Goal: Transaction & Acquisition: Purchase product/service

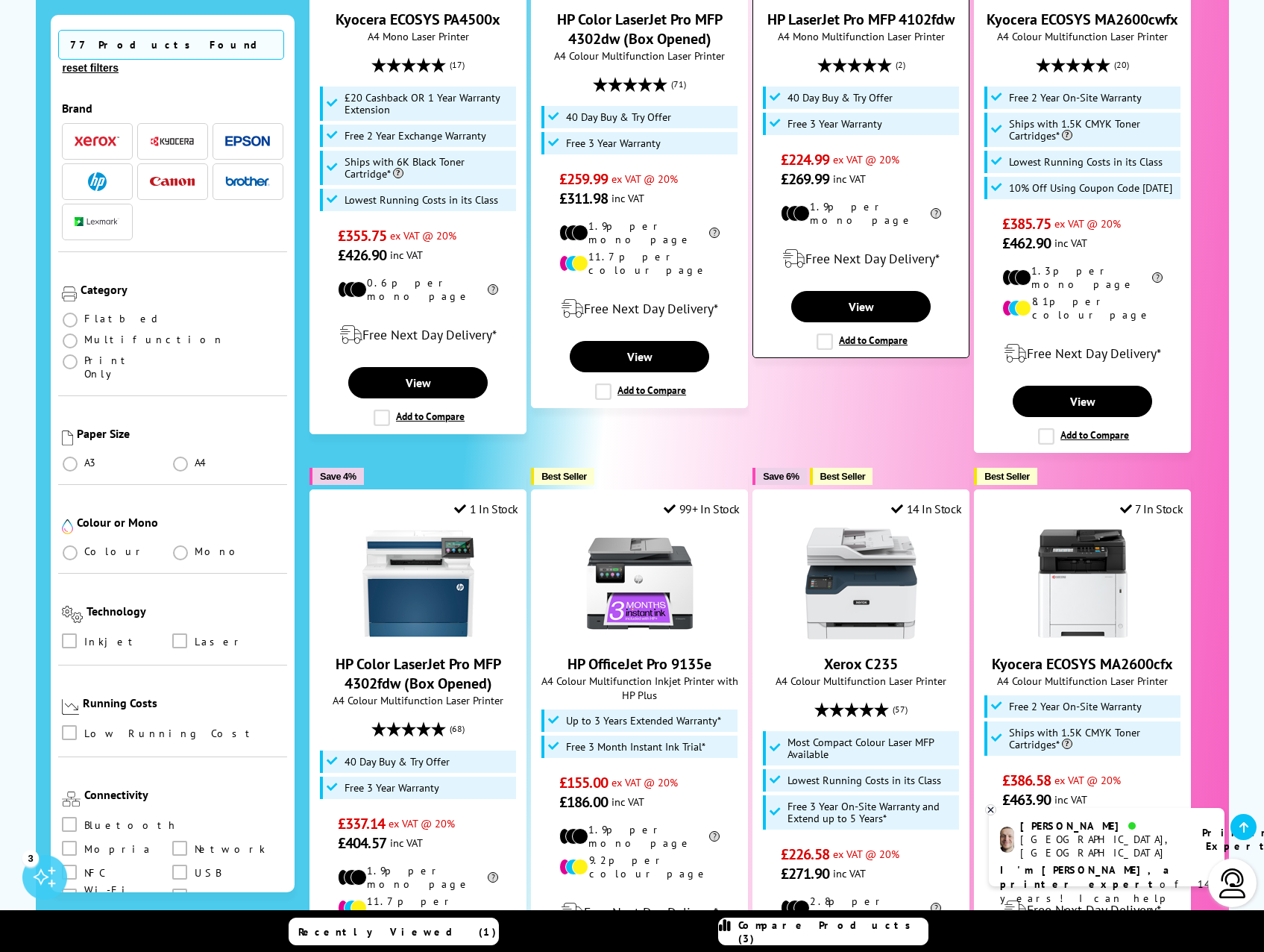
scroll to position [1193, 0]
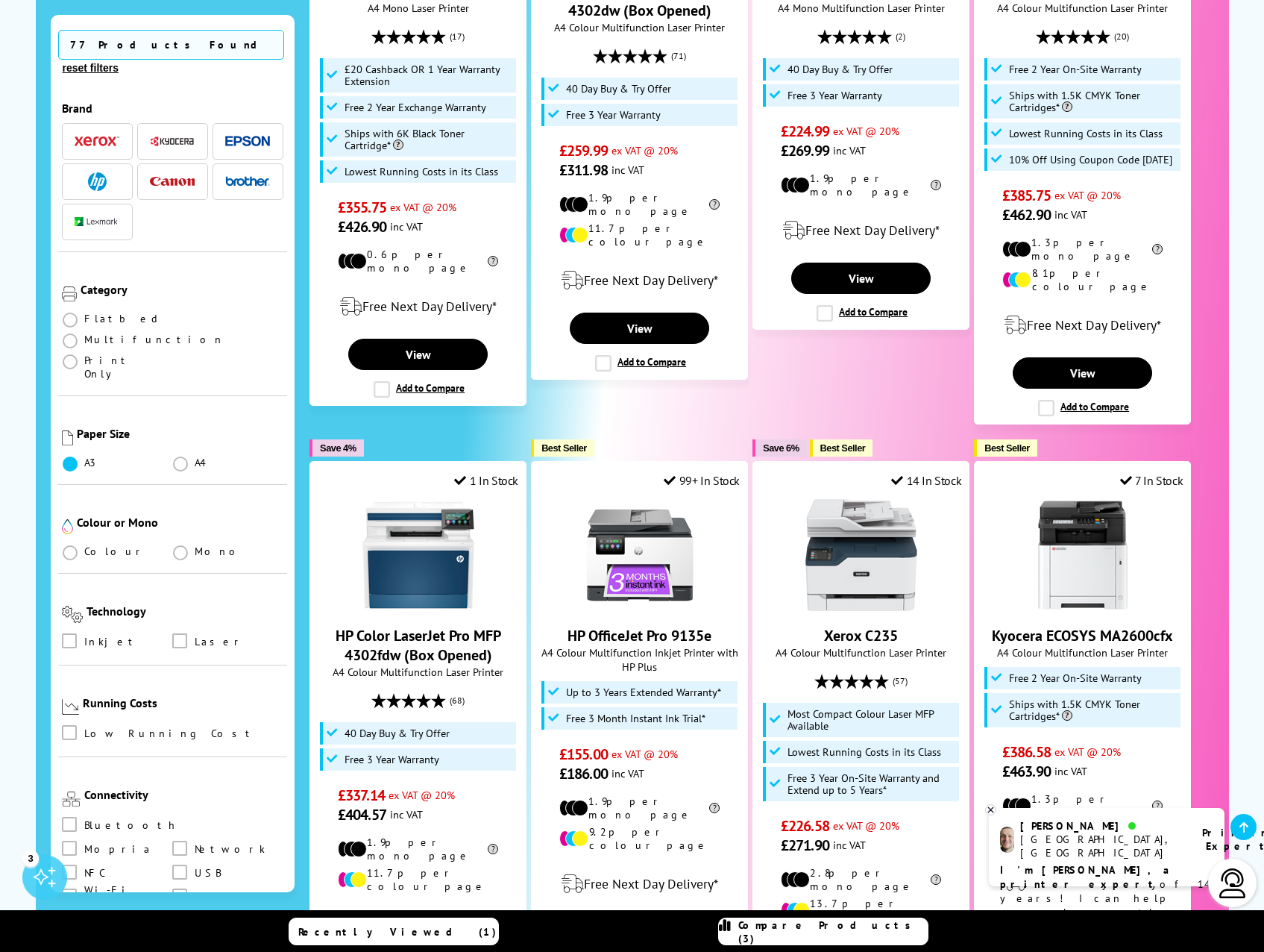
click at [72, 456] on span at bounding box center [70, 463] width 15 height 15
click at [84, 458] on input "radio" at bounding box center [84, 458] width 0 height 0
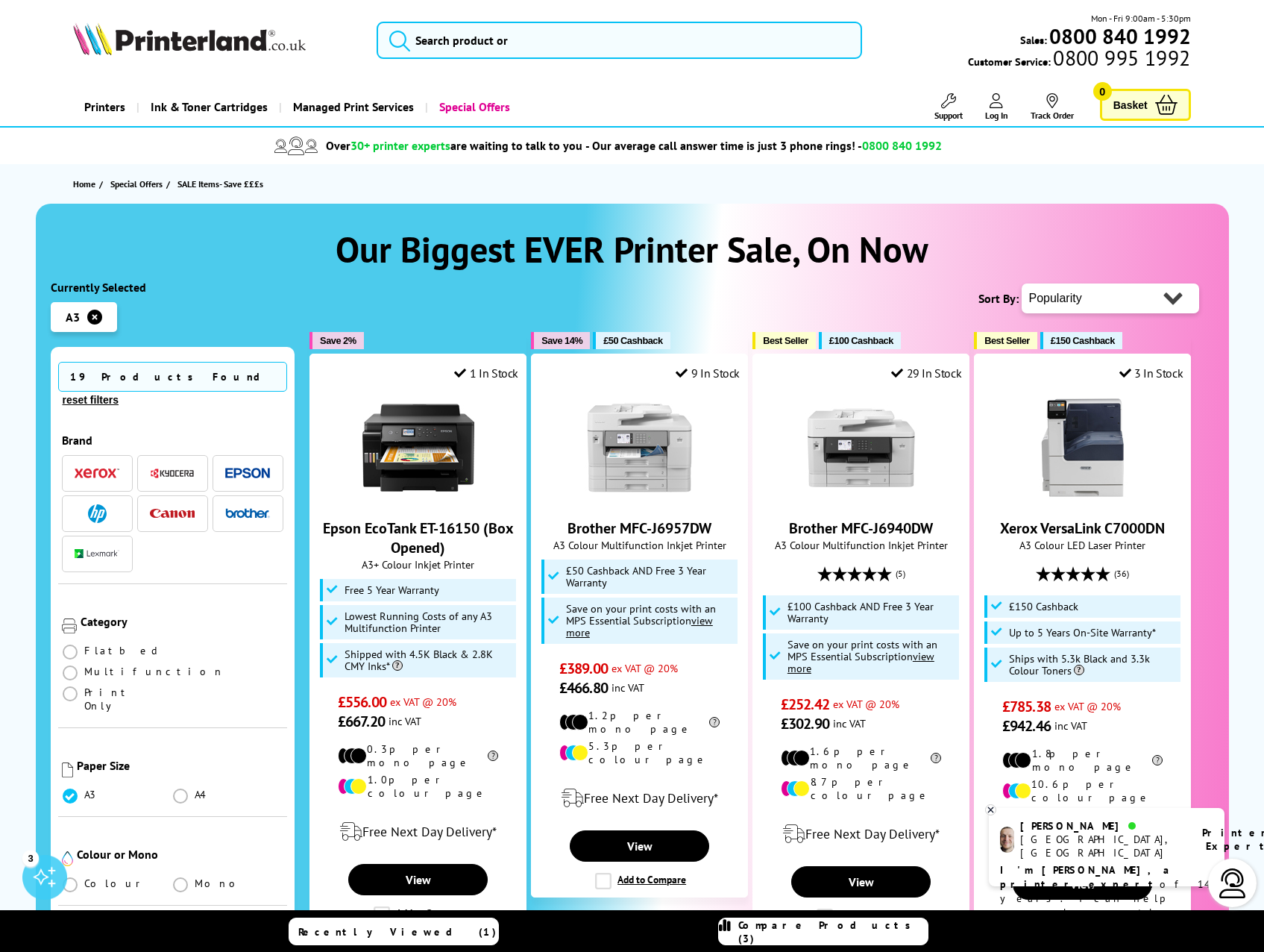
scroll to position [224, 0]
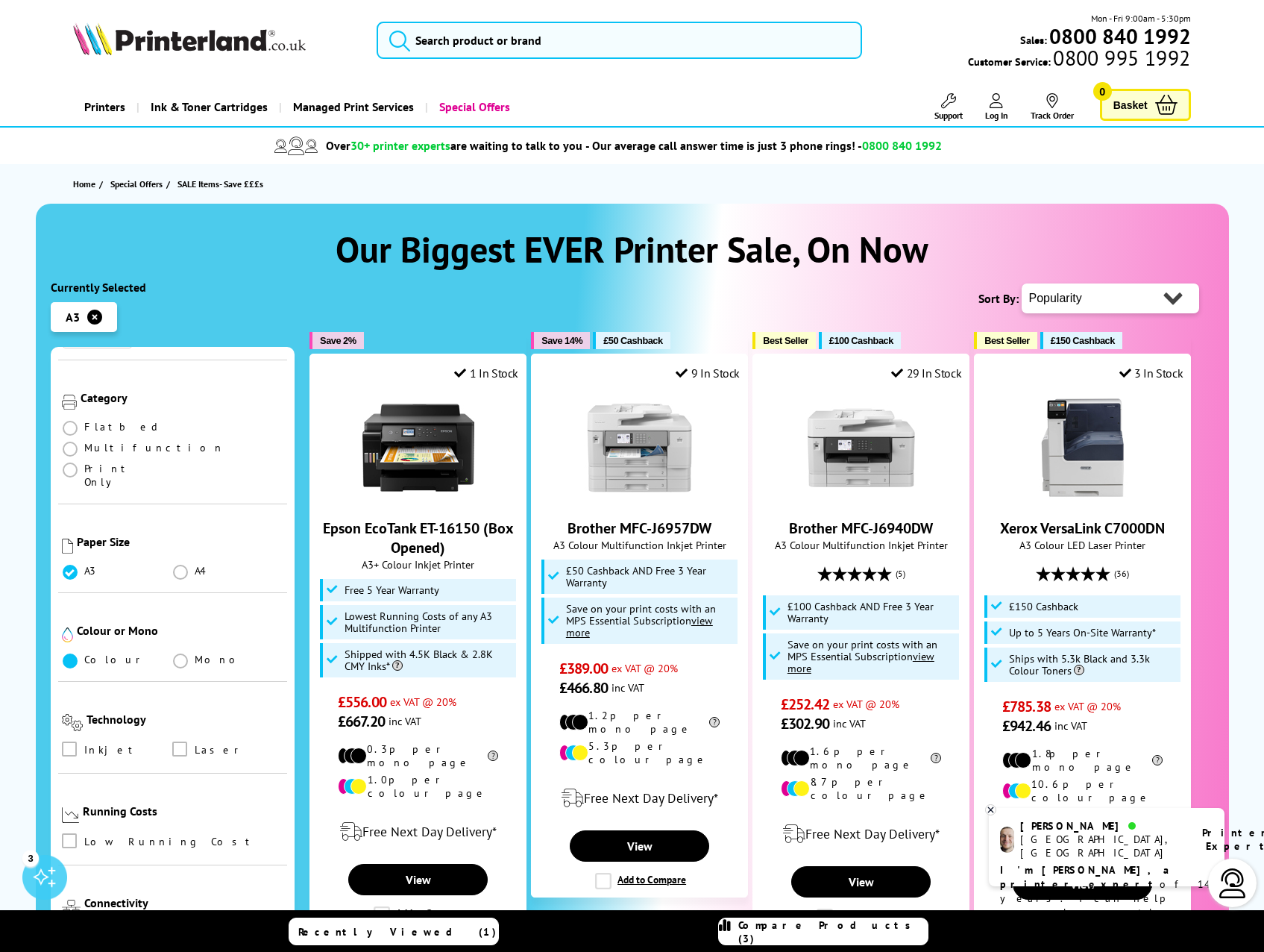
click at [68, 654] on span at bounding box center [70, 661] width 15 height 15
click at [84, 655] on input "radio" at bounding box center [84, 655] width 0 height 0
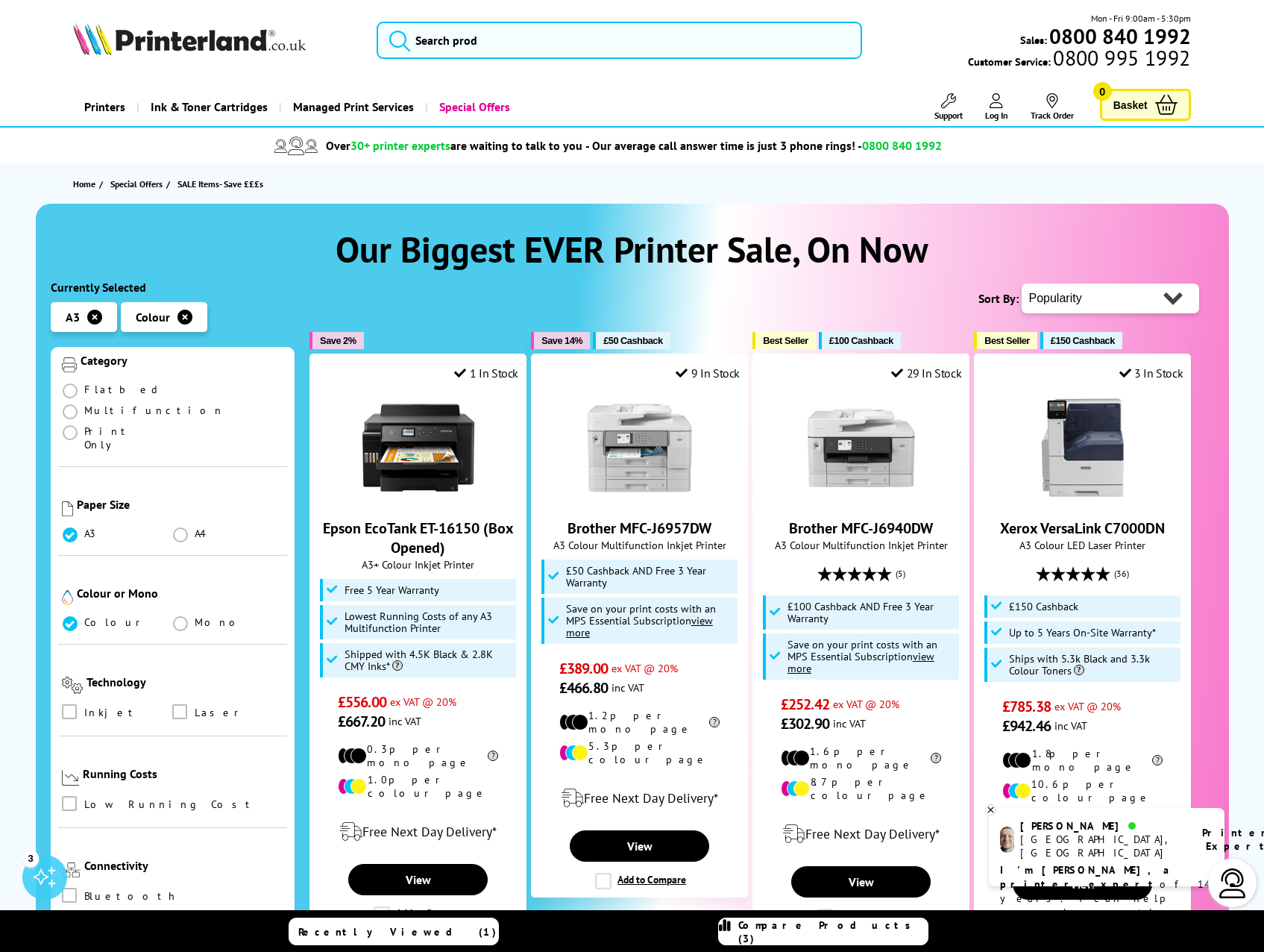
scroll to position [298, 0]
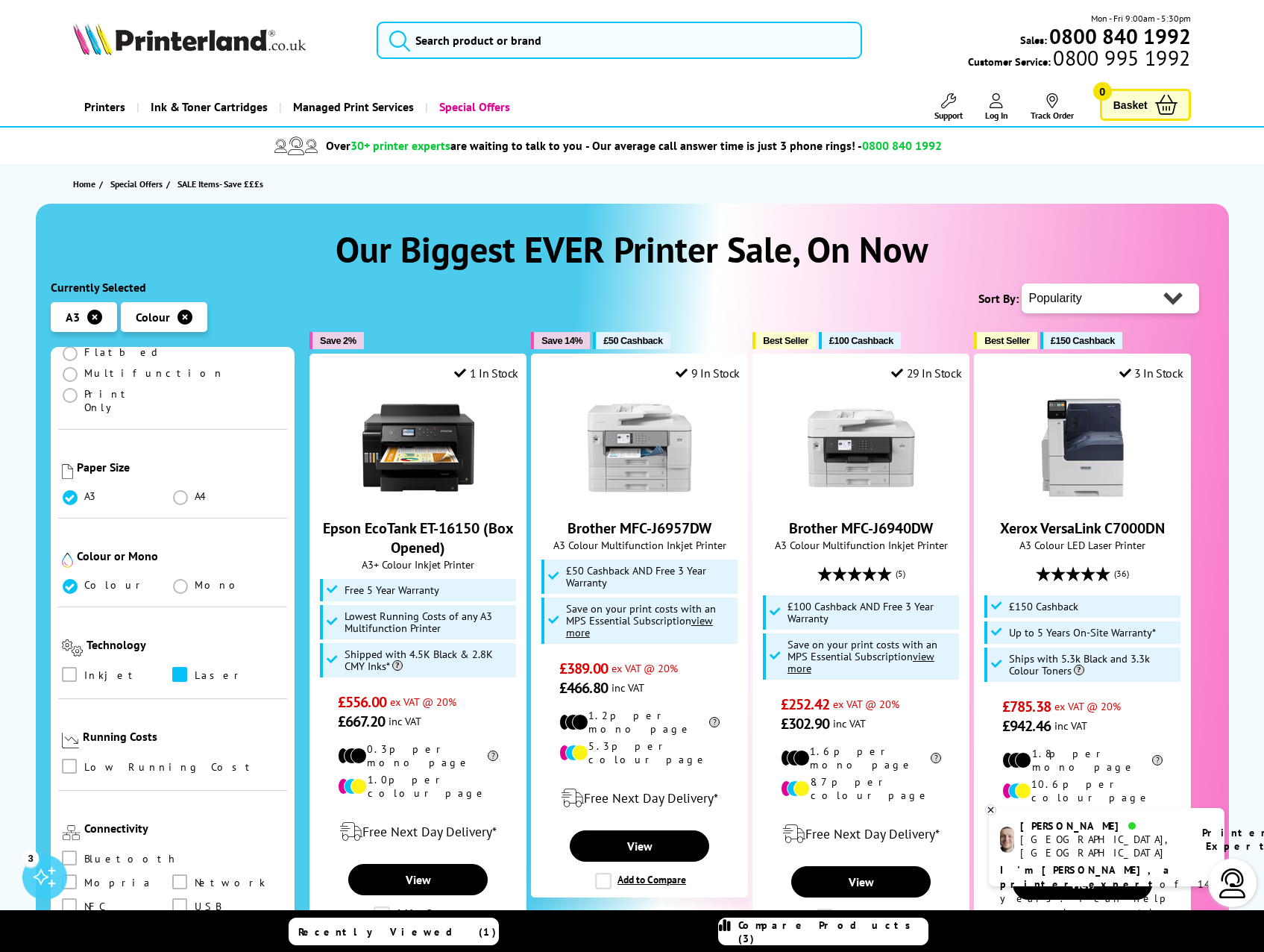
click at [177, 667] on span at bounding box center [179, 674] width 15 height 15
click at [194, 669] on input "checkbox" at bounding box center [194, 669] width 0 height 0
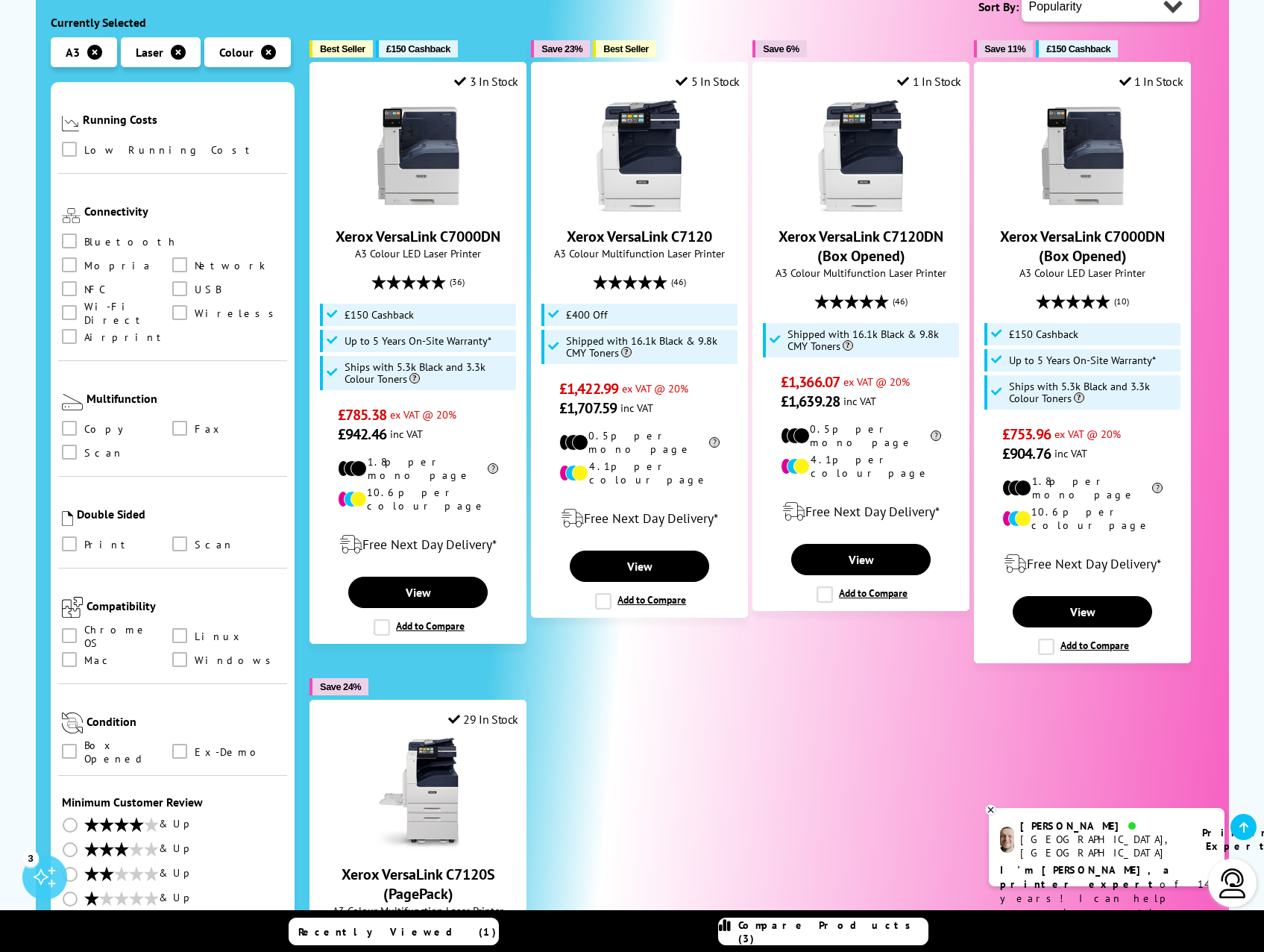
scroll to position [298, 0]
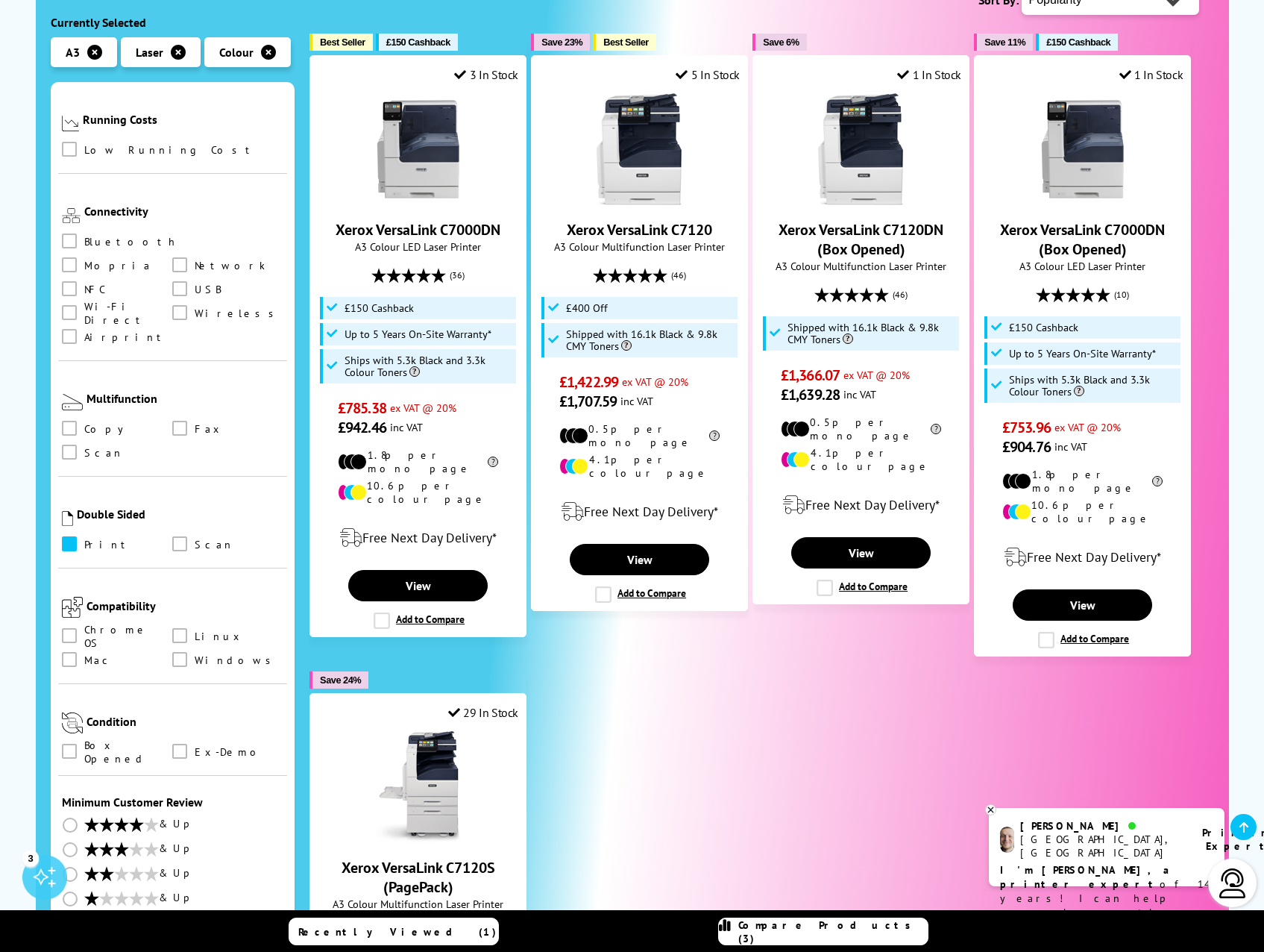
click at [65, 537] on span at bounding box center [69, 544] width 15 height 15
click at [83, 539] on input "checkbox" at bounding box center [83, 539] width 0 height 0
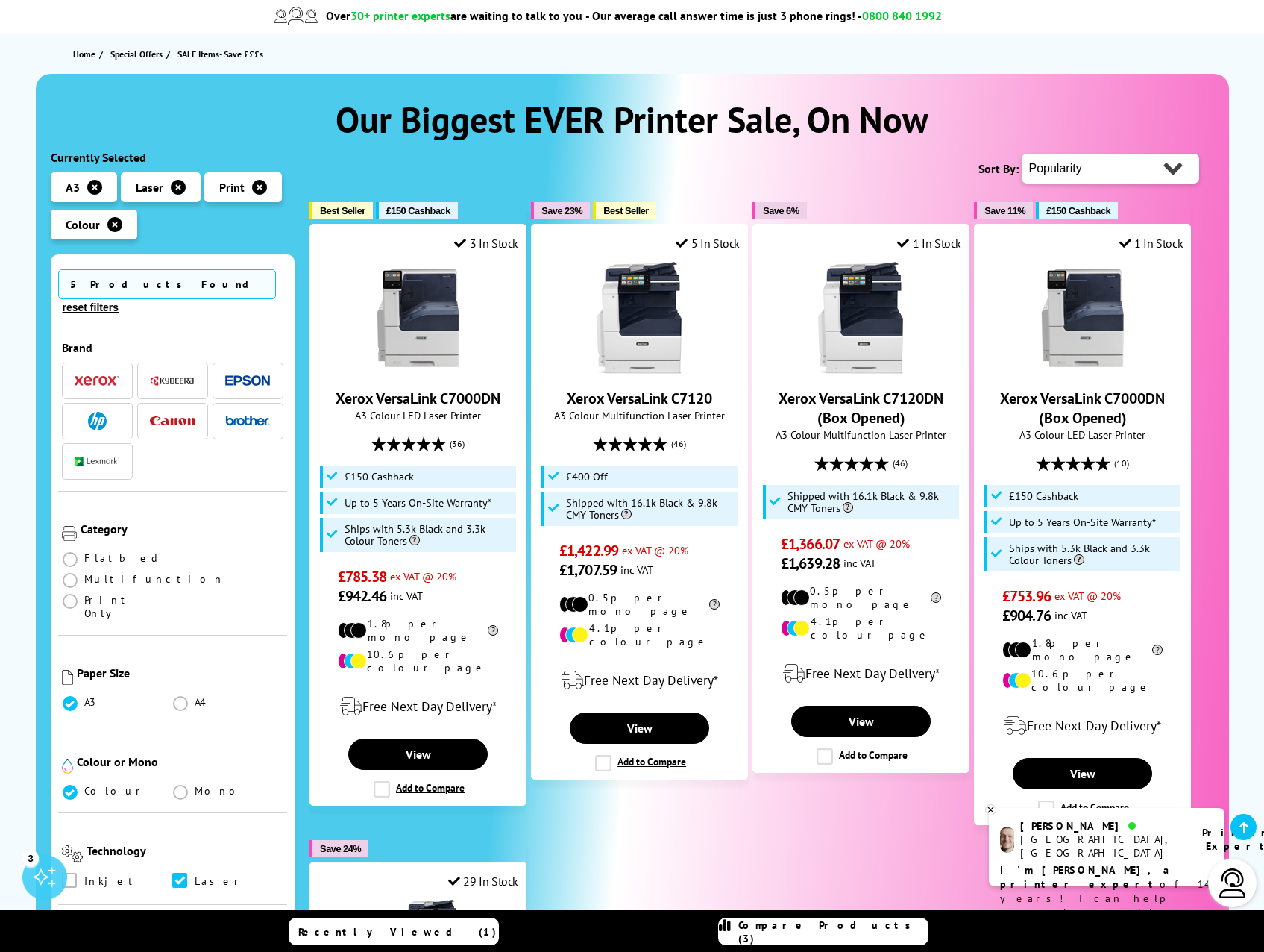
scroll to position [75, 0]
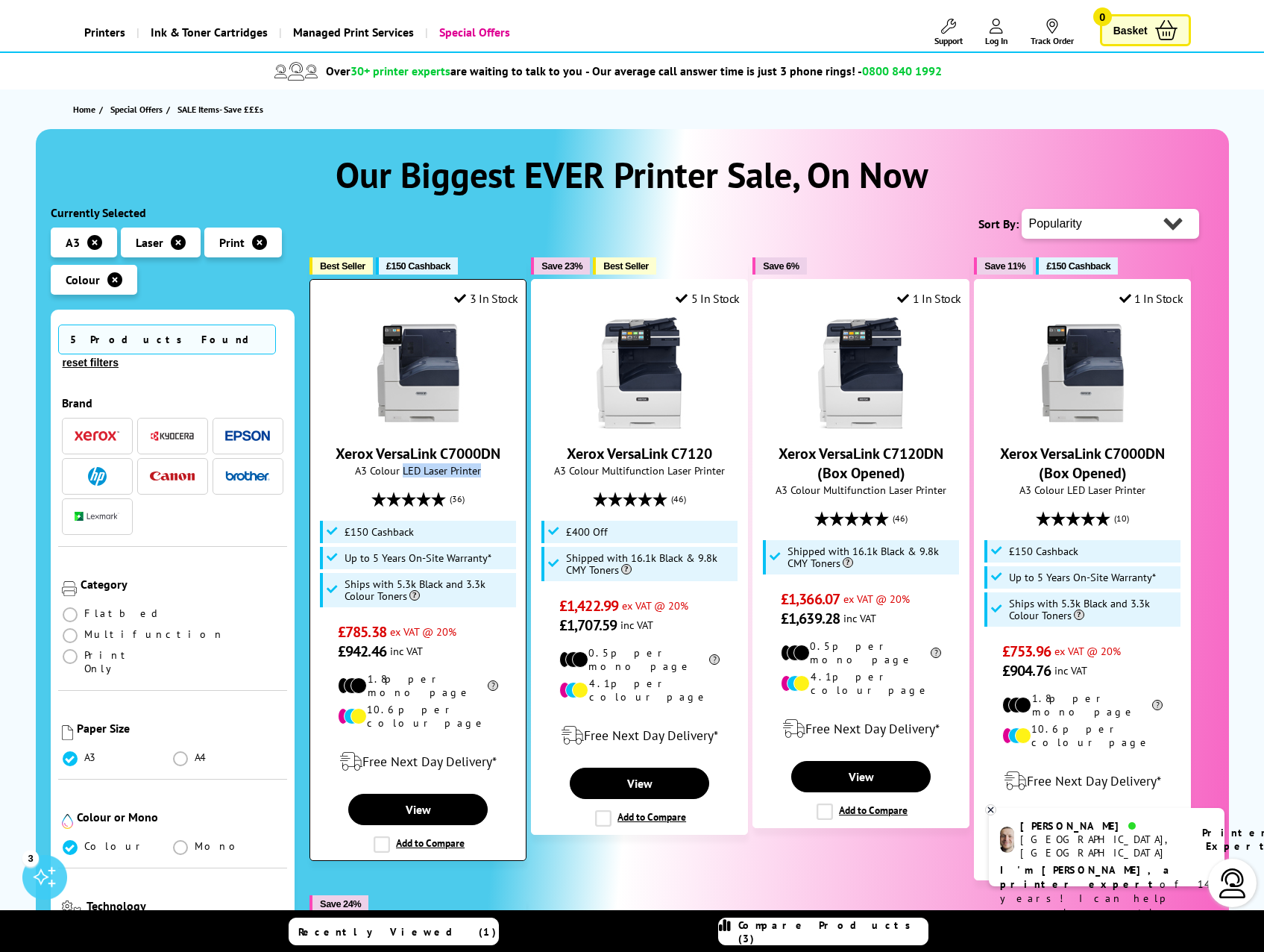
drag, startPoint x: 401, startPoint y: 469, endPoint x: 485, endPoint y: 467, distance: 84.0
click at [485, 467] on span "A3 Colour LED Laser Printer" at bounding box center [418, 470] width 201 height 14
drag, startPoint x: 484, startPoint y: 467, endPoint x: 443, endPoint y: 471, distance: 41.2
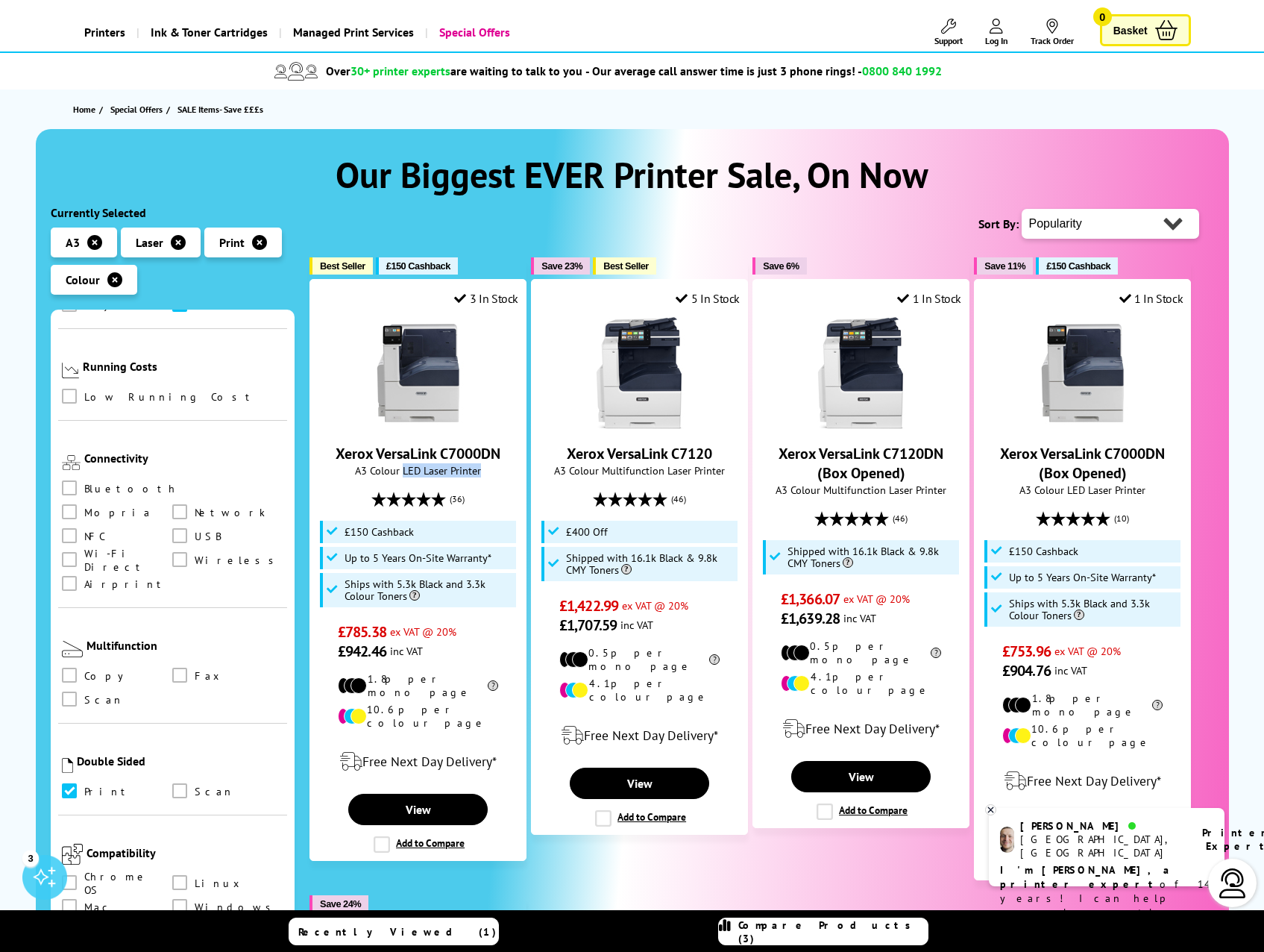
scroll to position [651, 0]
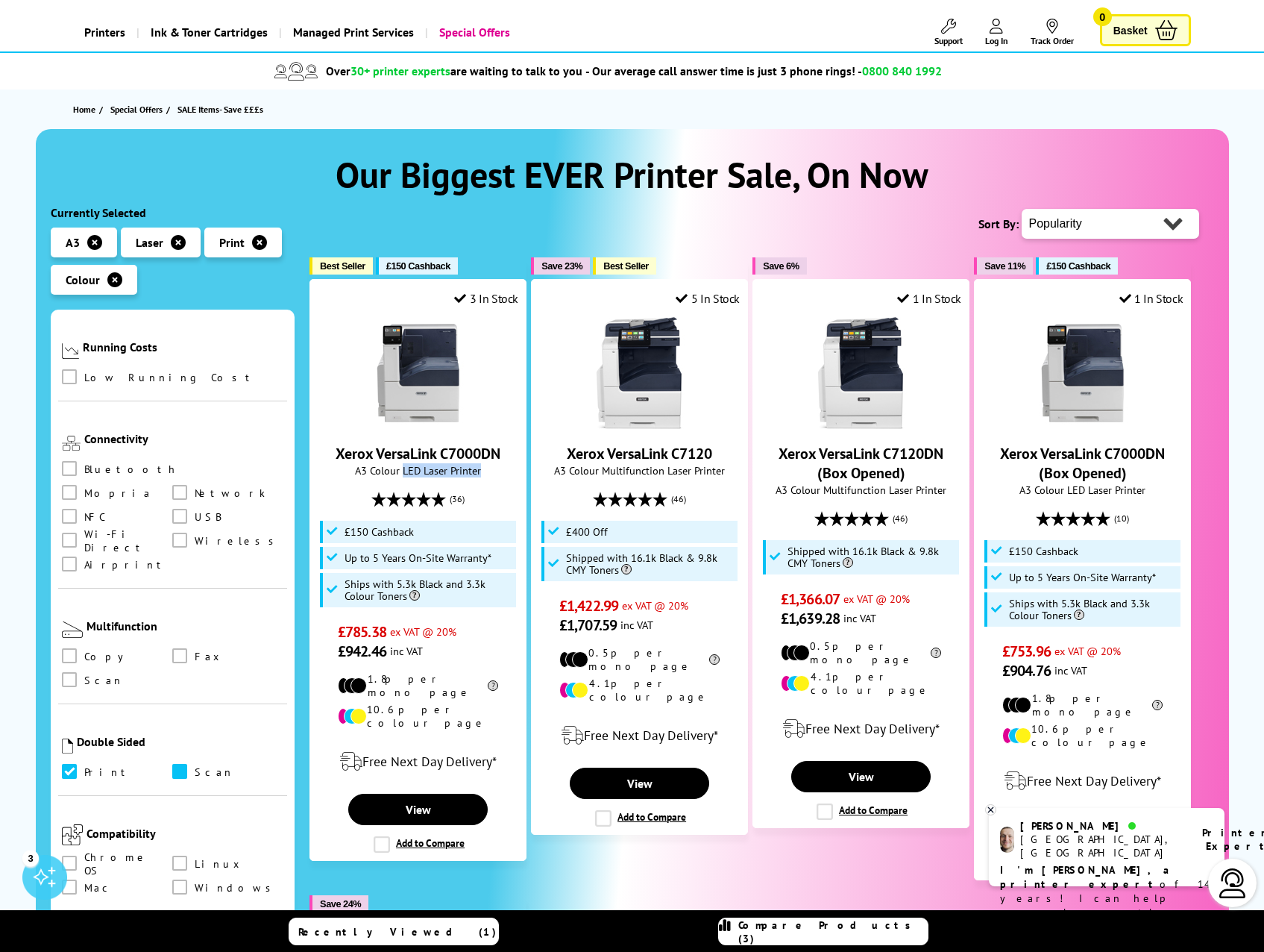
click at [176, 764] on span at bounding box center [179, 771] width 15 height 15
click at [194, 766] on input "checkbox" at bounding box center [194, 766] width 0 height 0
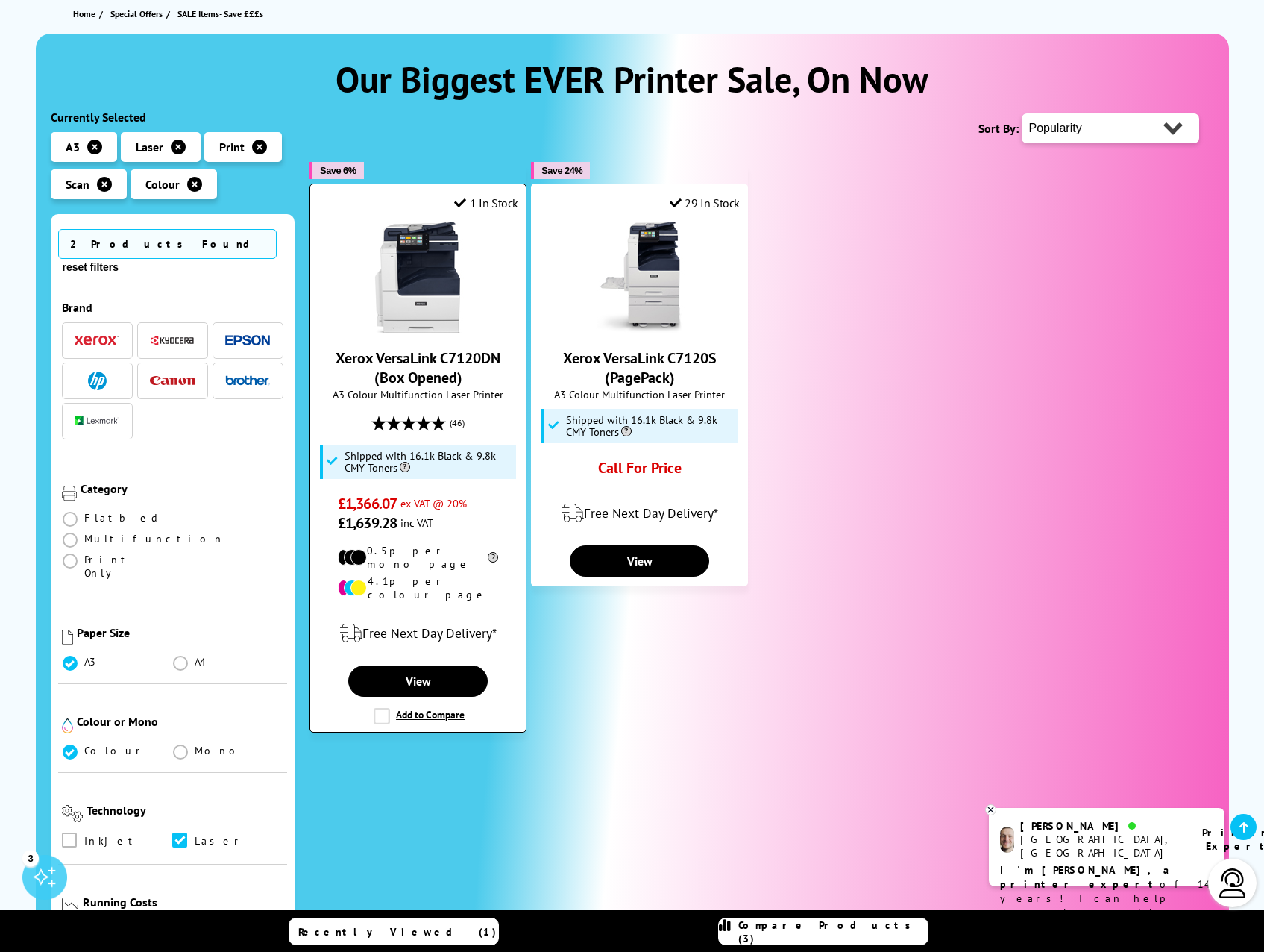
scroll to position [224, 0]
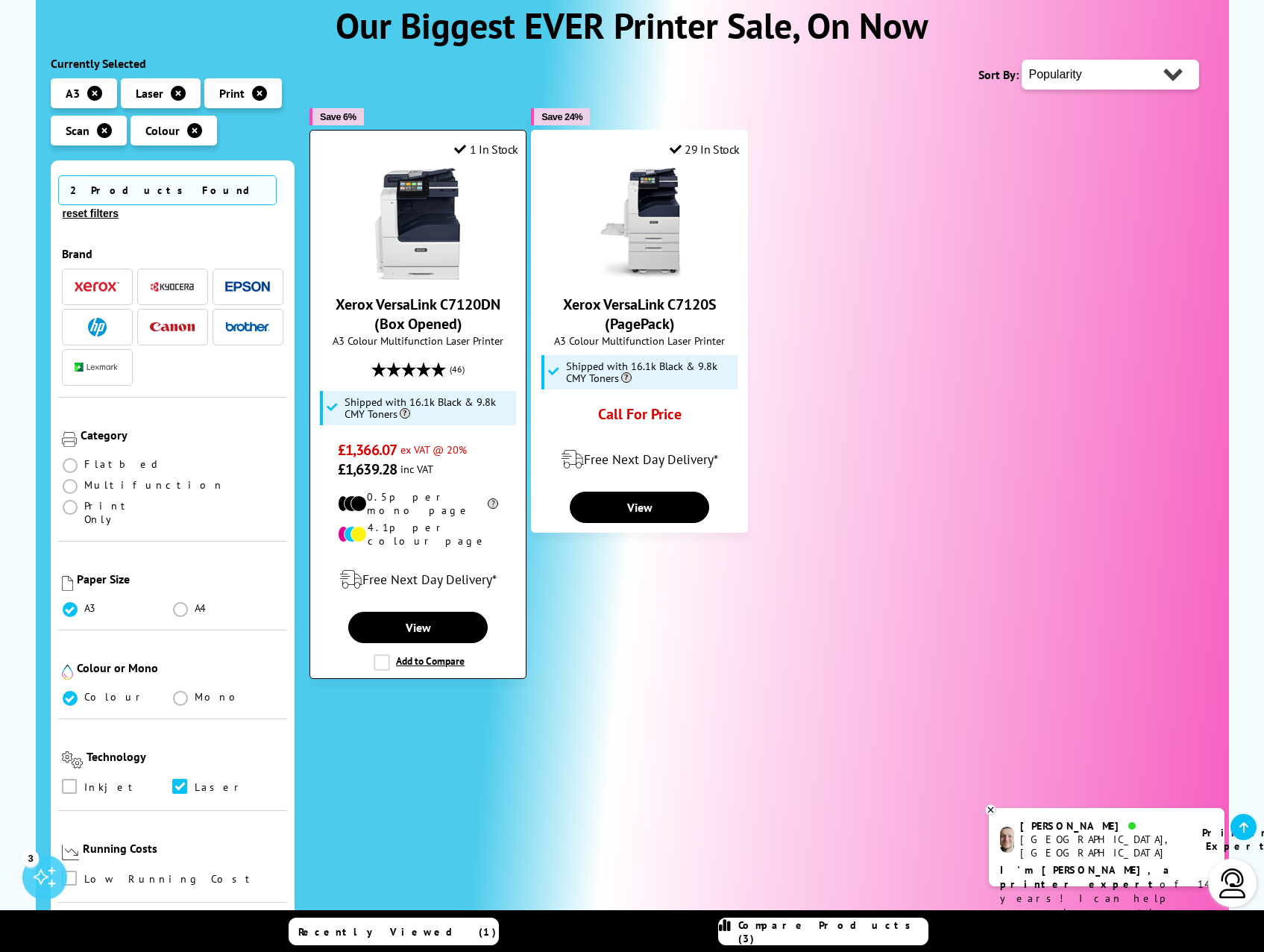
click at [437, 264] on img at bounding box center [418, 224] width 112 height 112
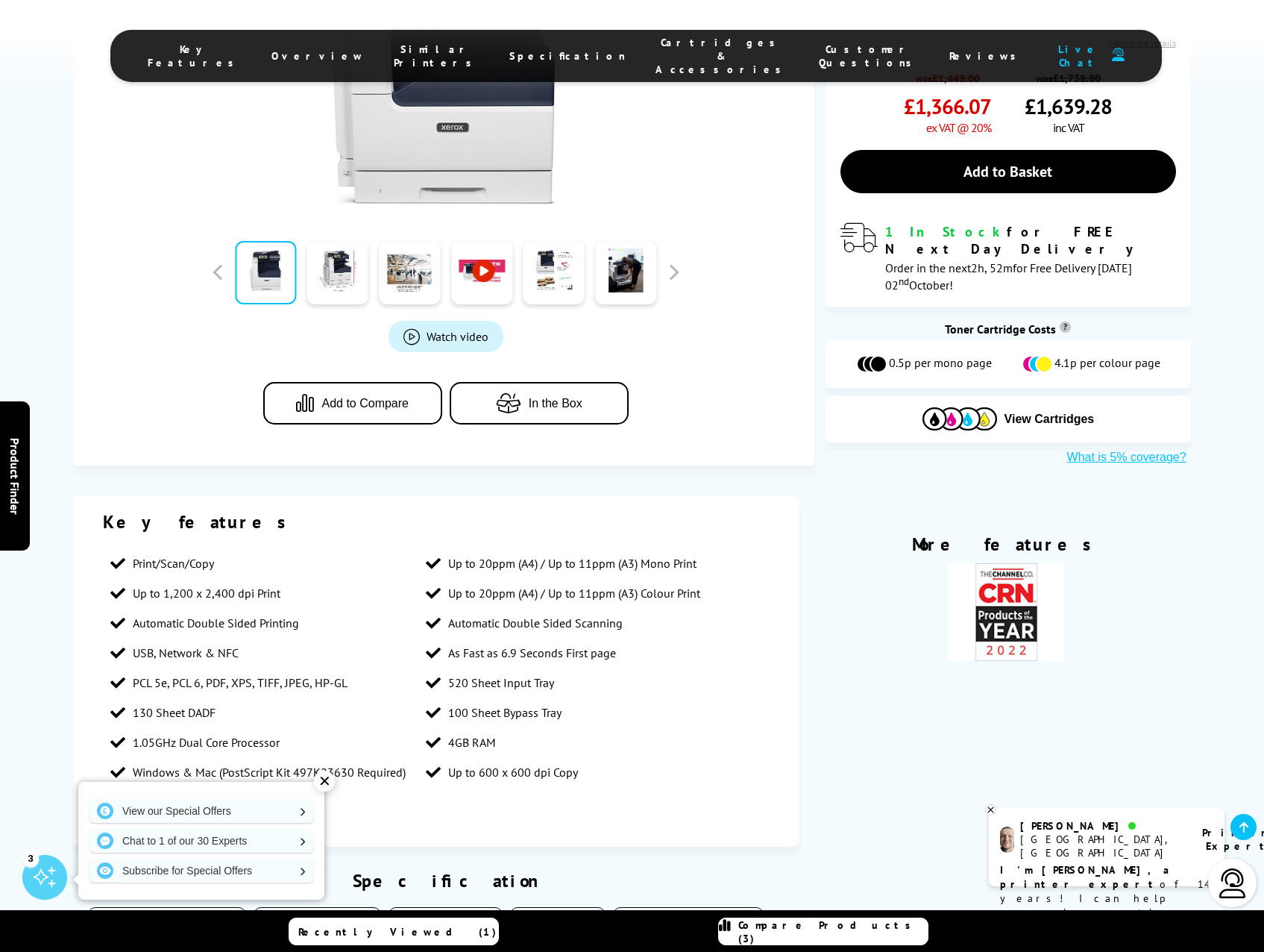
scroll to position [522, 0]
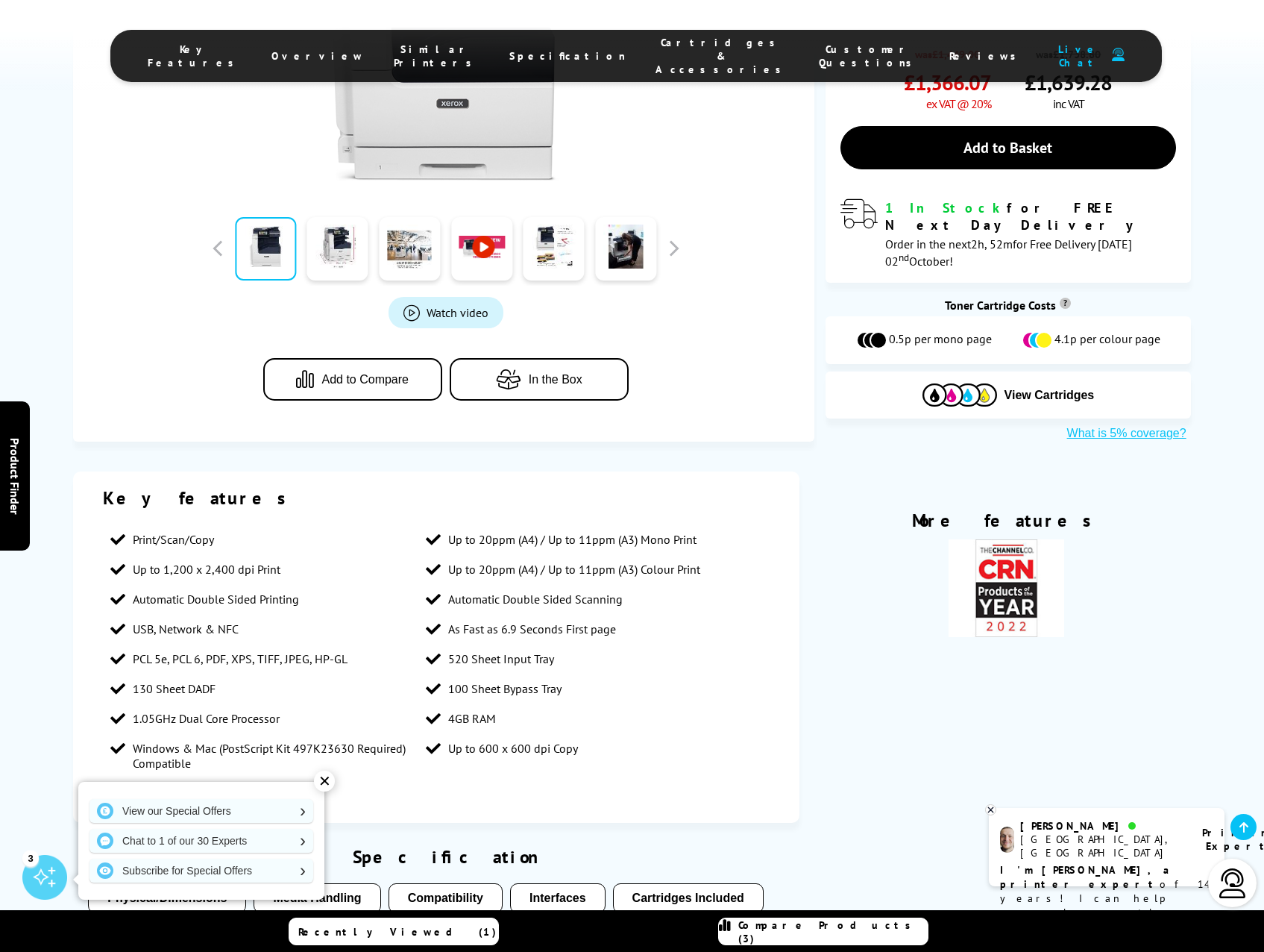
click at [323, 776] on div "✕" at bounding box center [324, 780] width 21 height 21
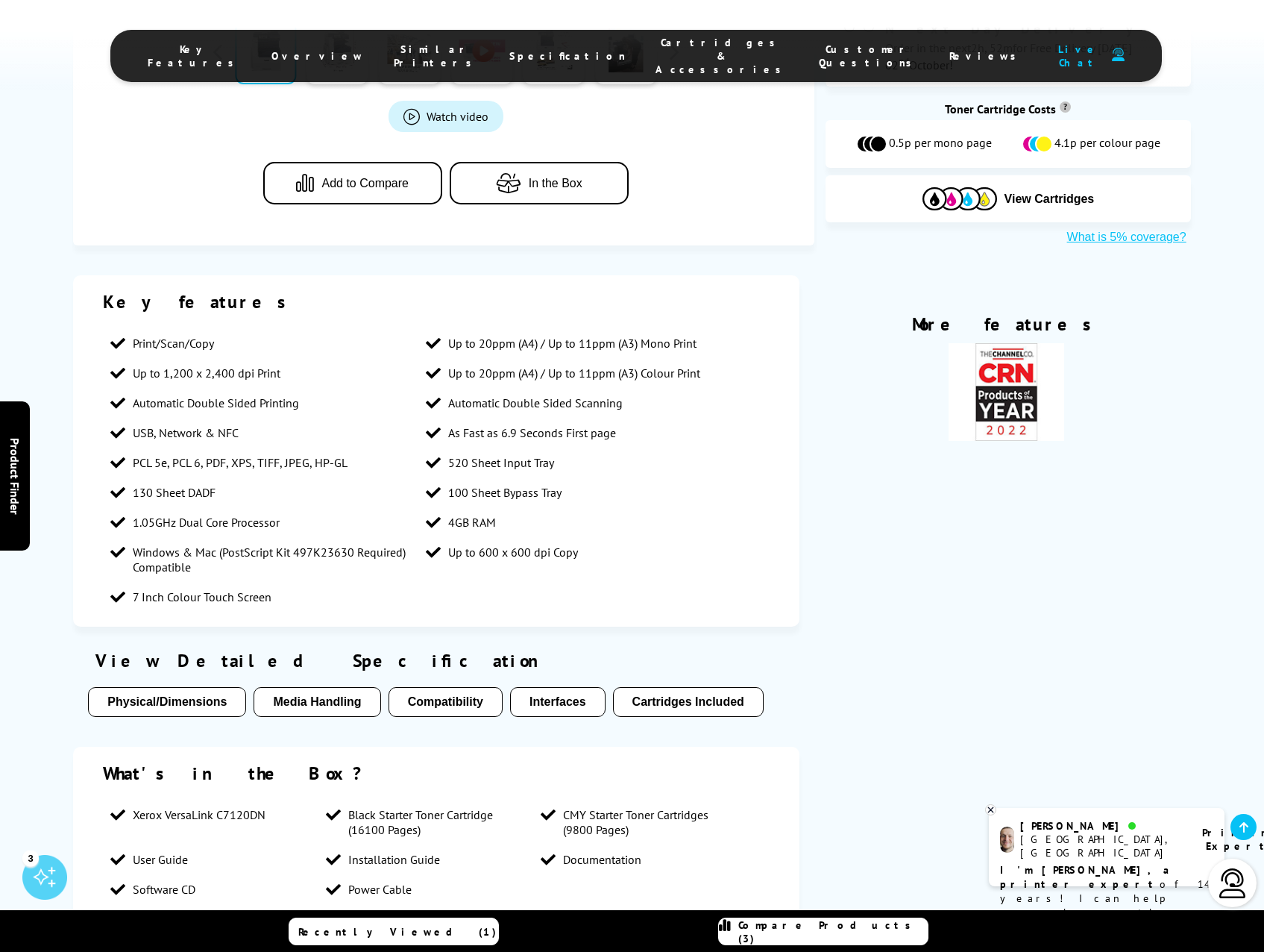
scroll to position [746, 0]
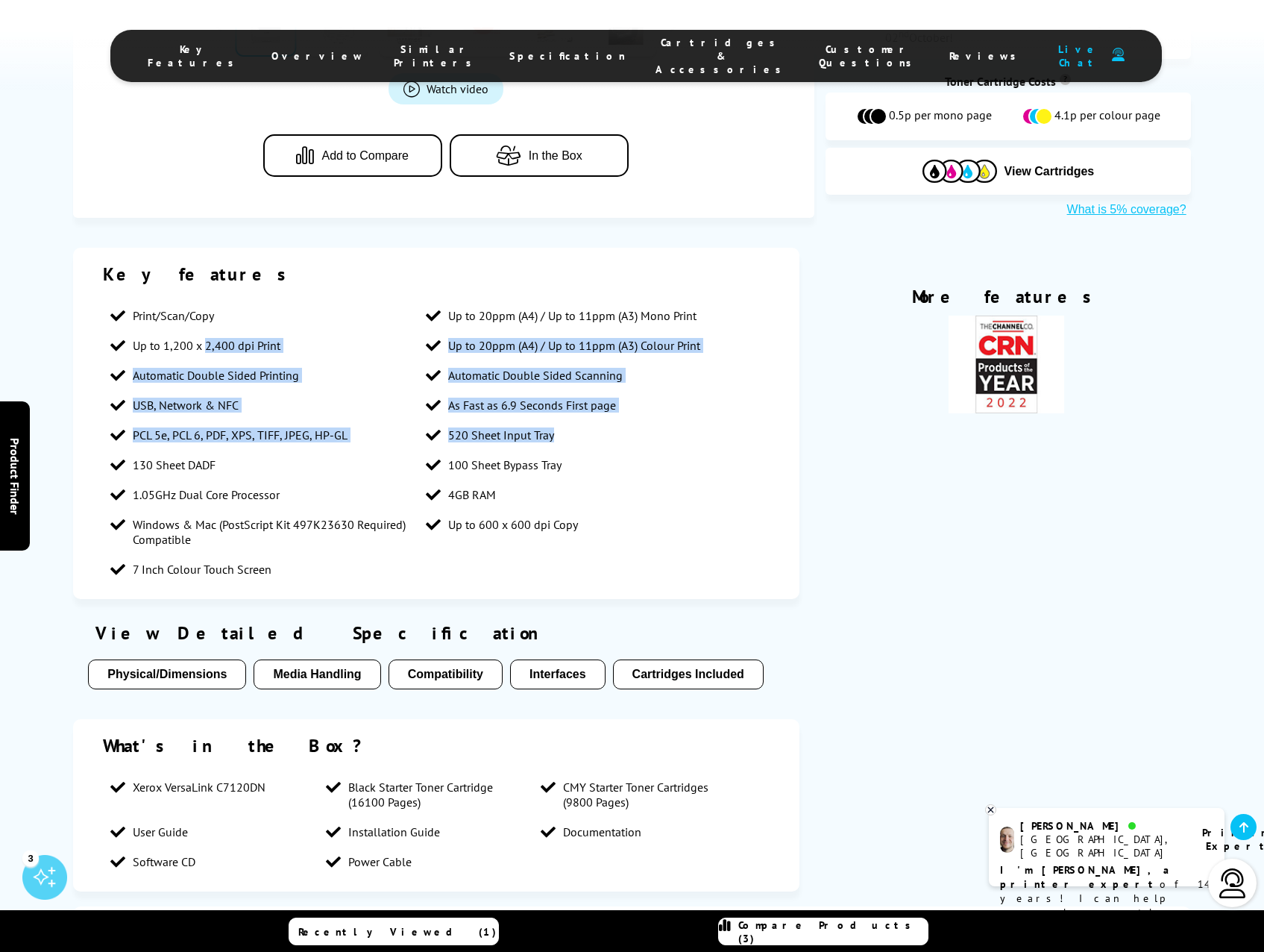
drag, startPoint x: 207, startPoint y: 334, endPoint x: 554, endPoint y: 441, distance: 363.1
click at [554, 441] on ul "Print/Scan/Copy Up to 20ppm (A4) / Up to 11ppm (A3) Mono Print Up to 1,200 x 2,…" at bounding box center [436, 441] width 667 height 283
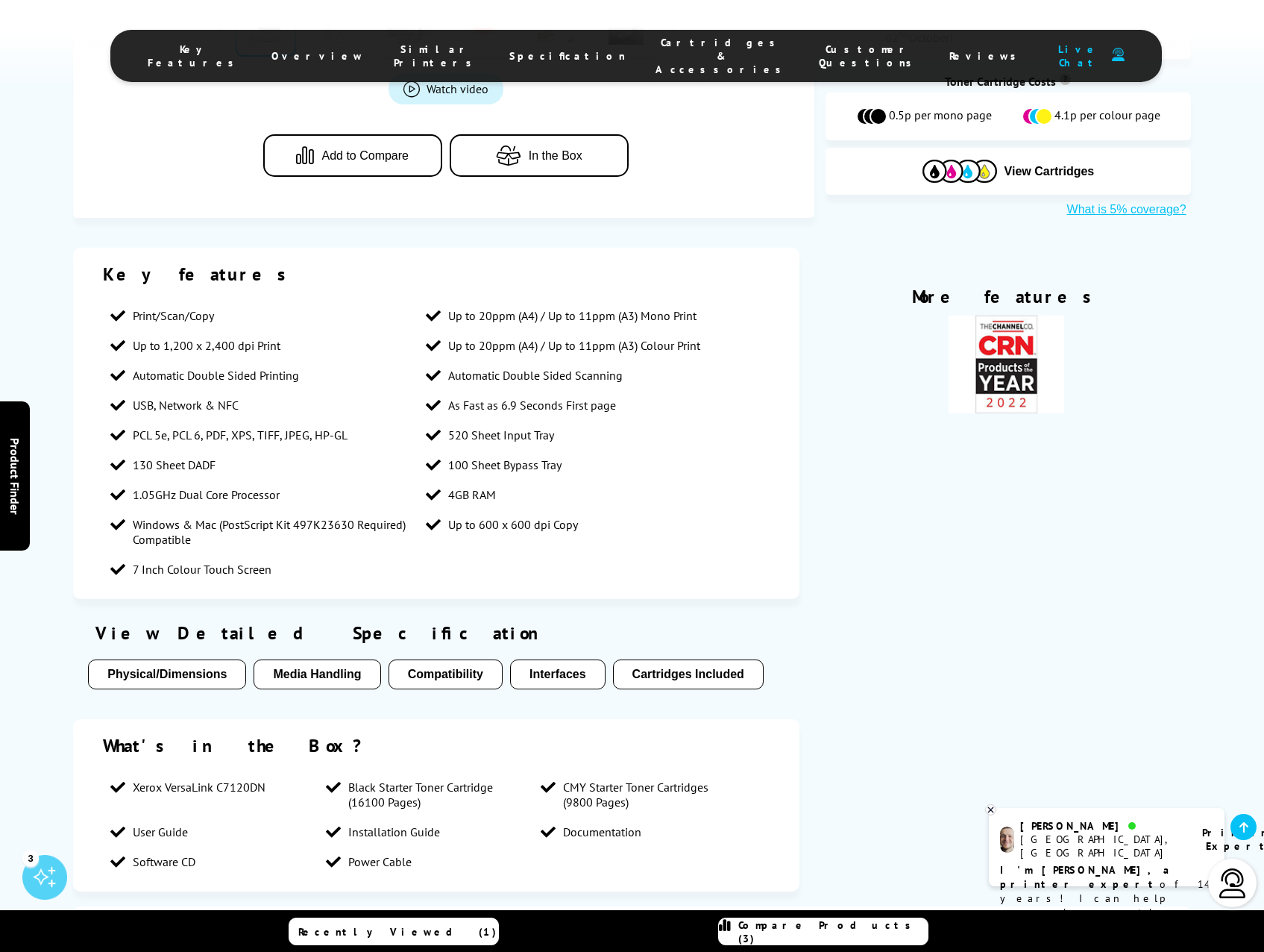
drag, startPoint x: 554, startPoint y: 441, endPoint x: 541, endPoint y: 533, distance: 92.9
click at [541, 533] on li "Up to 600 x 600 dpi Copy" at bounding box center [575, 525] width 315 height 30
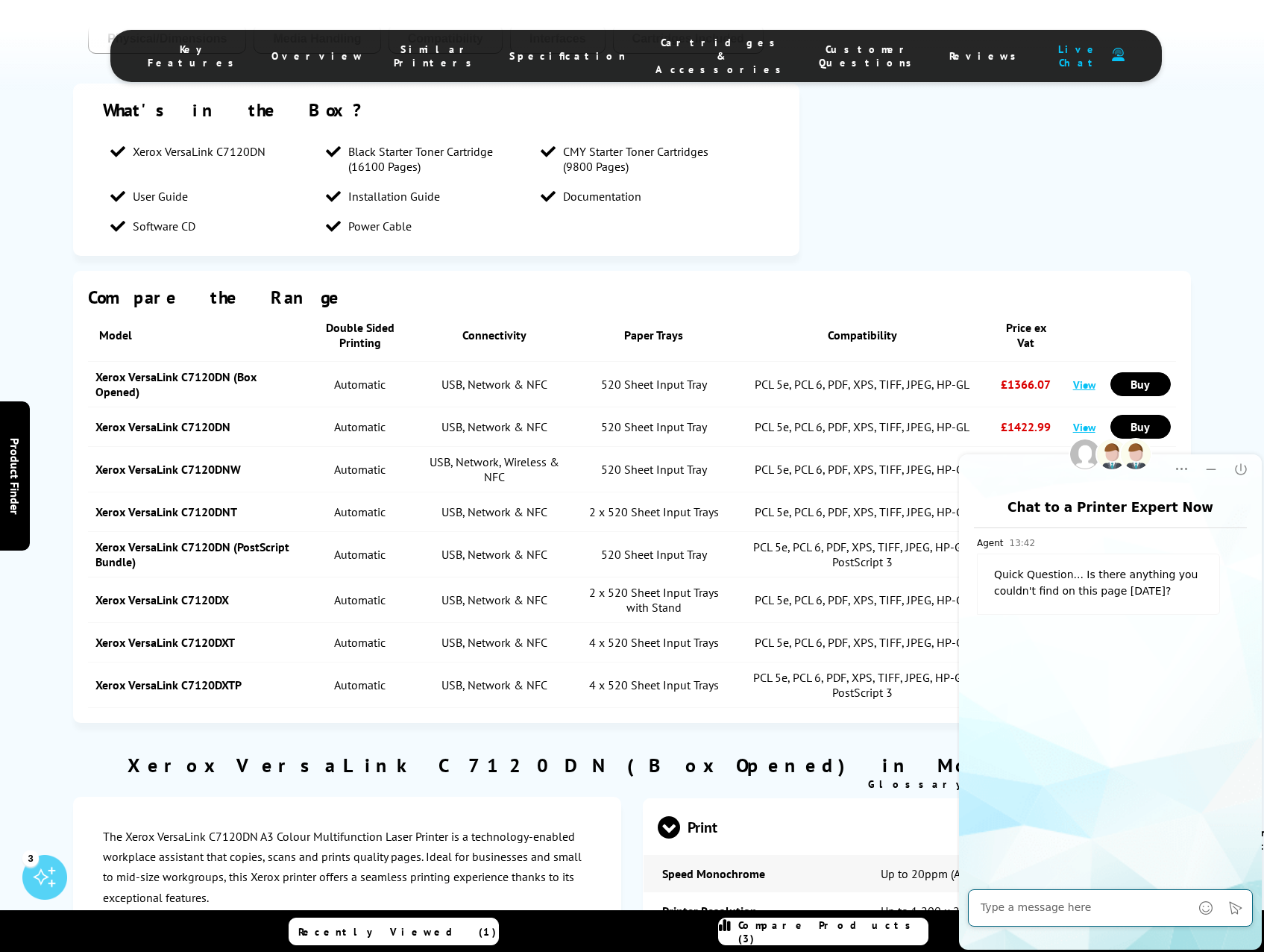
scroll to position [1492, 0]
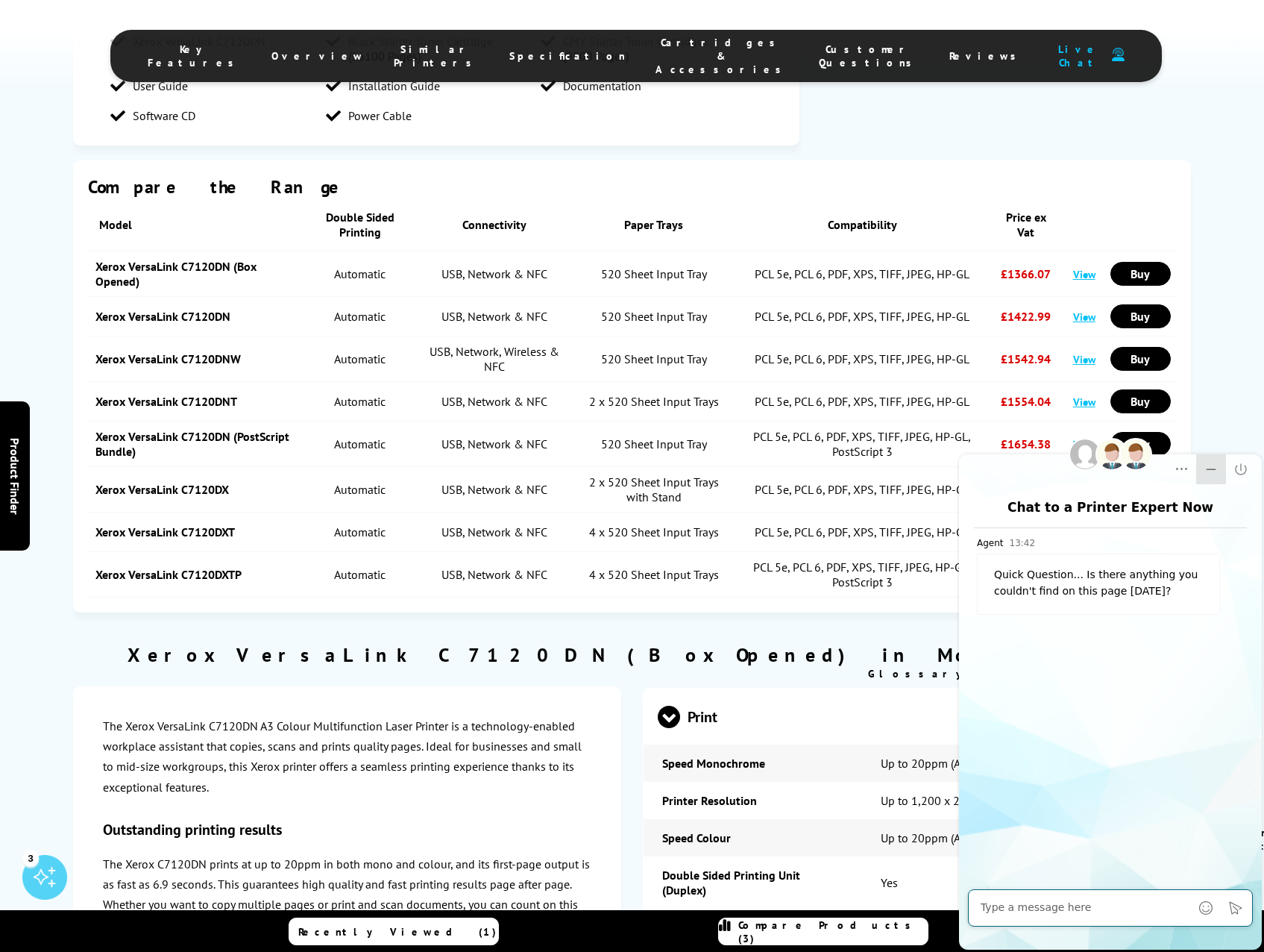
click at [1206, 474] on icon "Minimize" at bounding box center [1210, 469] width 15 height 15
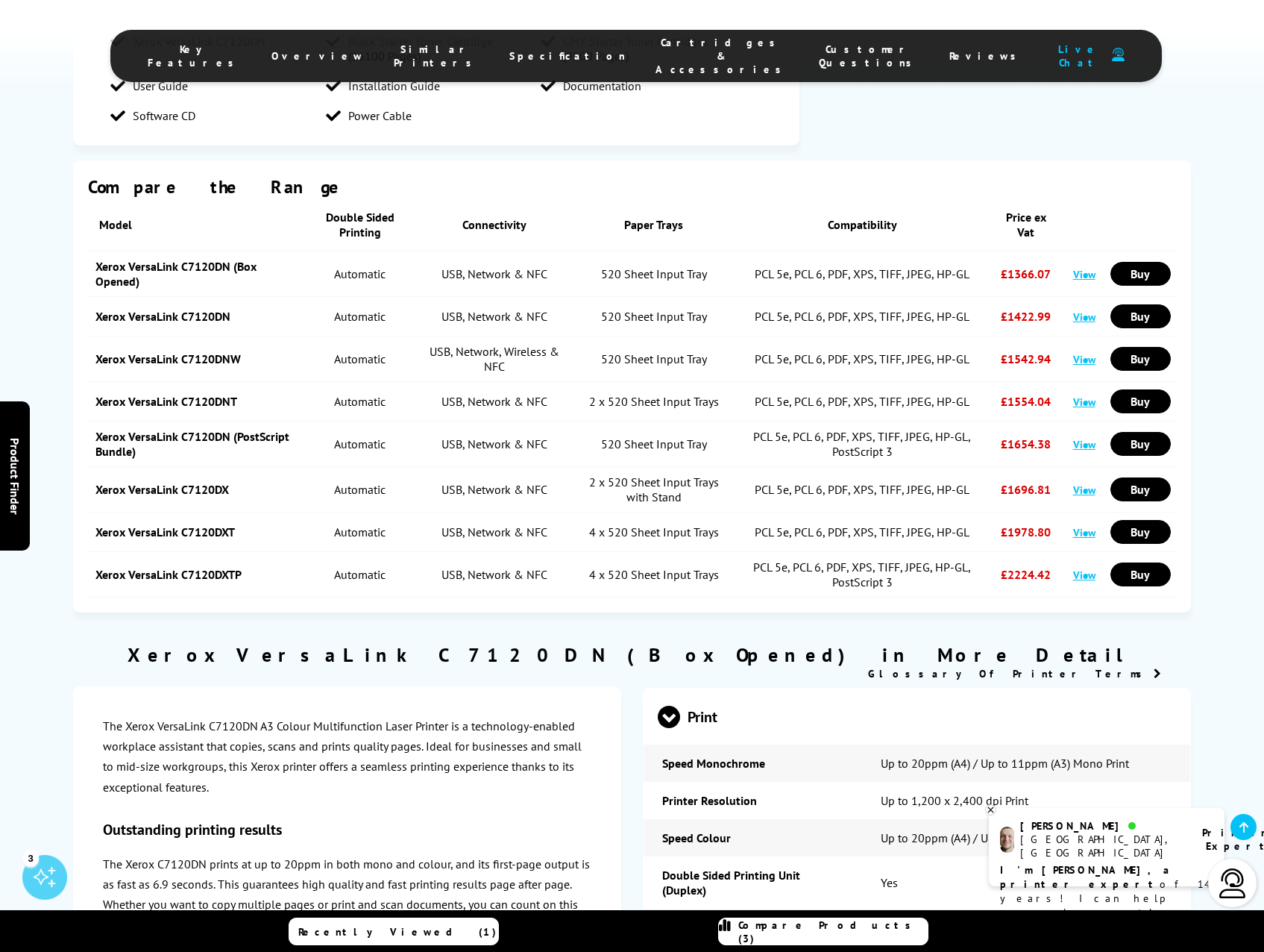
scroll to position [0, 0]
drag, startPoint x: 602, startPoint y: 398, endPoint x: 725, endPoint y: 402, distance: 123.1
click at [725, 402] on td "2 x 520 Sheet Input Trays" at bounding box center [654, 401] width 169 height 40
drag, startPoint x: 441, startPoint y: 486, endPoint x: 956, endPoint y: 575, distance: 522.6
click at [956, 575] on tbody "Model Double Sided Printing Connectivity Paper Trays Compatibility Price ex Vat…" at bounding box center [632, 398] width 1087 height 399
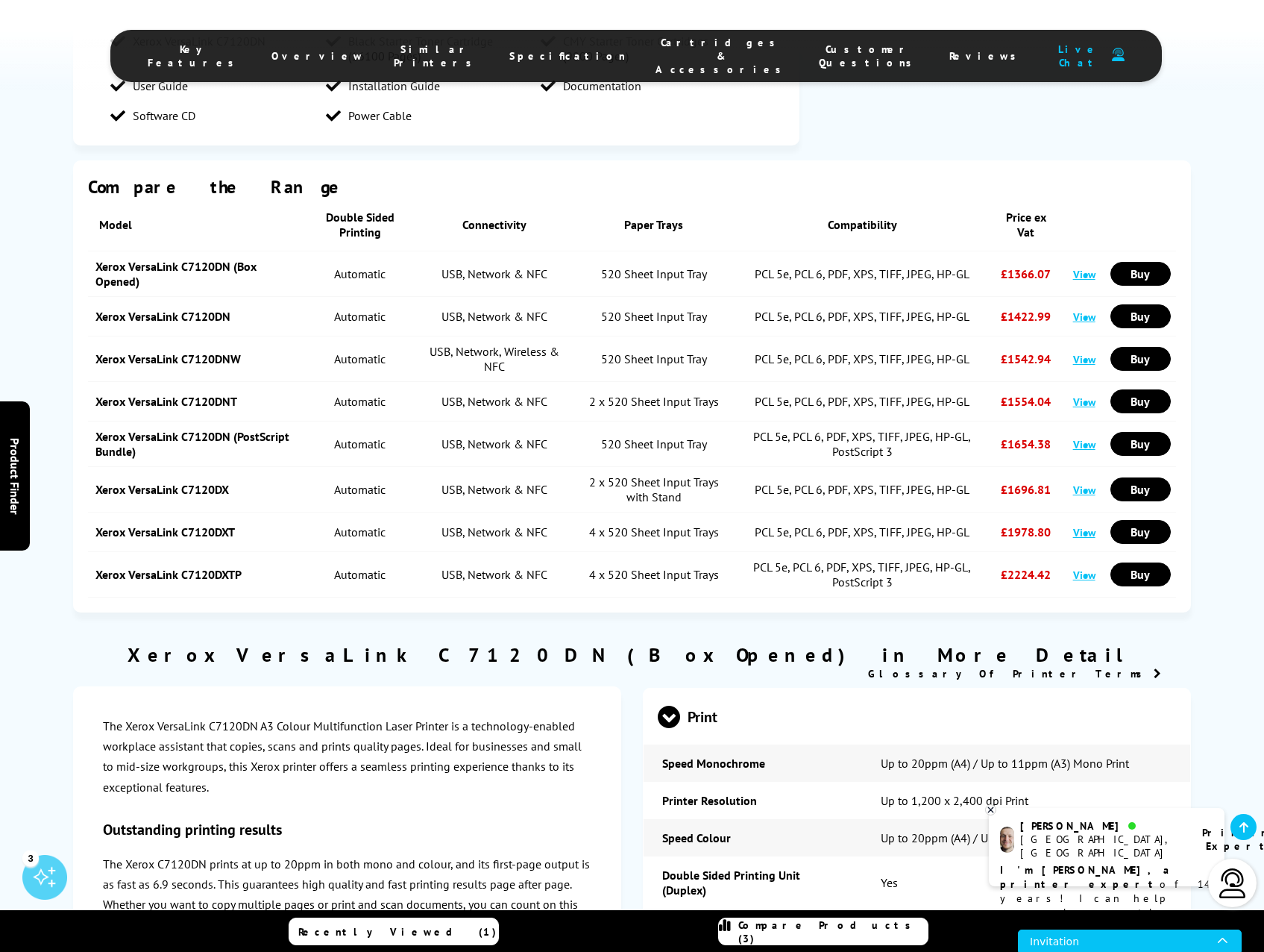
drag, startPoint x: 956, startPoint y: 575, endPoint x: 953, endPoint y: 606, distance: 31.1
click at [953, 606] on div "Compare the Range Model Double Sided Printing Connectivity Paper Trays Compatib…" at bounding box center [632, 386] width 1117 height 452
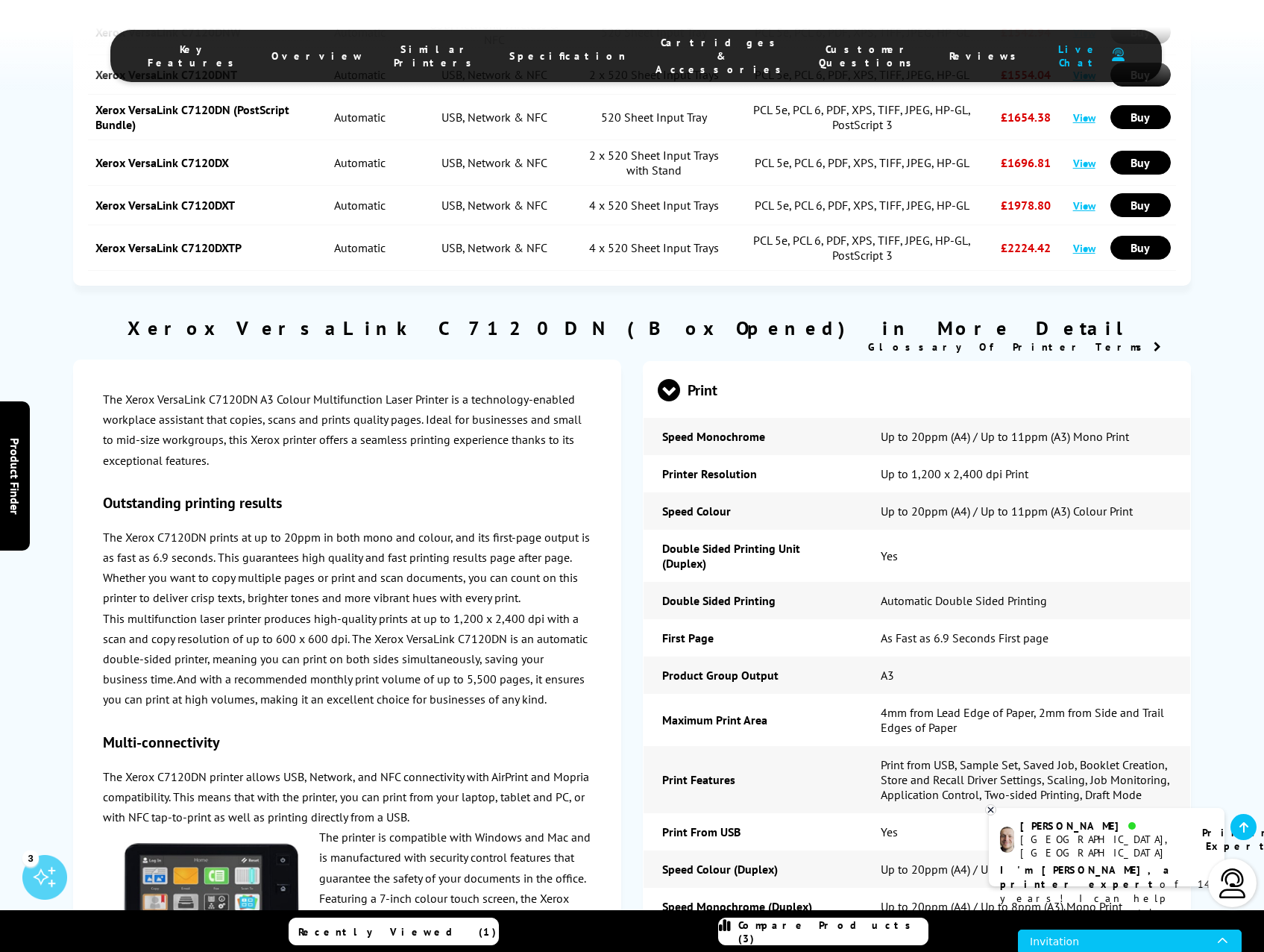
scroll to position [1864, 0]
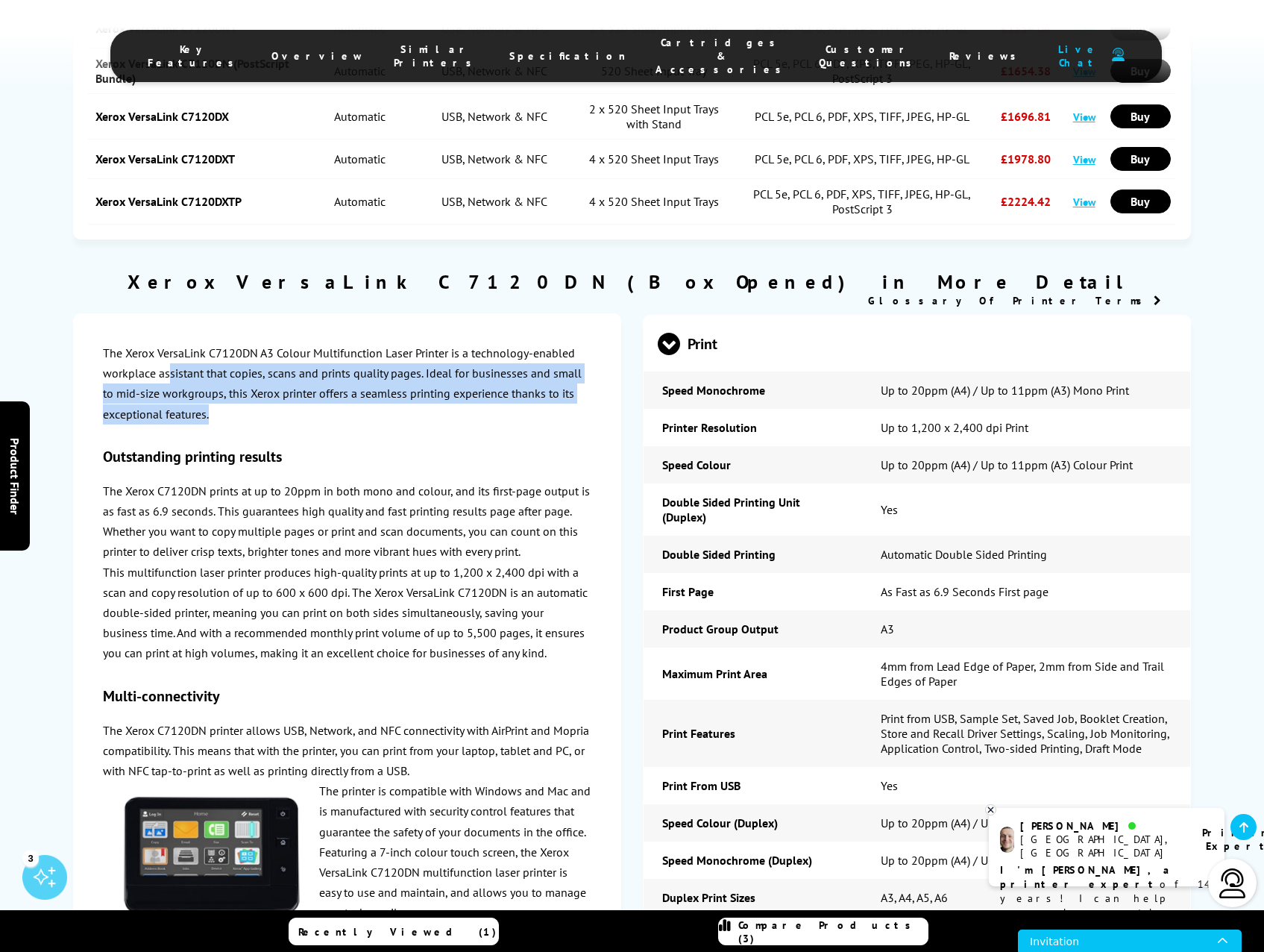
drag, startPoint x: 169, startPoint y: 365, endPoint x: 396, endPoint y: 420, distance: 233.6
click at [396, 420] on p "The Xerox VersaLink C7120DN A3 Colour Multifunction Laser Printer is a technolo…" at bounding box center [347, 384] width 488 height 81
drag, startPoint x: 396, startPoint y: 420, endPoint x: 378, endPoint y: 423, distance: 18.2
click at [378, 423] on p "The Xerox VersaLink C7120DN A3 Colour Multifunction Laser Printer is a technolo…" at bounding box center [347, 384] width 488 height 81
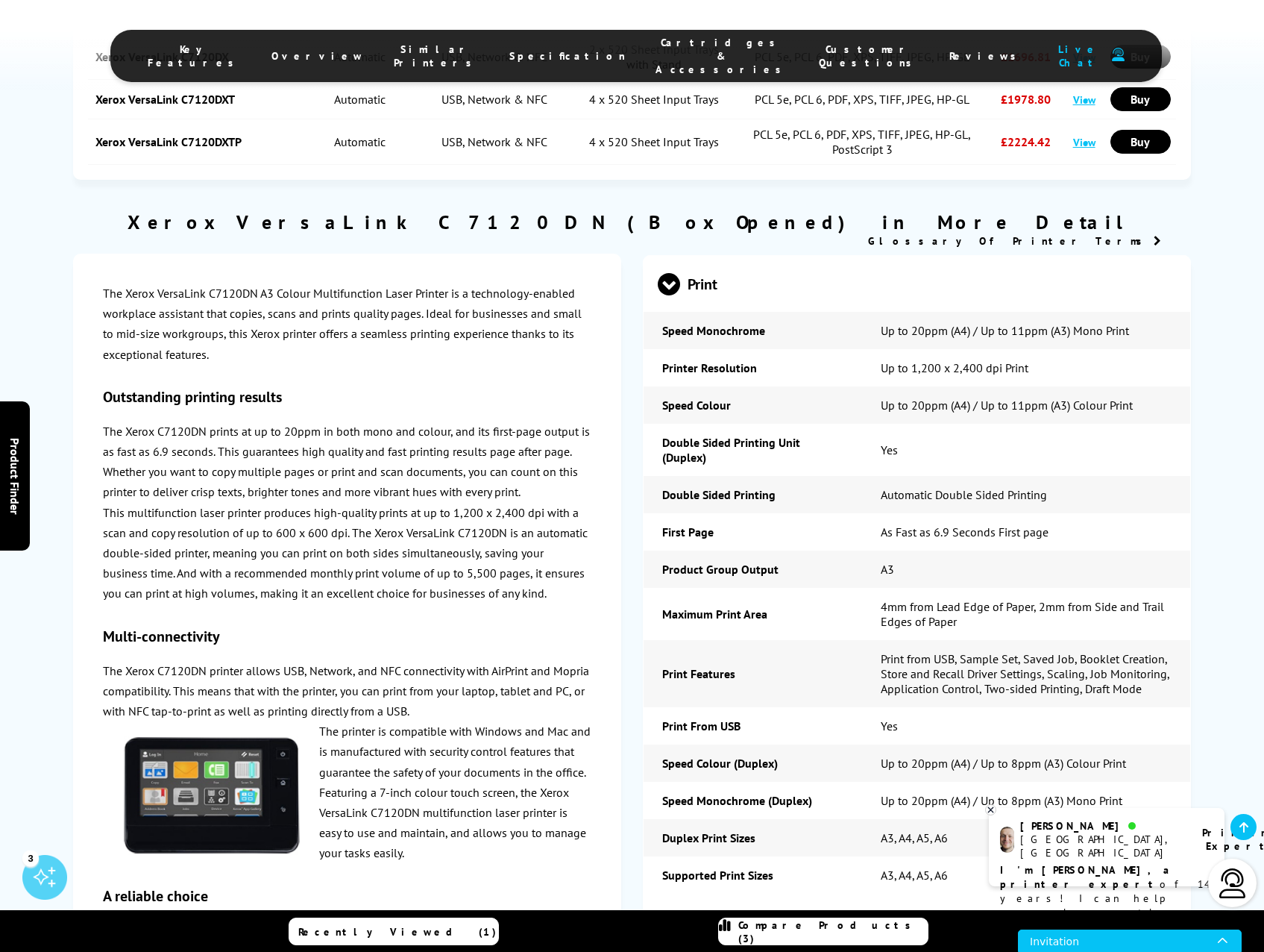
scroll to position [2014, 0]
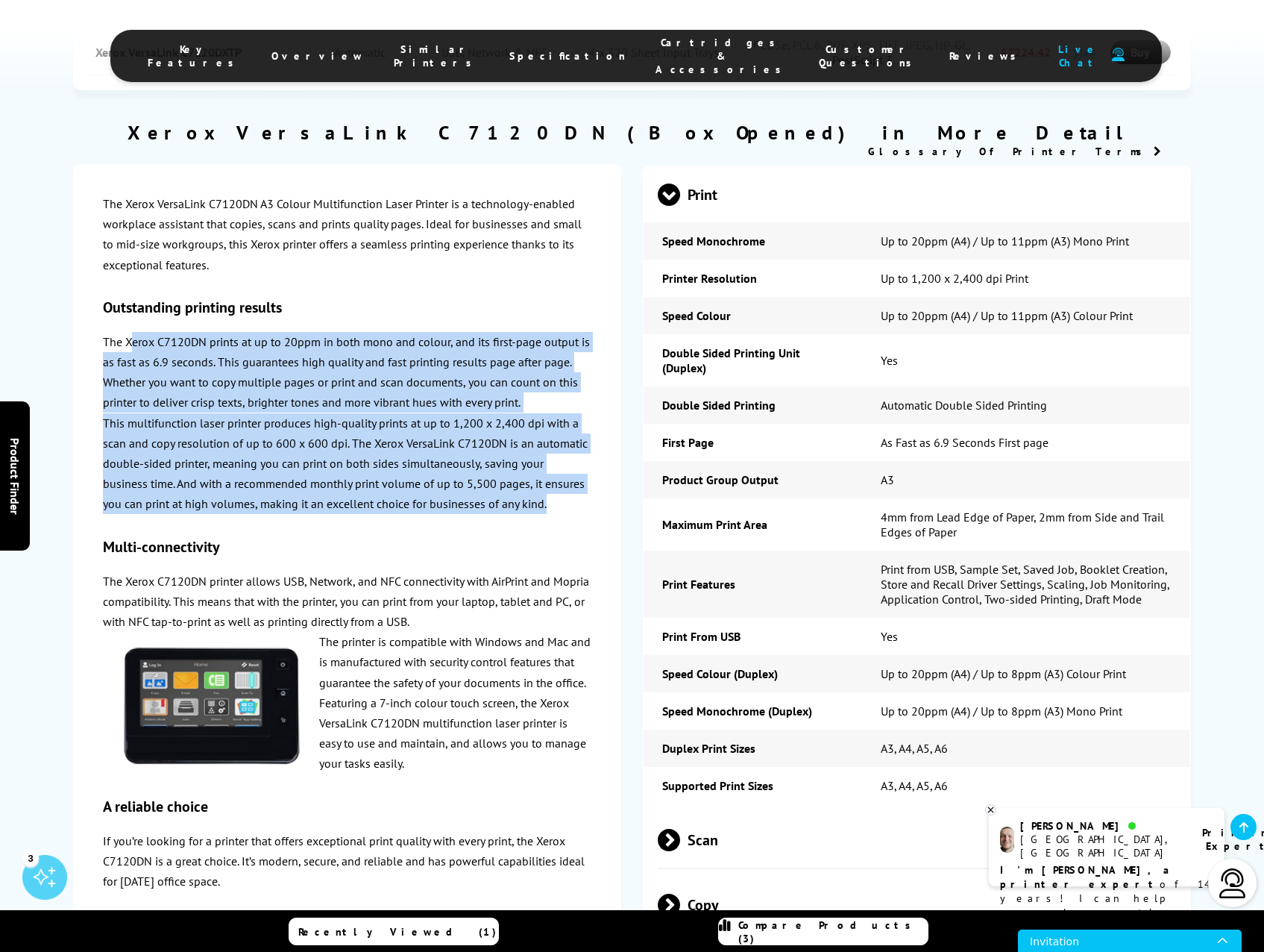
drag, startPoint x: 132, startPoint y: 340, endPoint x: 513, endPoint y: 504, distance: 414.8
click at [513, 504] on div "The Xerox VersaLink C7120DN A3 Colour Multifunction Laser Printer is a technolo…" at bounding box center [347, 714] width 488 height 1039
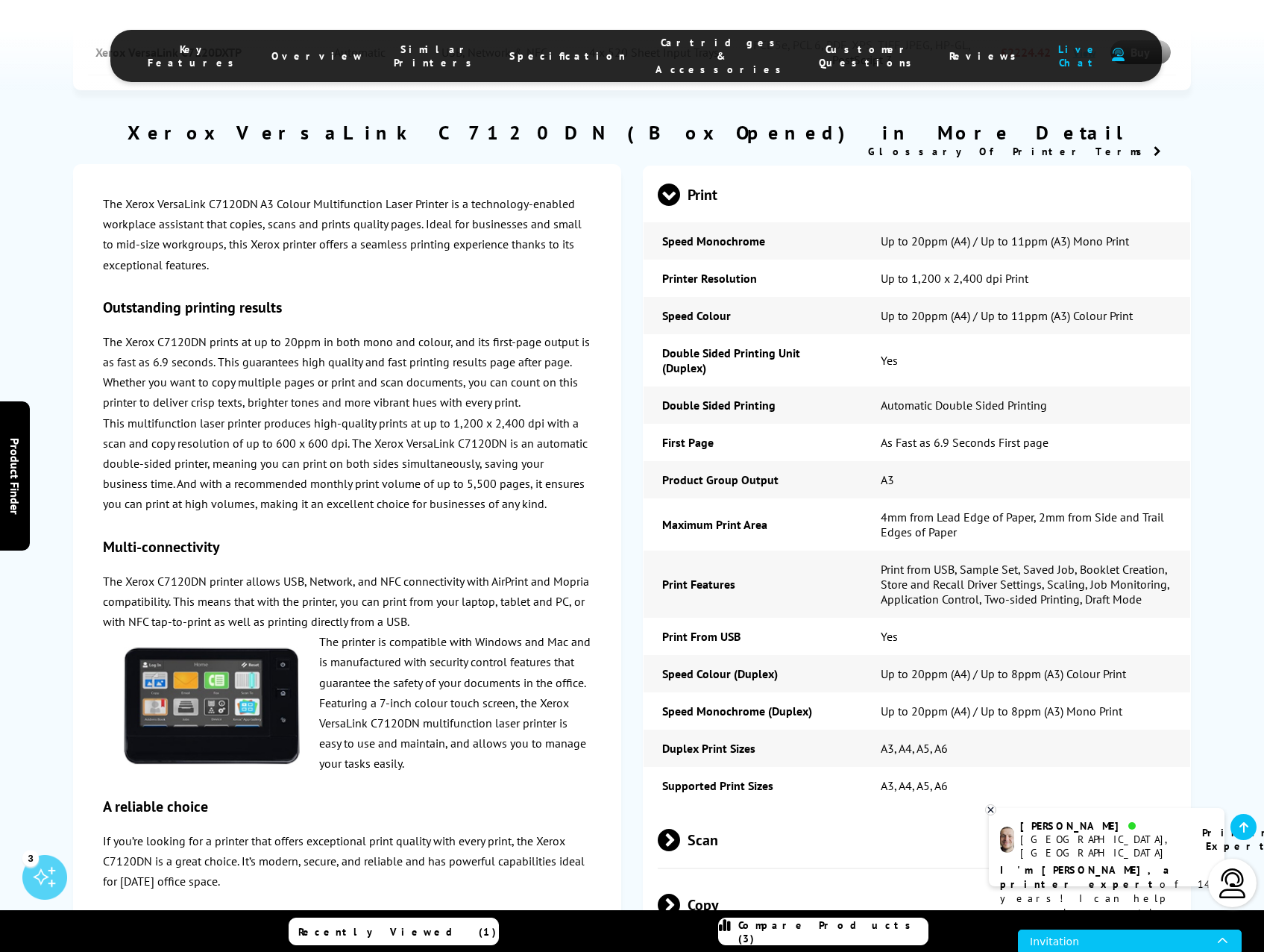
drag, startPoint x: 513, startPoint y: 504, endPoint x: 469, endPoint y: 531, distance: 51.6
click at [472, 531] on div "The Xerox VersaLink C7120DN A3 Colour Multifunction Laser Printer is a technolo…" at bounding box center [347, 714] width 488 height 1039
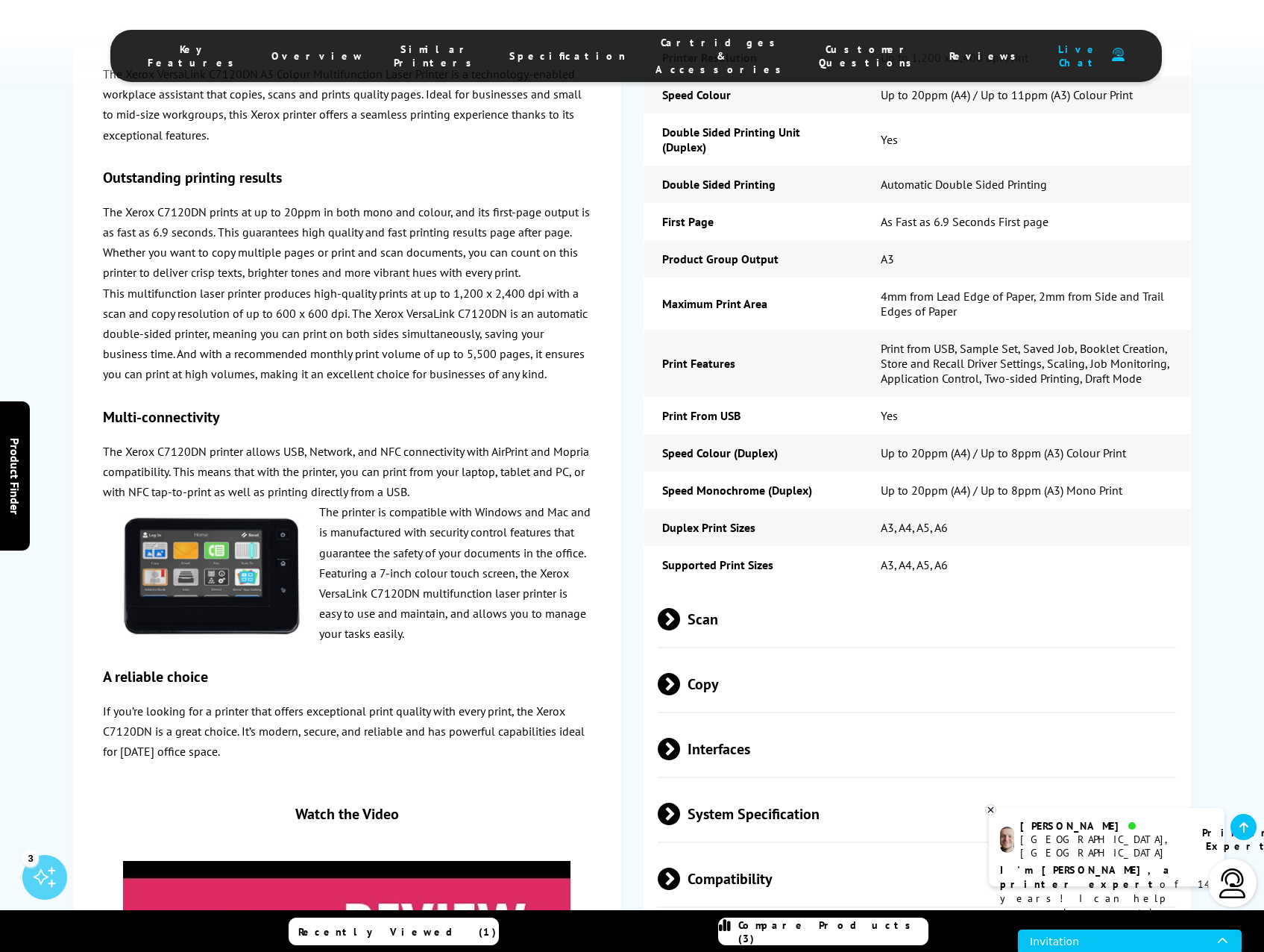
scroll to position [2238, 0]
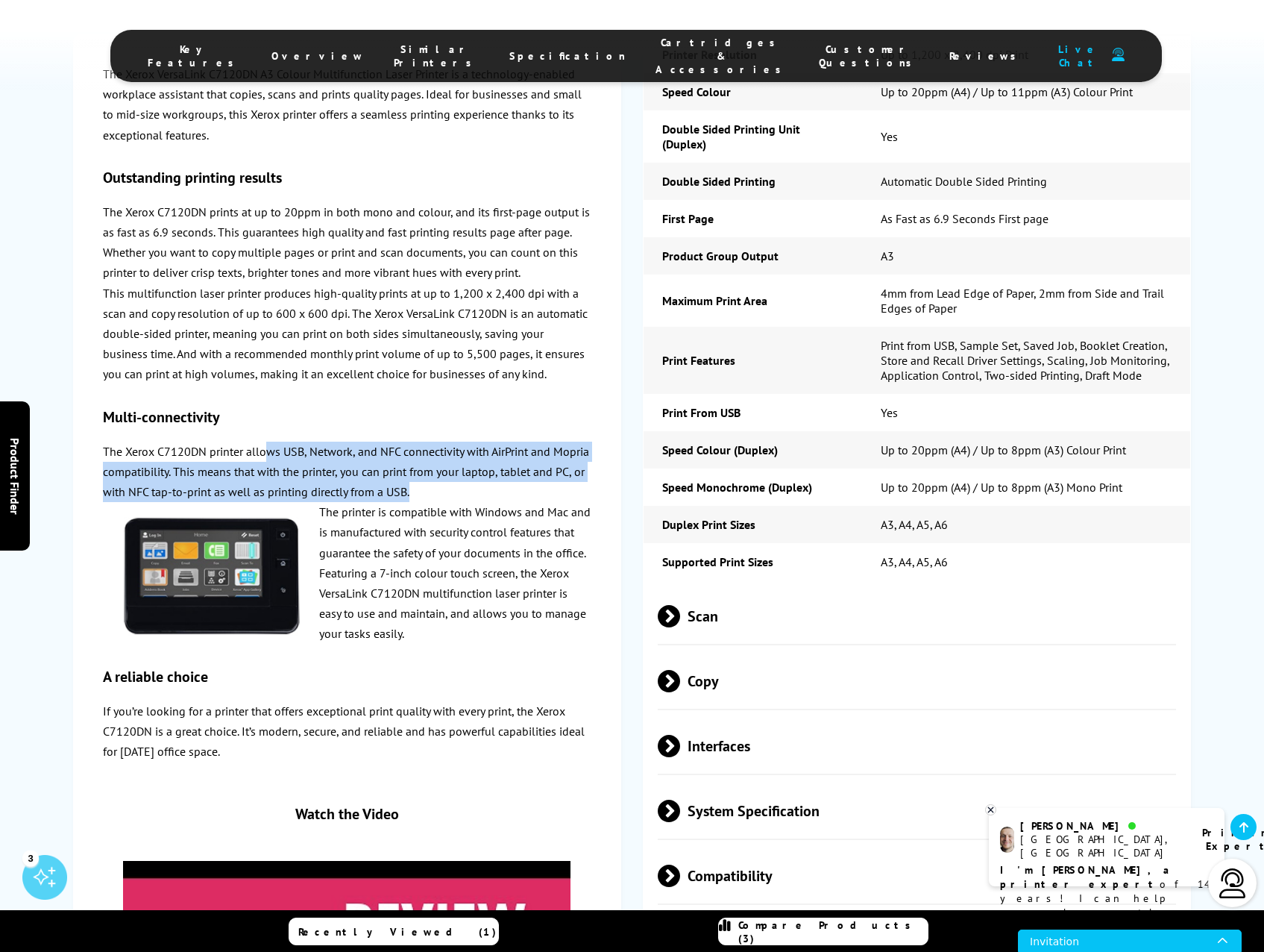
drag, startPoint x: 264, startPoint y: 450, endPoint x: 523, endPoint y: 486, distance: 261.5
click at [523, 486] on p "The Xerox C7120DN printer allows USB, Network, and NFC connectivity with AirPri…" at bounding box center [347, 472] width 488 height 62
drag, startPoint x: 523, startPoint y: 486, endPoint x: 504, endPoint y: 490, distance: 19.4
click at [504, 490] on p "The Xerox C7120DN printer allows USB, Network, and NFC connectivity with AirPri…" at bounding box center [347, 472] width 488 height 62
drag, startPoint x: 482, startPoint y: 495, endPoint x: 214, endPoint y: 473, distance: 268.9
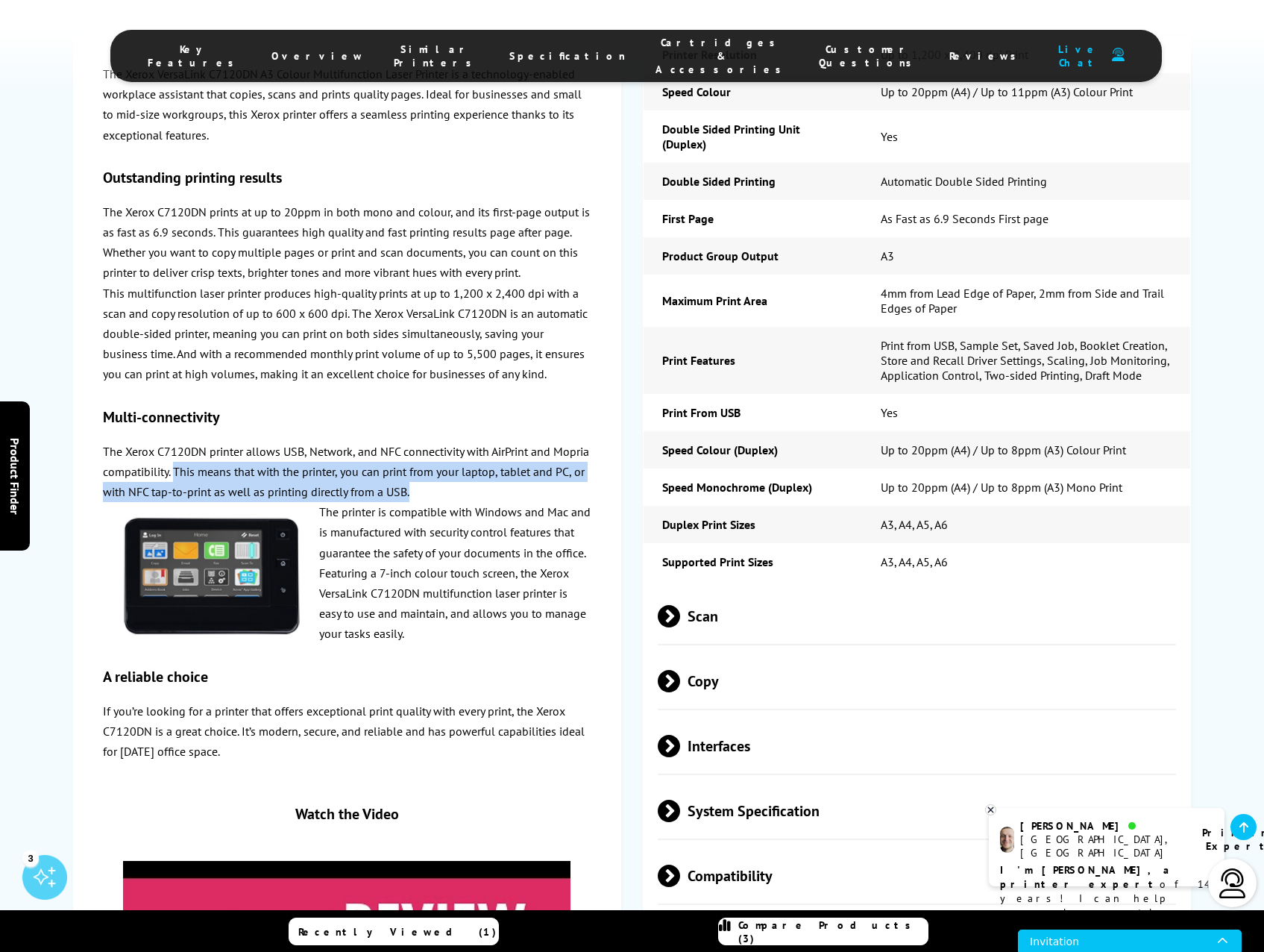
click at [214, 473] on p "The Xerox C7120DN printer allows USB, Network, and NFC connectivity with AirPri…" at bounding box center [347, 472] width 488 height 62
click at [484, 491] on p "The Xerox C7120DN printer allows USB, Network, and NFC connectivity with AirPri…" at bounding box center [347, 472] width 488 height 62
drag, startPoint x: 496, startPoint y: 501, endPoint x: 212, endPoint y: 468, distance: 285.9
click at [212, 468] on p "The Xerox C7120DN printer allows USB, Network, and NFC connectivity with AirPri…" at bounding box center [347, 472] width 488 height 62
click at [474, 493] on p "The Xerox C7120DN printer allows USB, Network, and NFC connectivity with AirPri…" at bounding box center [347, 472] width 488 height 62
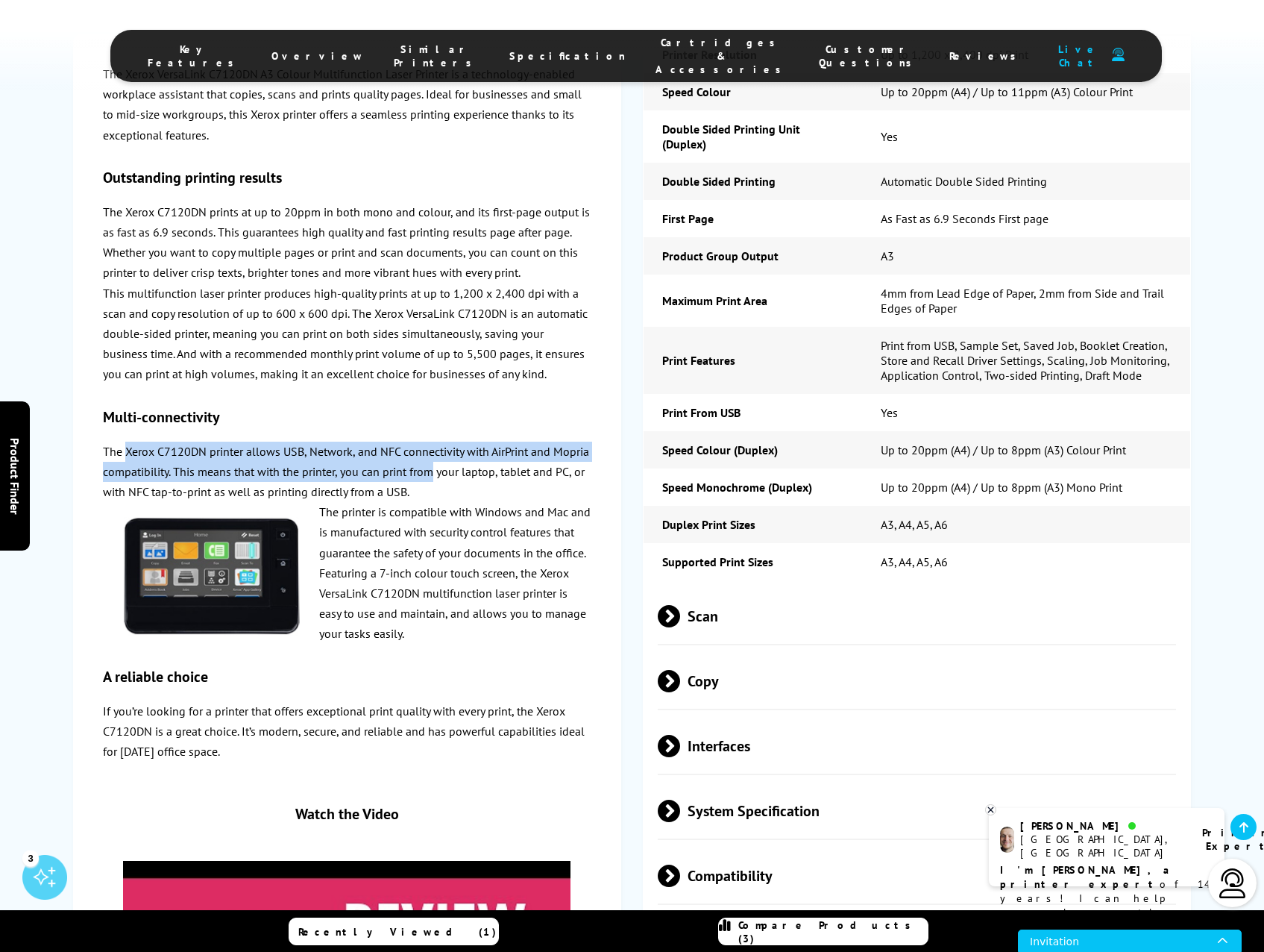
drag, startPoint x: 124, startPoint y: 452, endPoint x: 476, endPoint y: 475, distance: 352.8
click at [476, 475] on p "The Xerox C7120DN printer allows USB, Network, and NFC connectivity with AirPri…" at bounding box center [347, 472] width 488 height 62
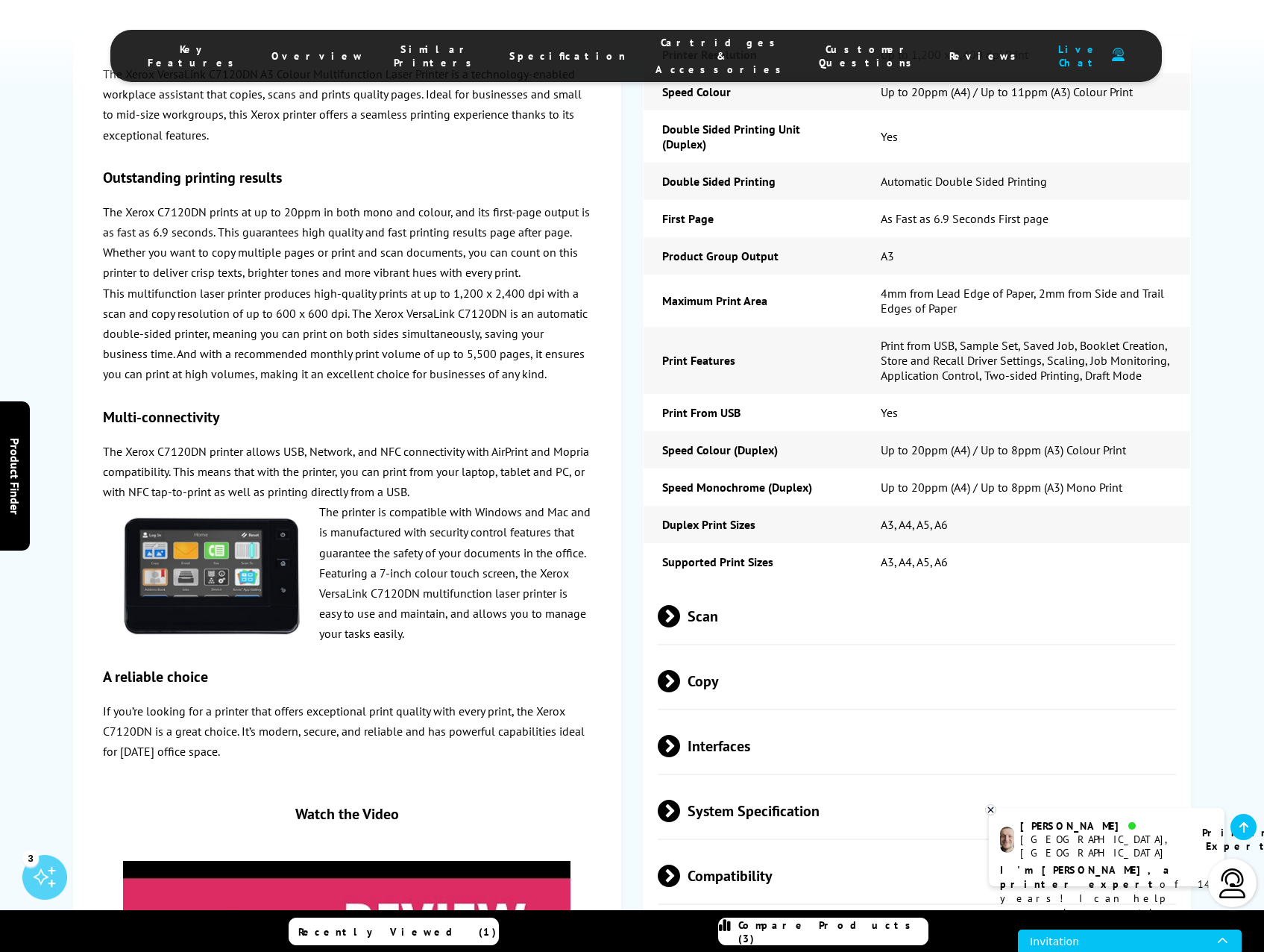
drag, startPoint x: 476, startPoint y: 475, endPoint x: 475, endPoint y: 514, distance: 39.0
click at [477, 510] on p "The printer is compatible with Windows and Mac and is manufactured with securit…" at bounding box center [347, 572] width 488 height 142
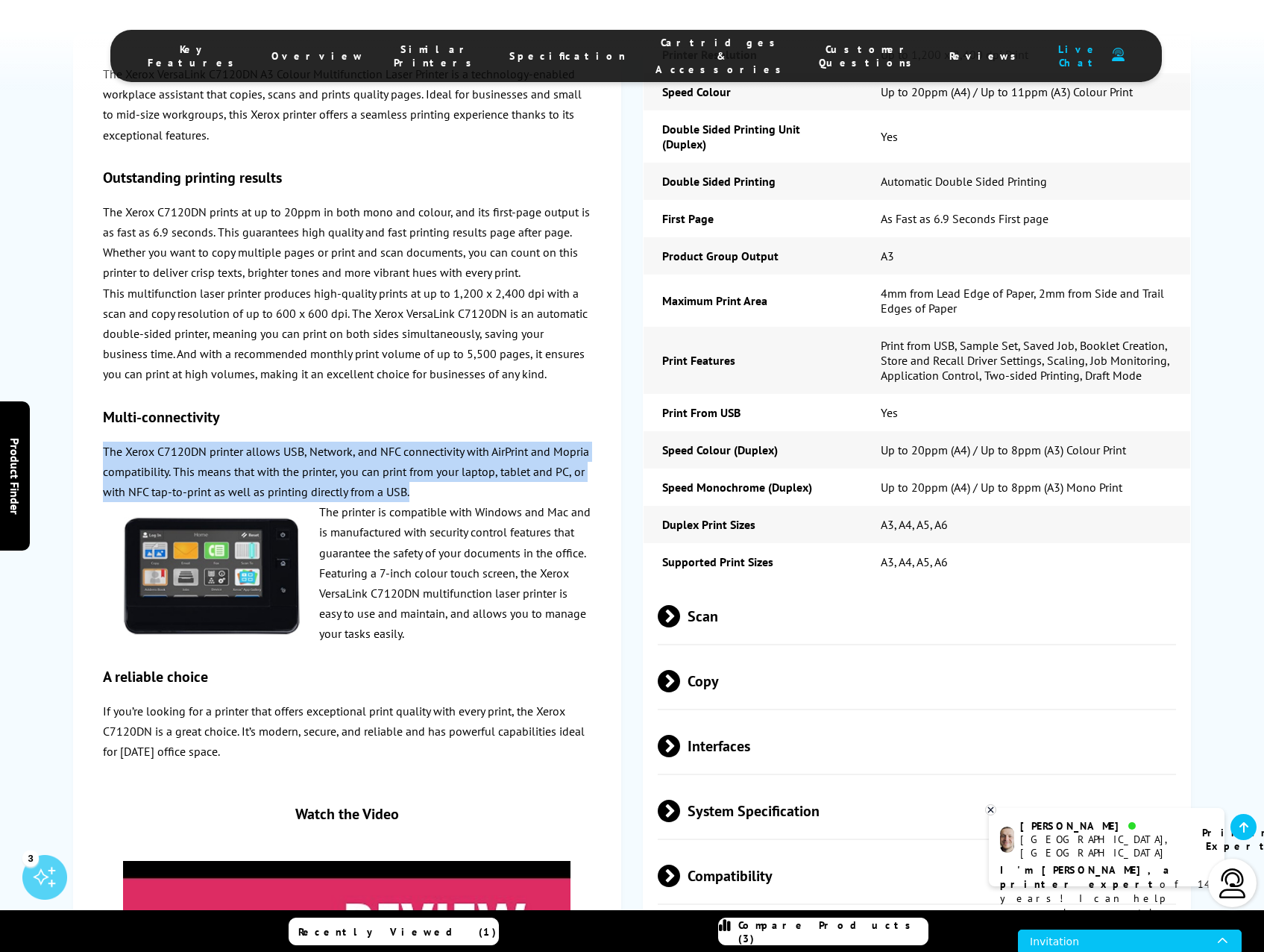
drag, startPoint x: 103, startPoint y: 451, endPoint x: 494, endPoint y: 488, distance: 392.7
click at [494, 488] on p "The Xerox C7120DN printer allows USB, Network, and NFC connectivity with AirPri…" at bounding box center [347, 472] width 488 height 62
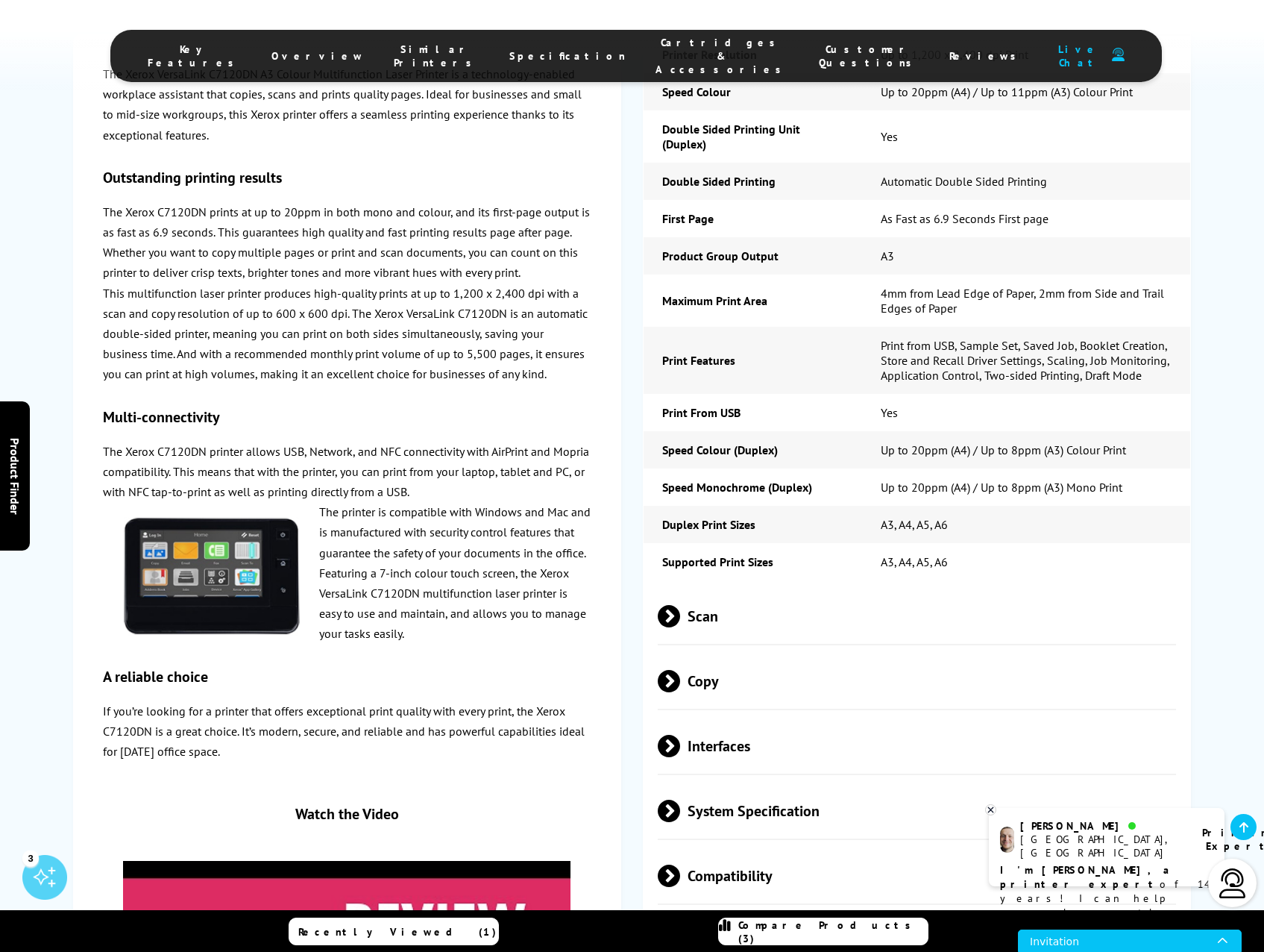
drag, startPoint x: 494, startPoint y: 488, endPoint x: 453, endPoint y: 558, distance: 81.1
click at [453, 558] on p "The printer is compatible with Windows and Mac and is manufactured with securit…" at bounding box center [347, 572] width 488 height 142
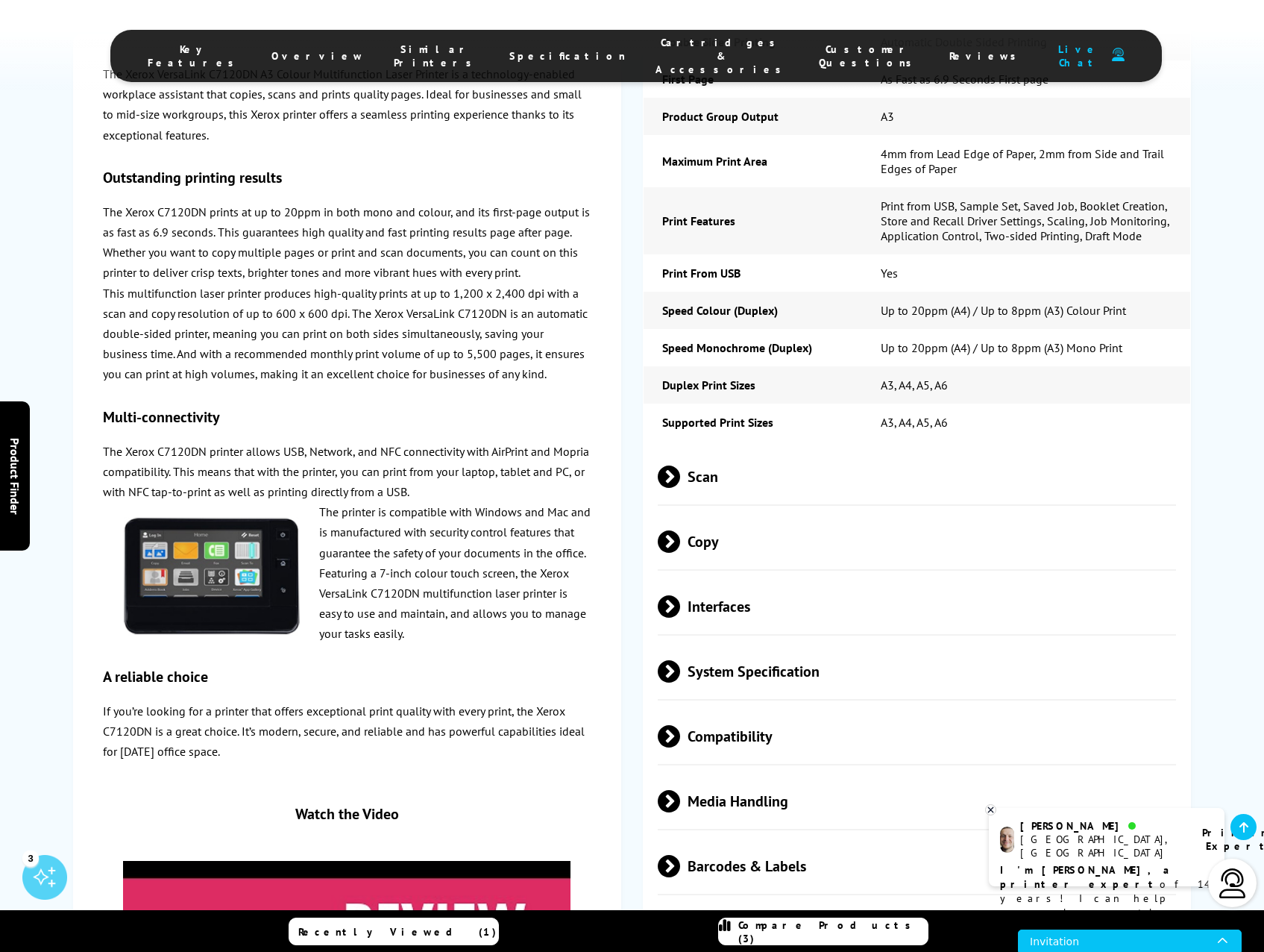
scroll to position [2387, 0]
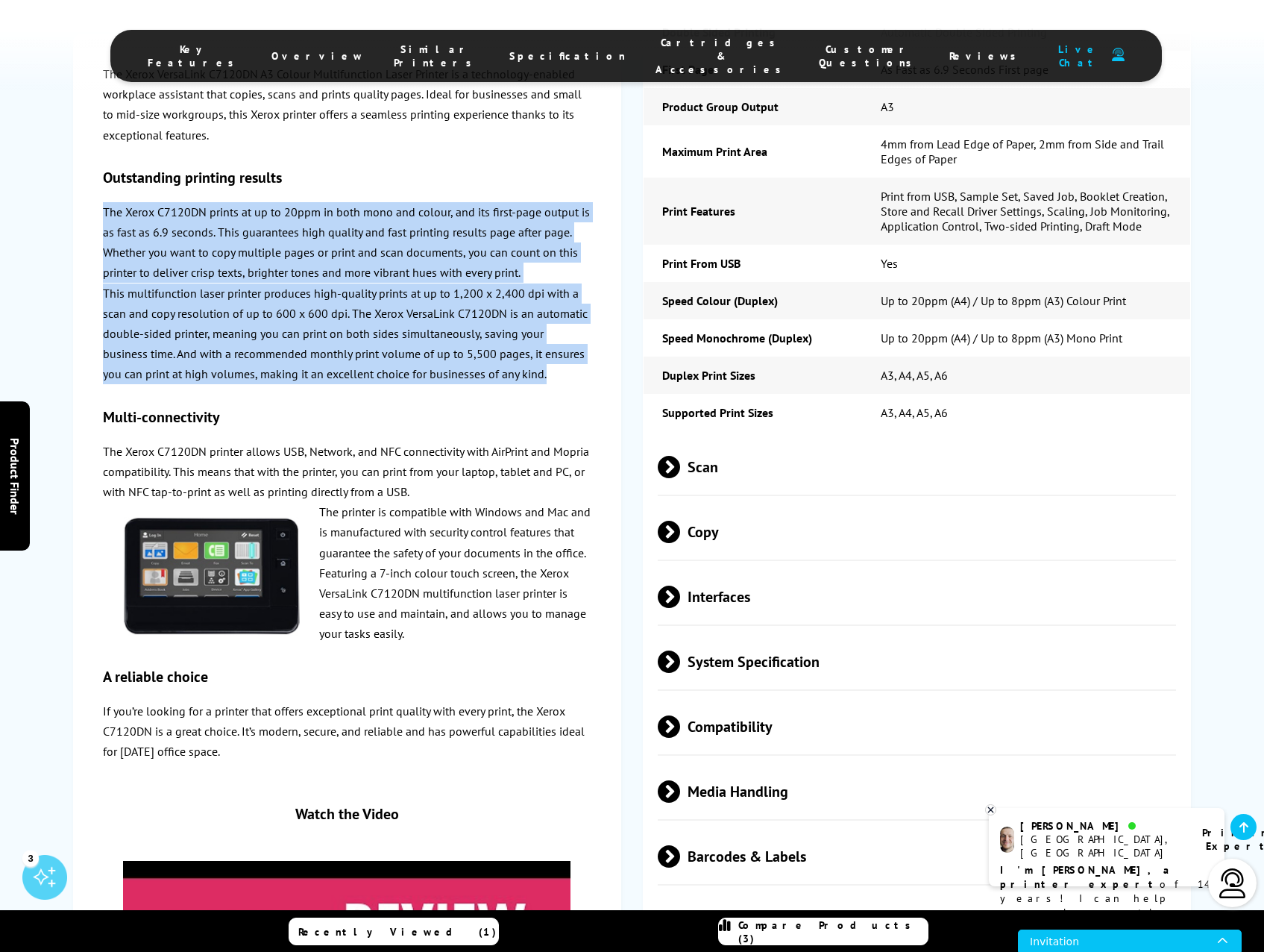
drag, startPoint x: 104, startPoint y: 211, endPoint x: 514, endPoint y: 370, distance: 439.8
click at [514, 370] on div "The Xerox VersaLink C7120DN A3 Colour Multifunction Laser Printer is a technolo…" at bounding box center [347, 584] width 488 height 1039
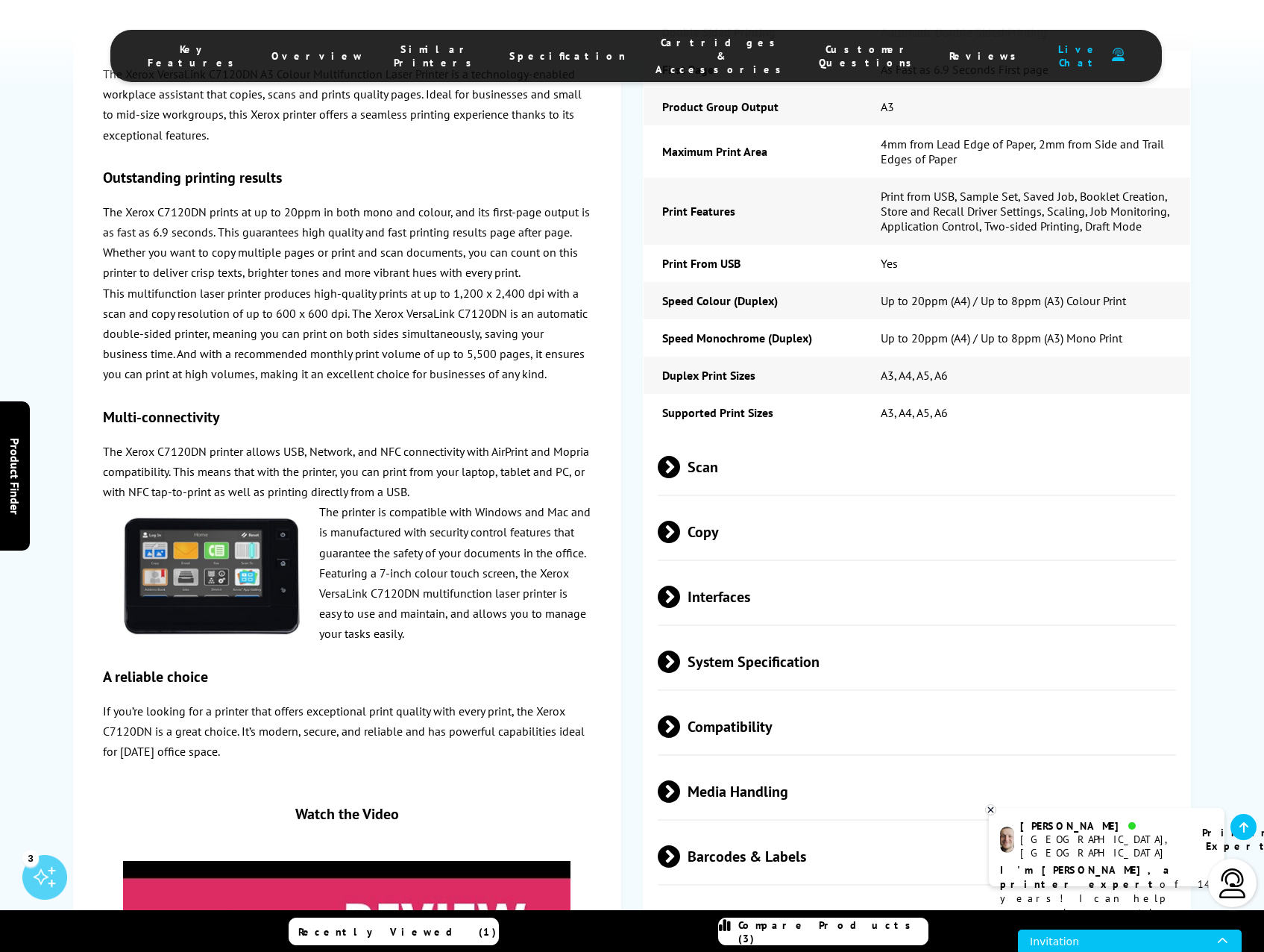
drag, startPoint x: 514, startPoint y: 370, endPoint x: 513, endPoint y: 386, distance: 16.0
click at [513, 386] on div "The Xerox VersaLink C7120DN A3 Colour Multifunction Laser Printer is a technolo…" at bounding box center [347, 584] width 488 height 1039
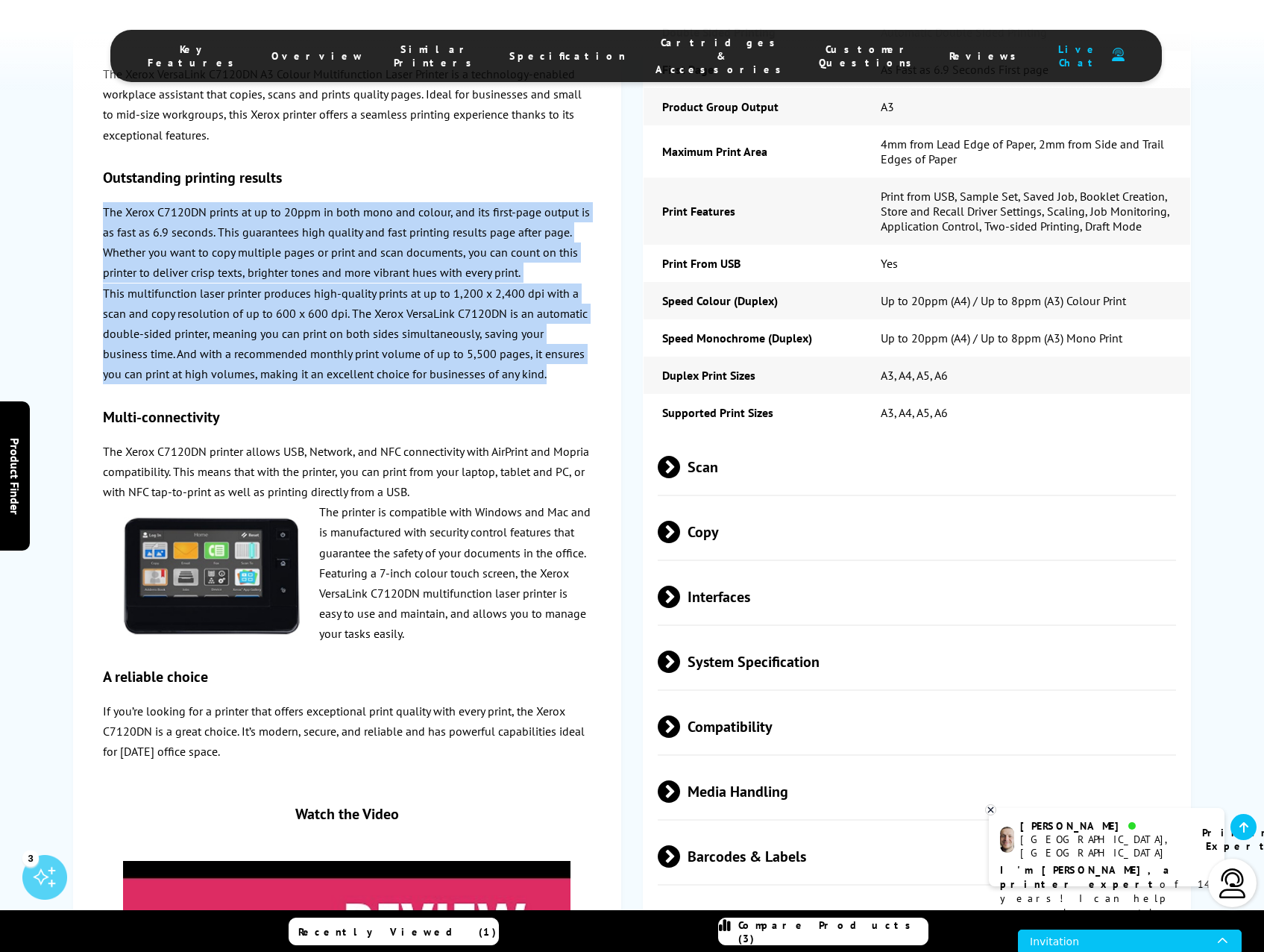
drag, startPoint x: 507, startPoint y: 377, endPoint x: 103, endPoint y: 208, distance: 437.9
click at [103, 208] on div "The Xerox VersaLink C7120DN A3 Colour Multifunction Laser Printer is a technolo…" at bounding box center [347, 584] width 488 height 1039
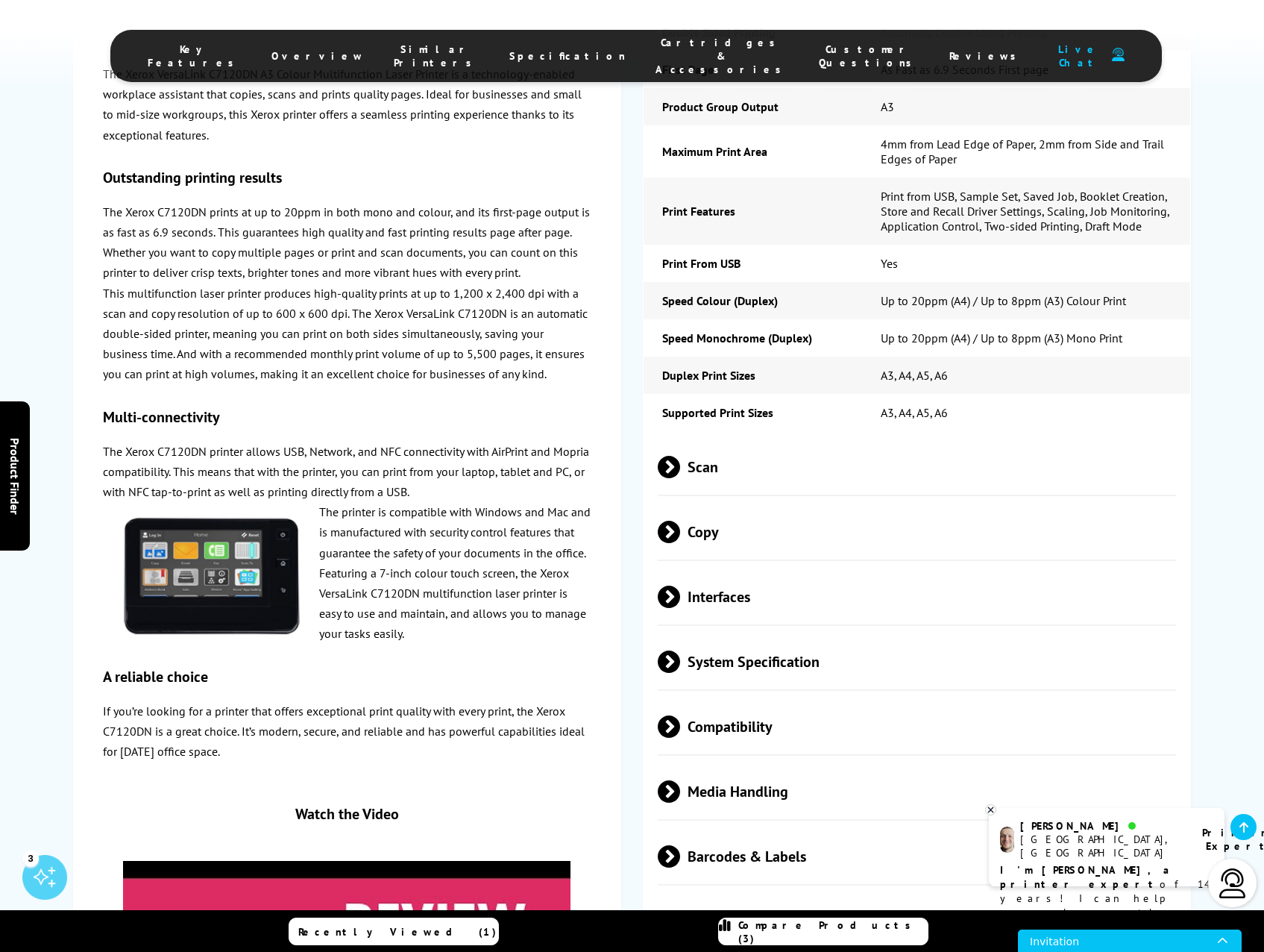
click at [368, 475] on p "The Xerox C7120DN printer allows USB, Network, and NFC connectivity with AirPri…" at bounding box center [347, 472] width 488 height 62
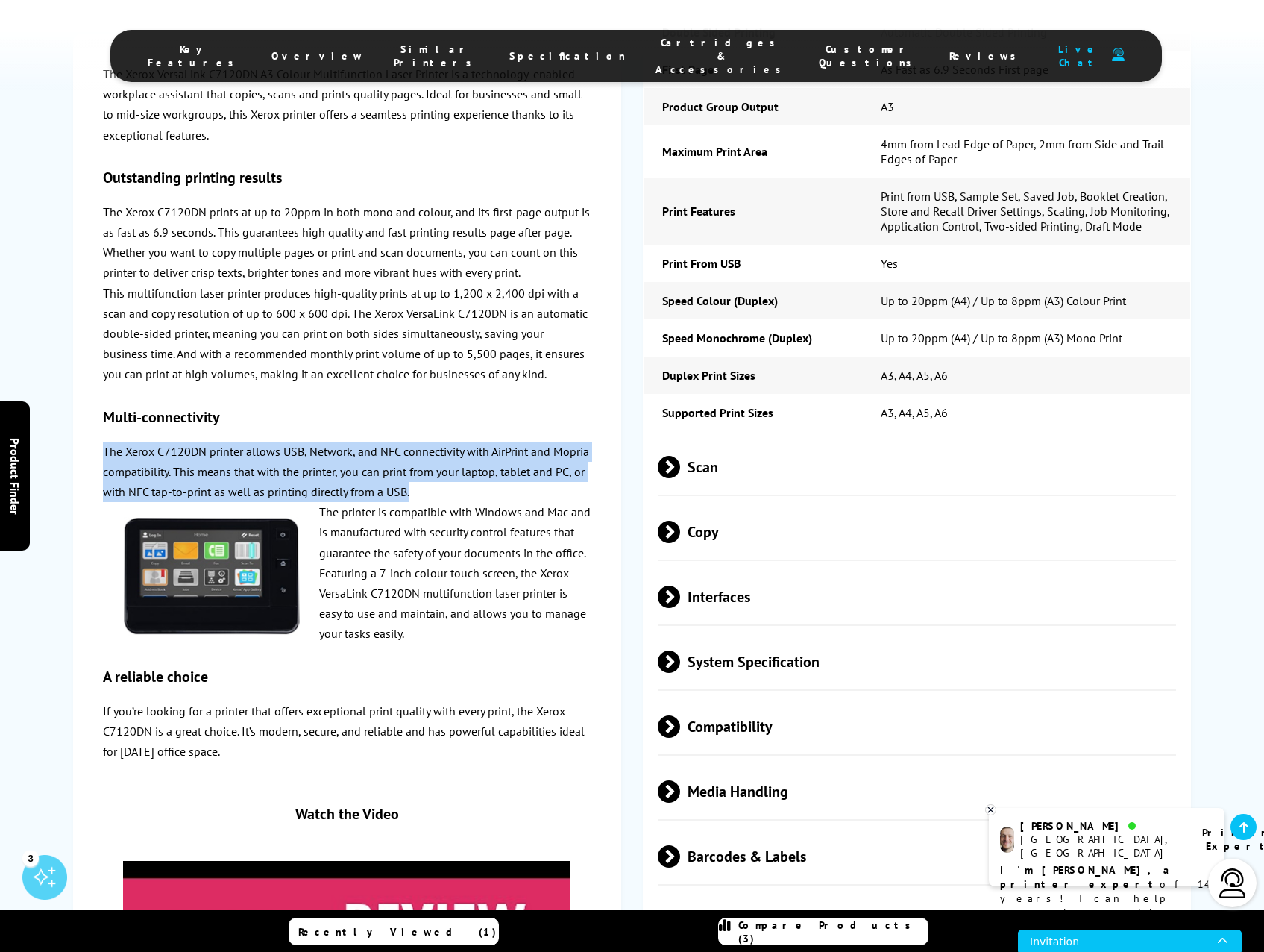
drag, startPoint x: 100, startPoint y: 450, endPoint x: 492, endPoint y: 491, distance: 394.1
click at [492, 491] on div "The Xerox VersaLink C7120DN A3 Colour Multifunction Laser Printer is a technolo…" at bounding box center [347, 584] width 548 height 1099
drag, startPoint x: 492, startPoint y: 491, endPoint x: 466, endPoint y: 535, distance: 51.1
click at [466, 535] on p "The printer is compatible with Windows and Mac and is manufactured with securit…" at bounding box center [347, 572] width 488 height 142
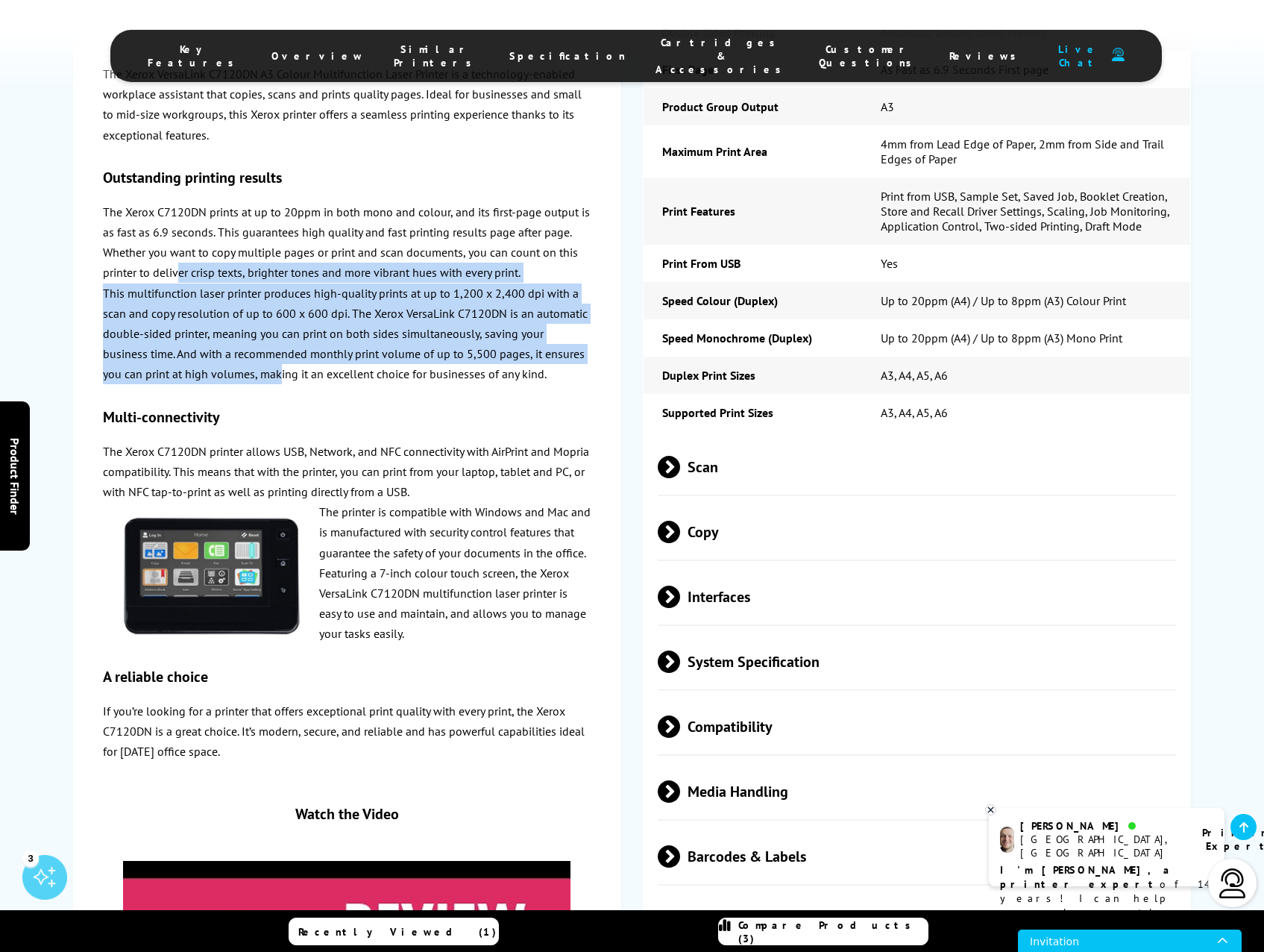
drag, startPoint x: 177, startPoint y: 264, endPoint x: 238, endPoint y: 362, distance: 115.4
click at [237, 364] on div "The Xerox VersaLink C7120DN A3 Colour Multifunction Laser Printer is a technolo…" at bounding box center [347, 584] width 488 height 1039
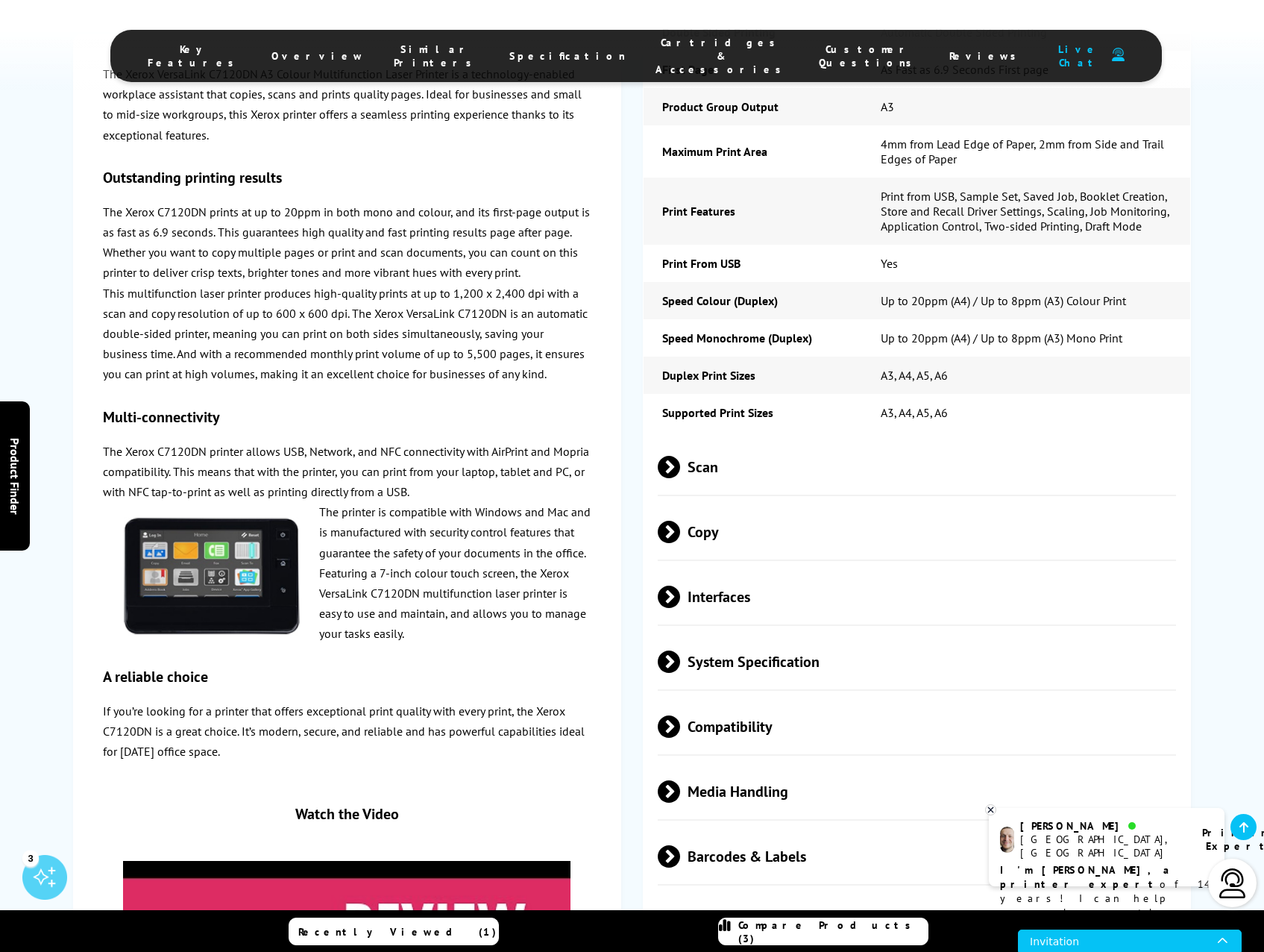
drag, startPoint x: 238, startPoint y: 362, endPoint x: 387, endPoint y: 420, distance: 159.9
click at [387, 420] on h3 "Multi-connectivity" at bounding box center [347, 417] width 488 height 20
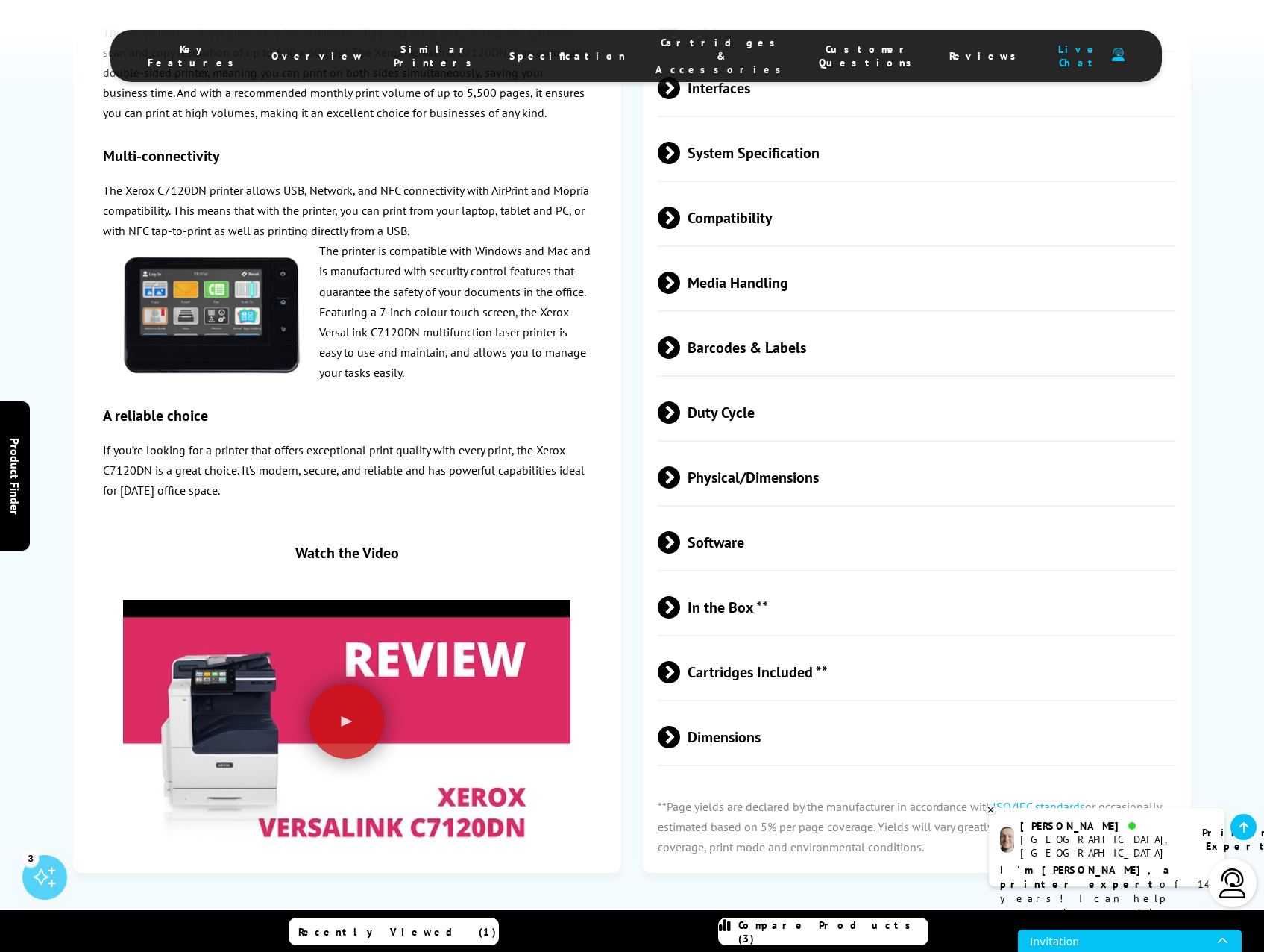
scroll to position [2909, 0]
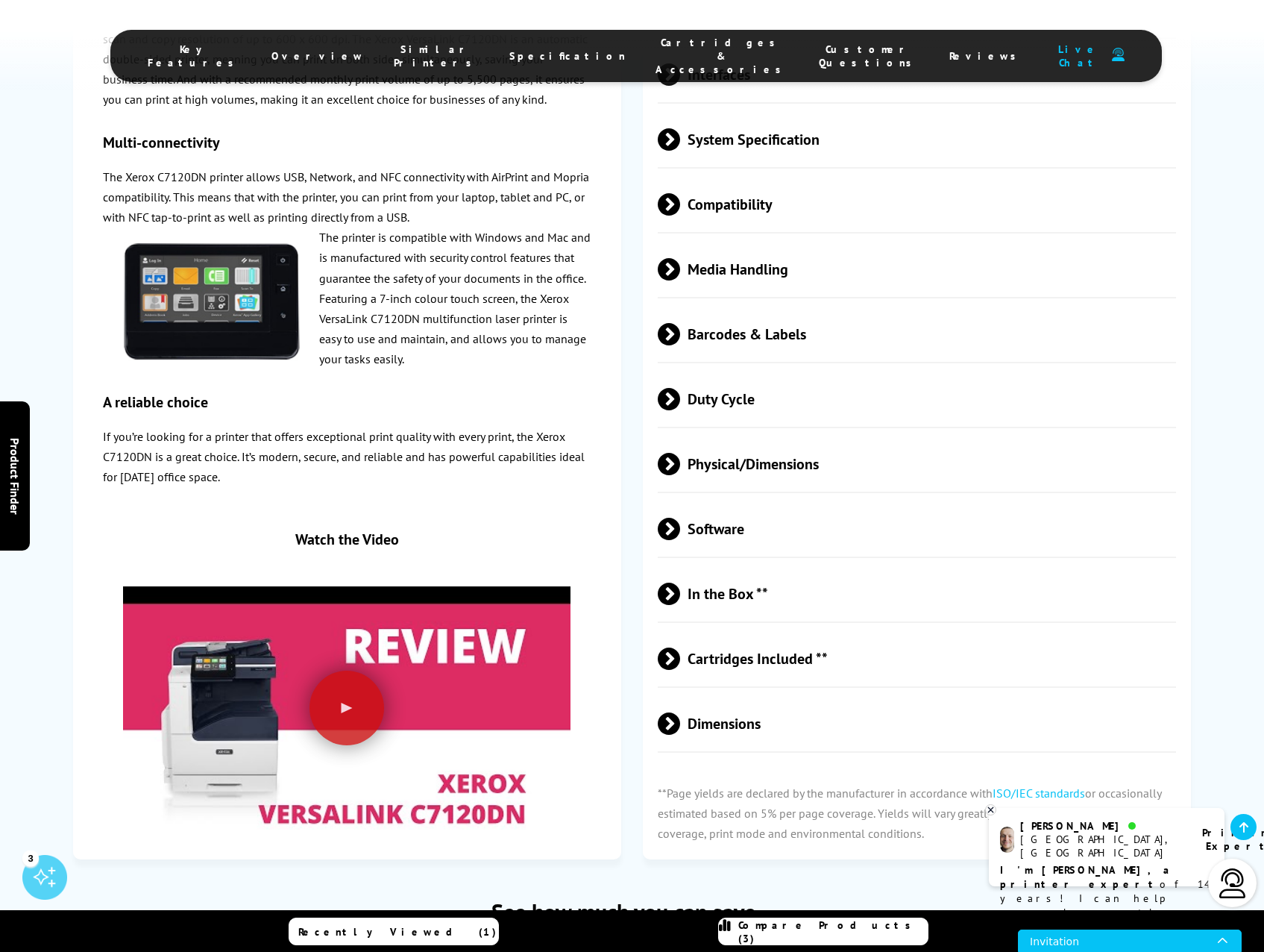
drag, startPoint x: 246, startPoint y: 422, endPoint x: 528, endPoint y: 471, distance: 286.2
click at [528, 471] on div "The Xerox VersaLink C7120DN A3 Colour Multifunction Laser Printer is a technolo…" at bounding box center [347, 309] width 488 height 1039
click at [243, 486] on p "If you’re looking for a printer that offers exceptional print quality with ever…" at bounding box center [347, 457] width 488 height 62
drag, startPoint x: 230, startPoint y: 434, endPoint x: 430, endPoint y: 478, distance: 204.8
click at [430, 478] on p "If you’re looking for a printer that offers exceptional print quality with ever…" at bounding box center [347, 457] width 488 height 62
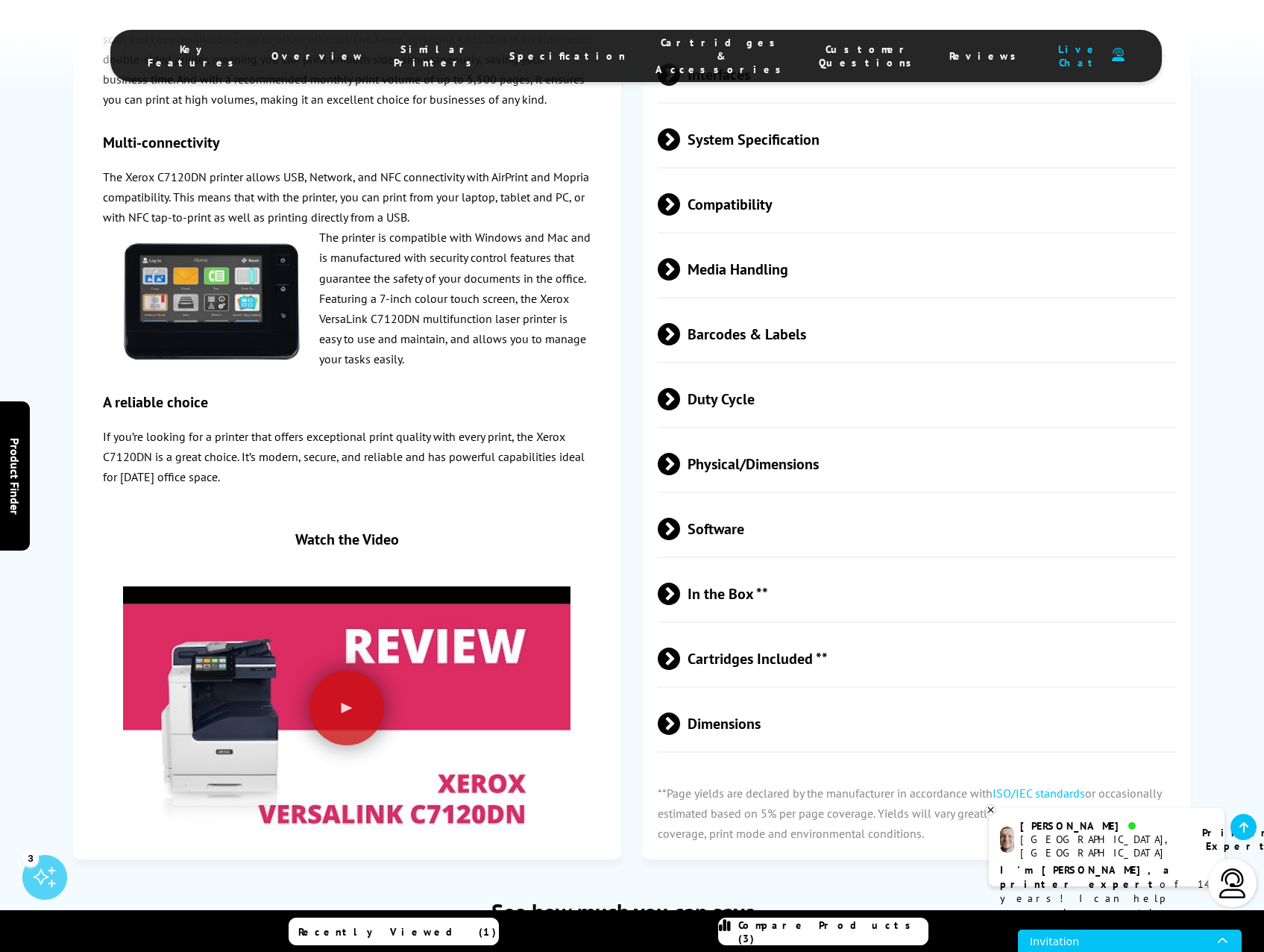
drag, startPoint x: 430, startPoint y: 478, endPoint x: 420, endPoint y: 478, distance: 10.0
click at [420, 478] on p "If you’re looking for a printer that offers exceptional print quality with ever…" at bounding box center [347, 457] width 488 height 62
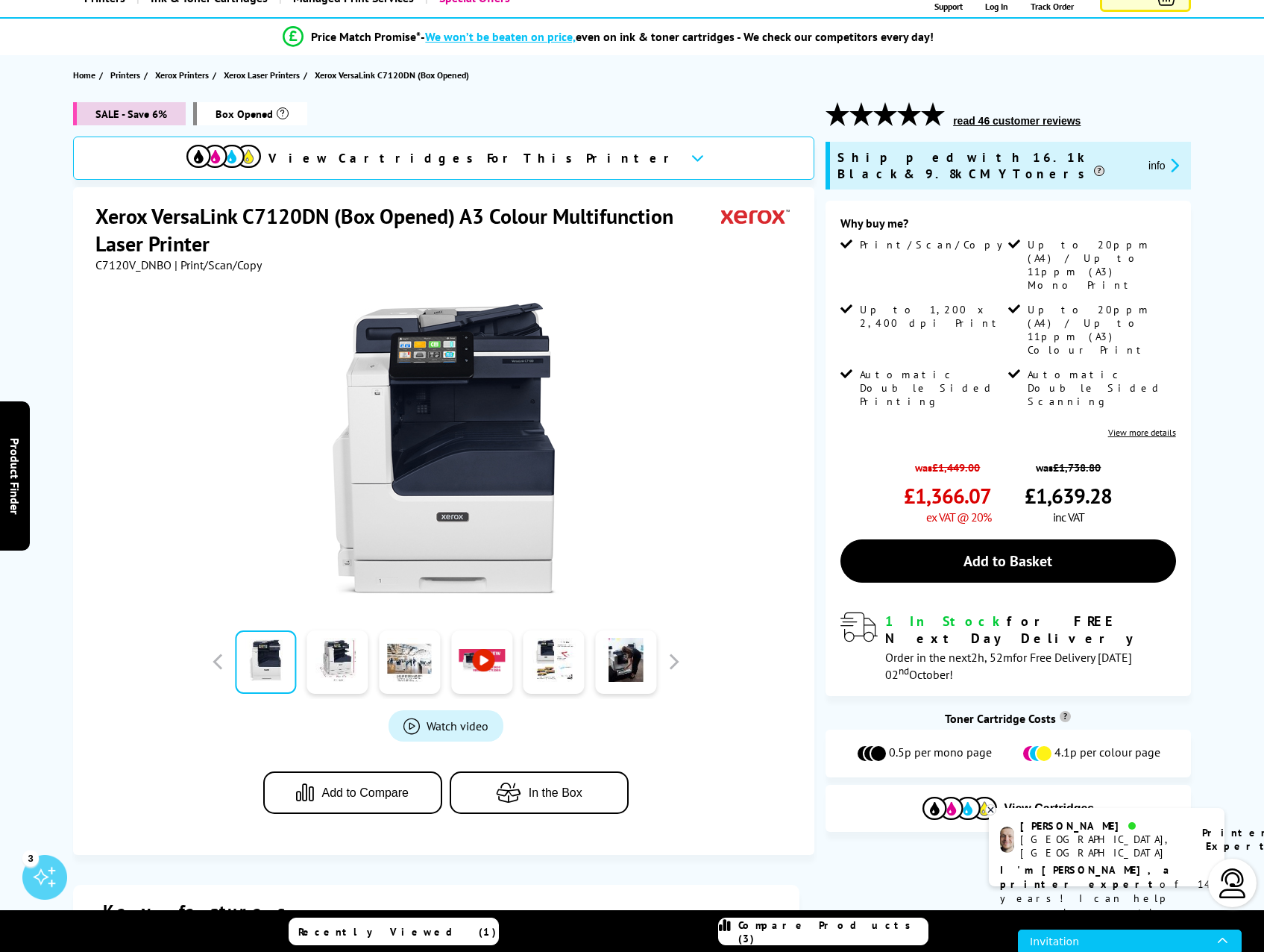
scroll to position [0, 0]
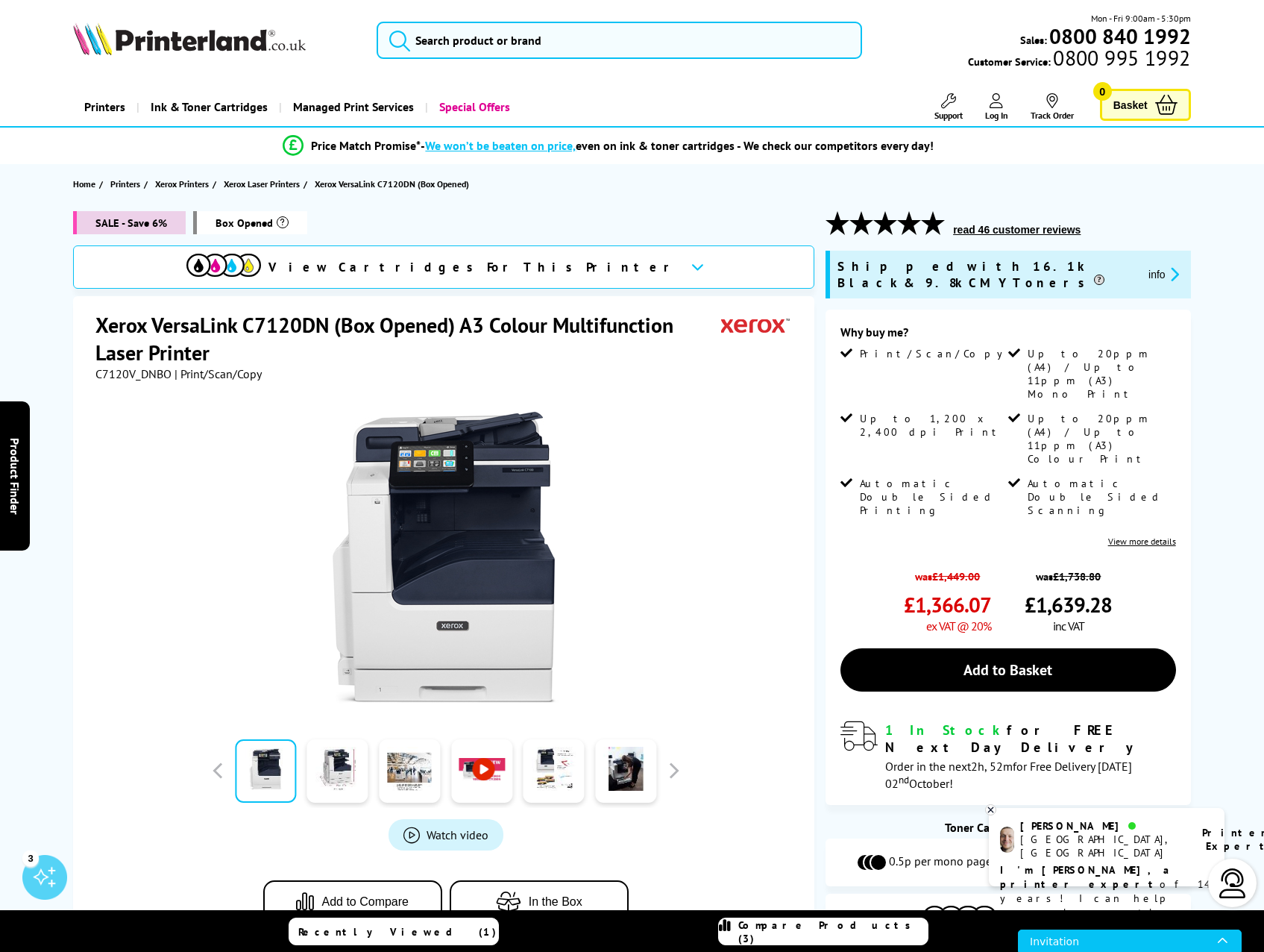
click at [1129, 864] on p "I'm Ashley, a printer expert of 14 years! I can help you choose the right produ…" at bounding box center [1107, 897] width 214 height 71
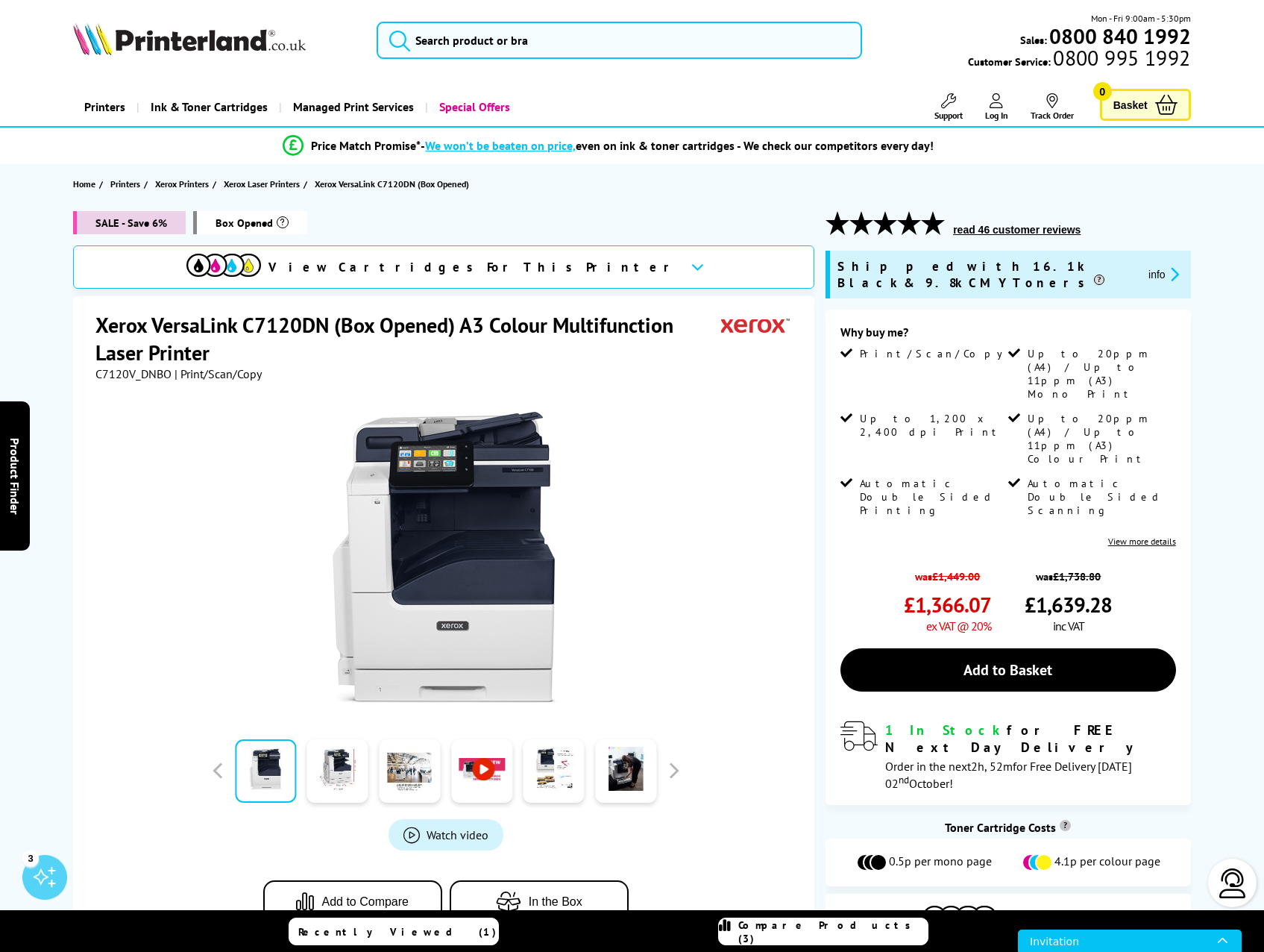
click at [1232, 886] on img at bounding box center [1233, 883] width 30 height 30
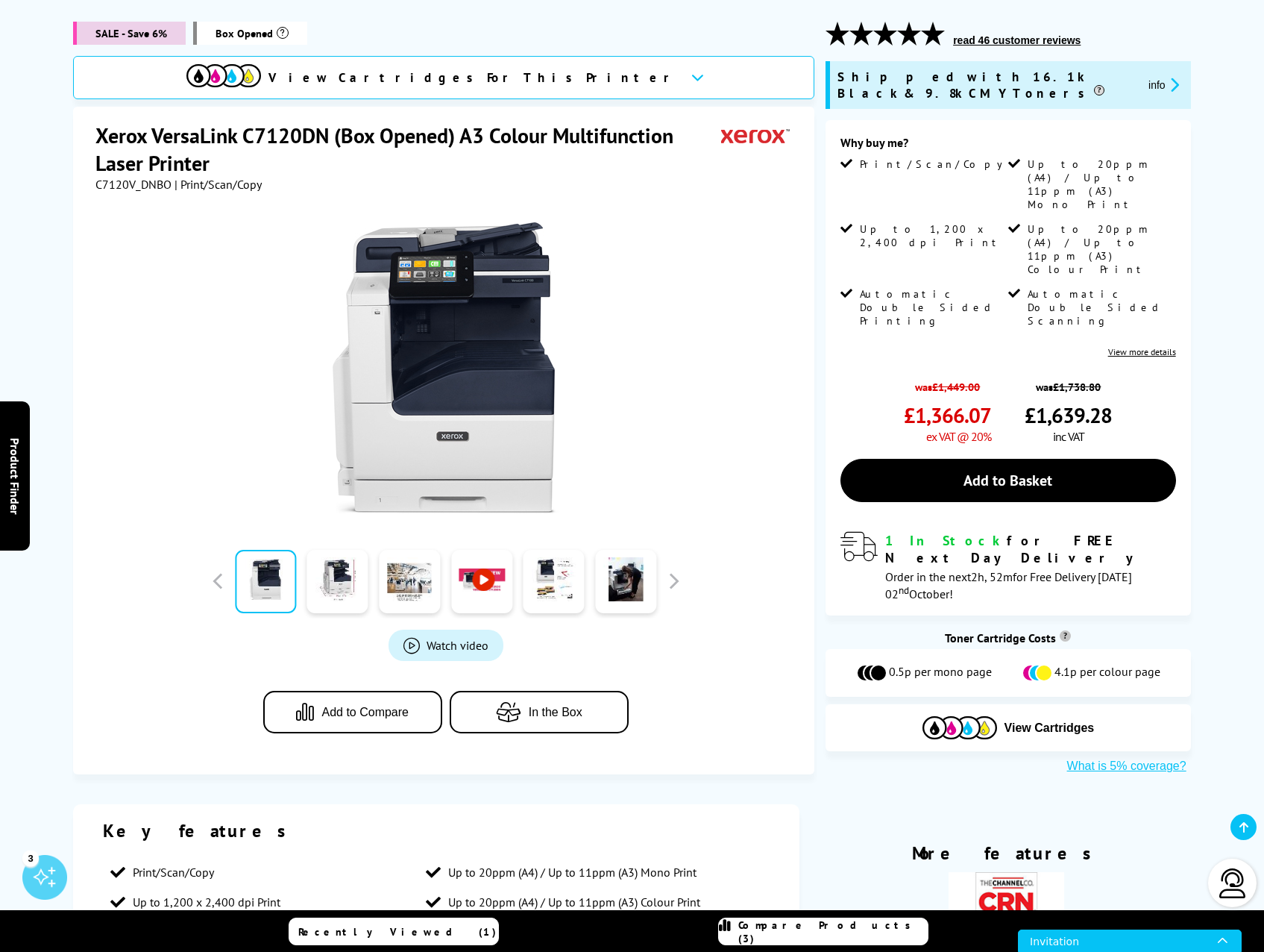
scroll to position [224, 0]
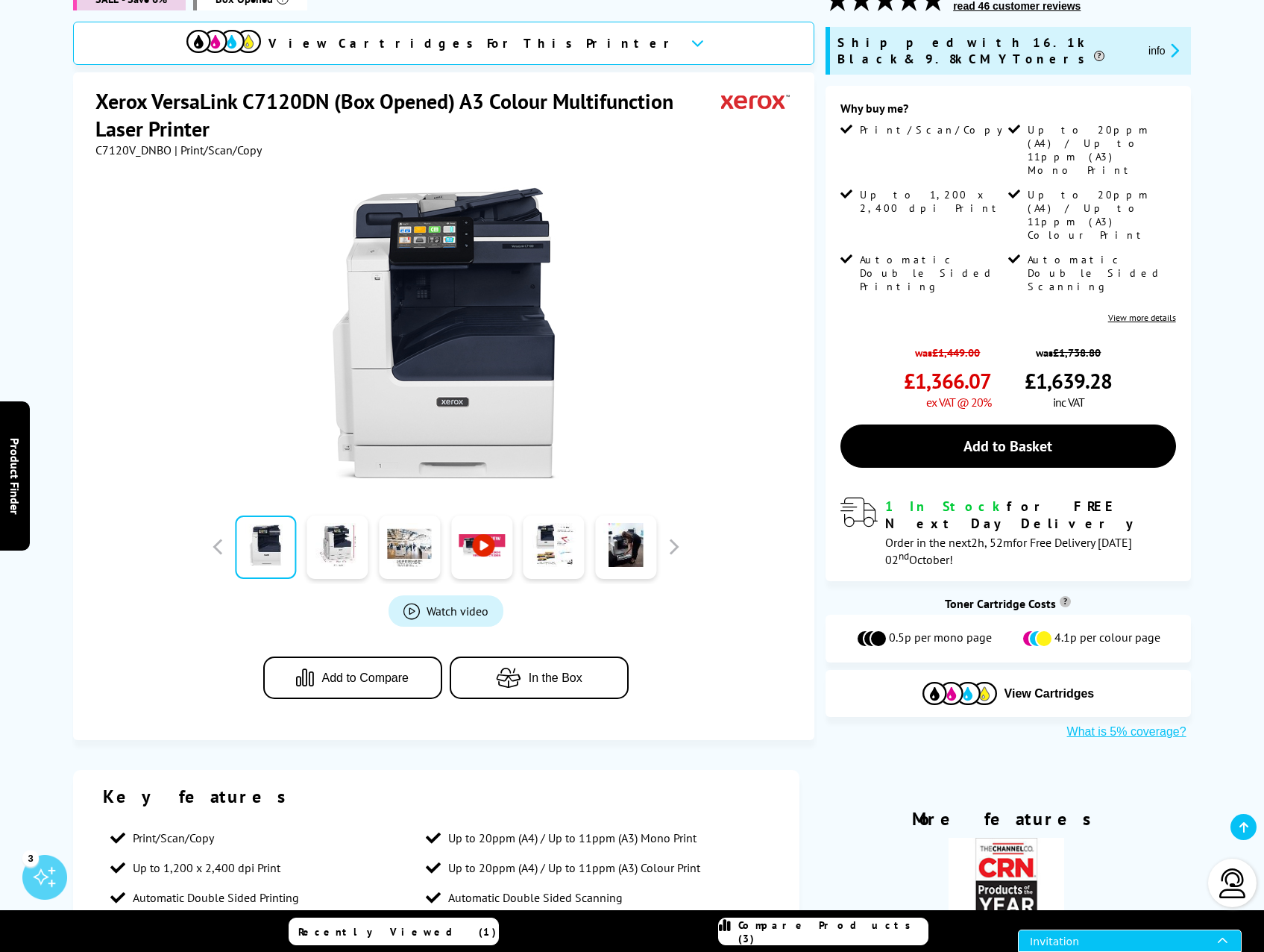
click at [1150, 936] on div "Invitation" at bounding box center [1124, 940] width 188 height 21
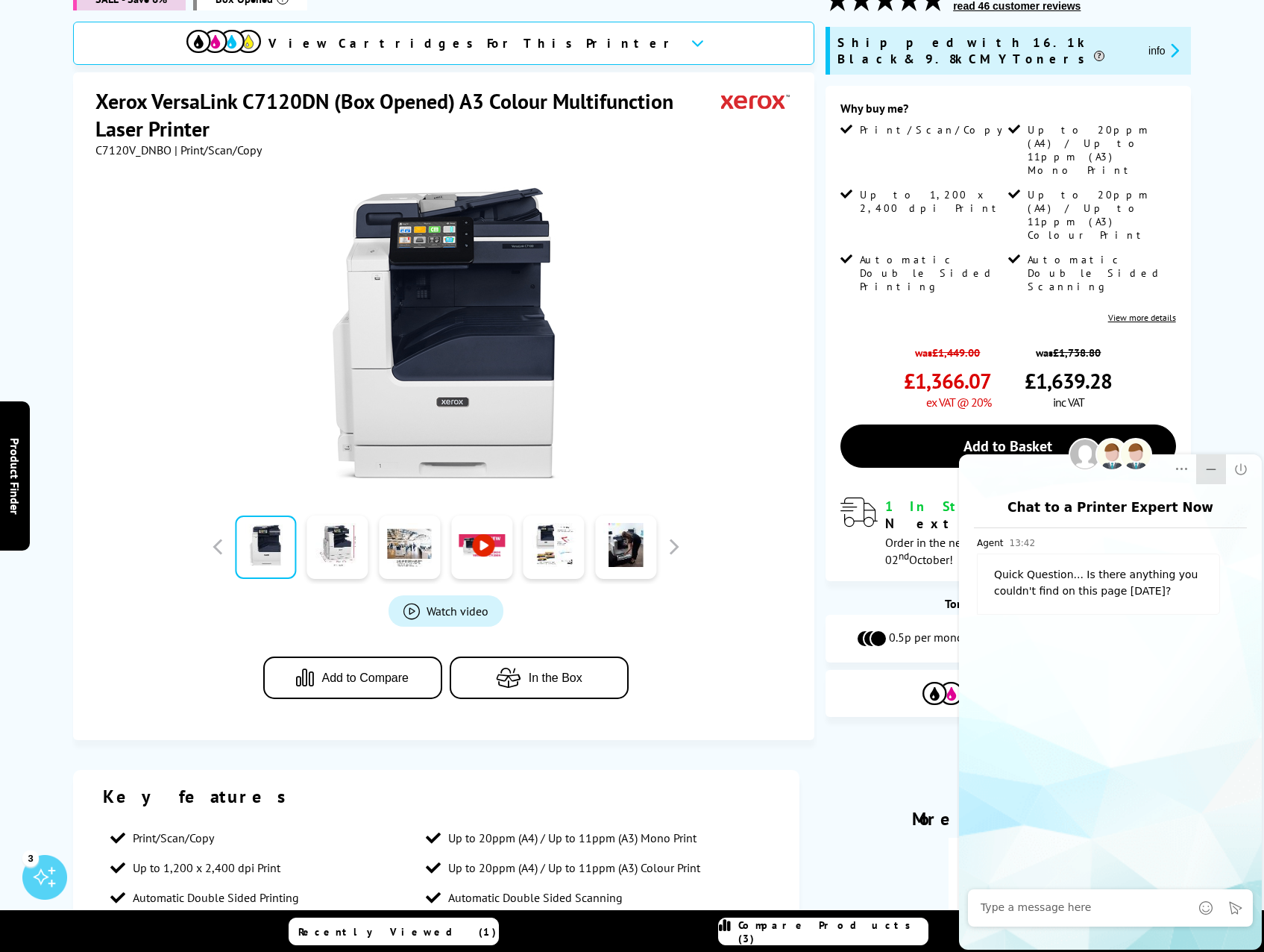
click at [1202, 471] on button "Minimize" at bounding box center [1211, 469] width 30 height 30
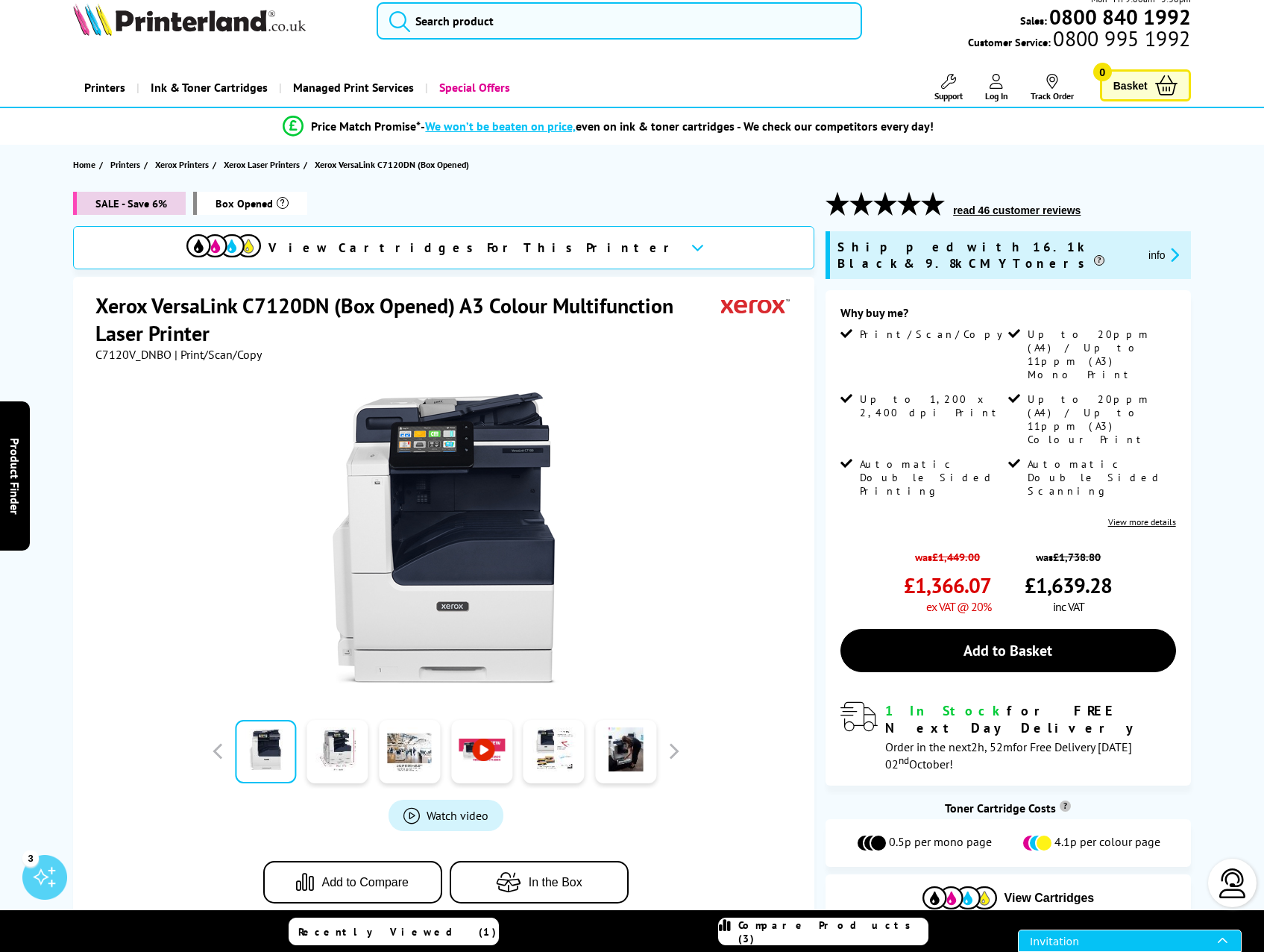
scroll to position [0, 0]
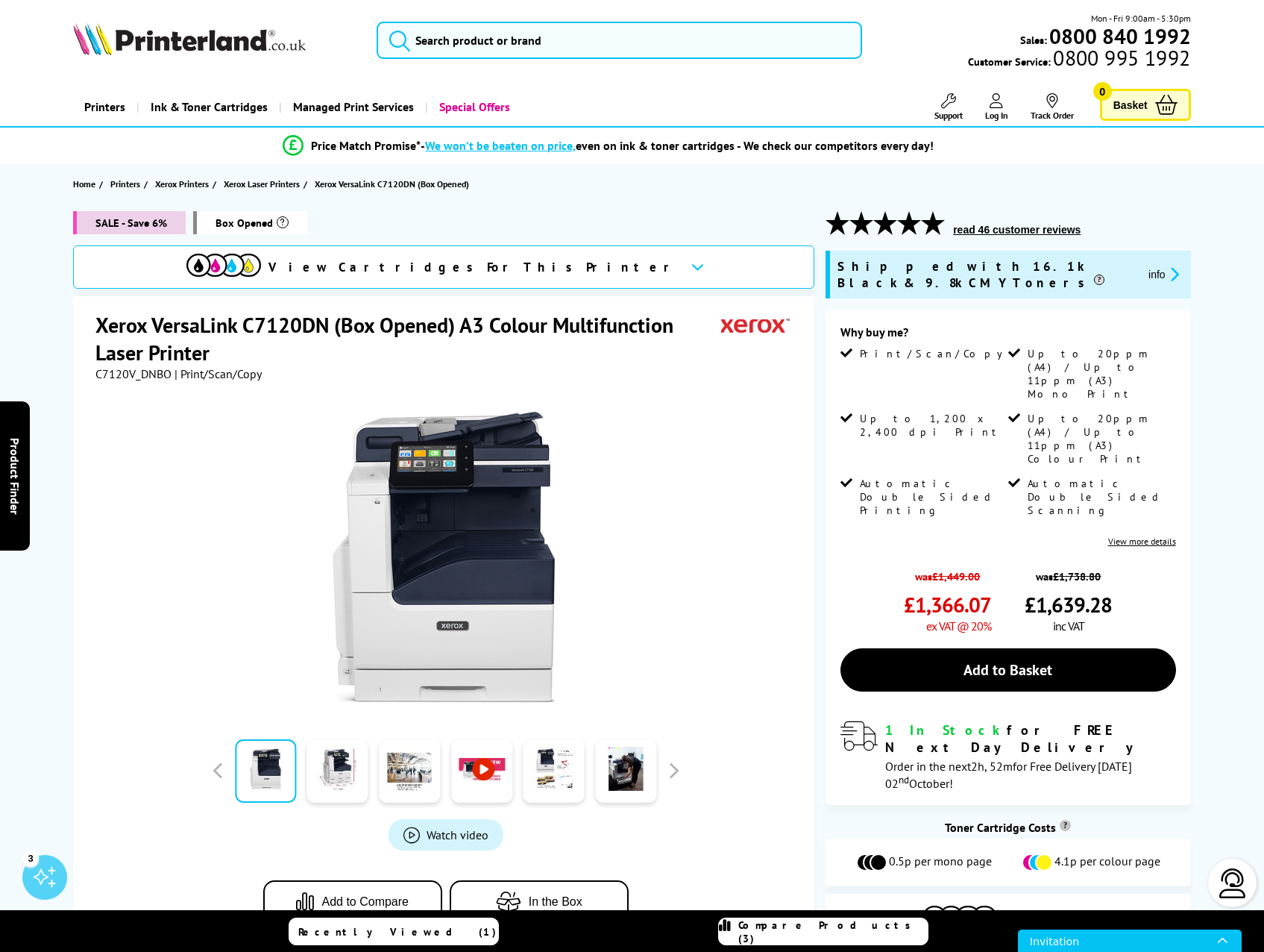
click at [1246, 877] on img at bounding box center [1233, 883] width 30 height 30
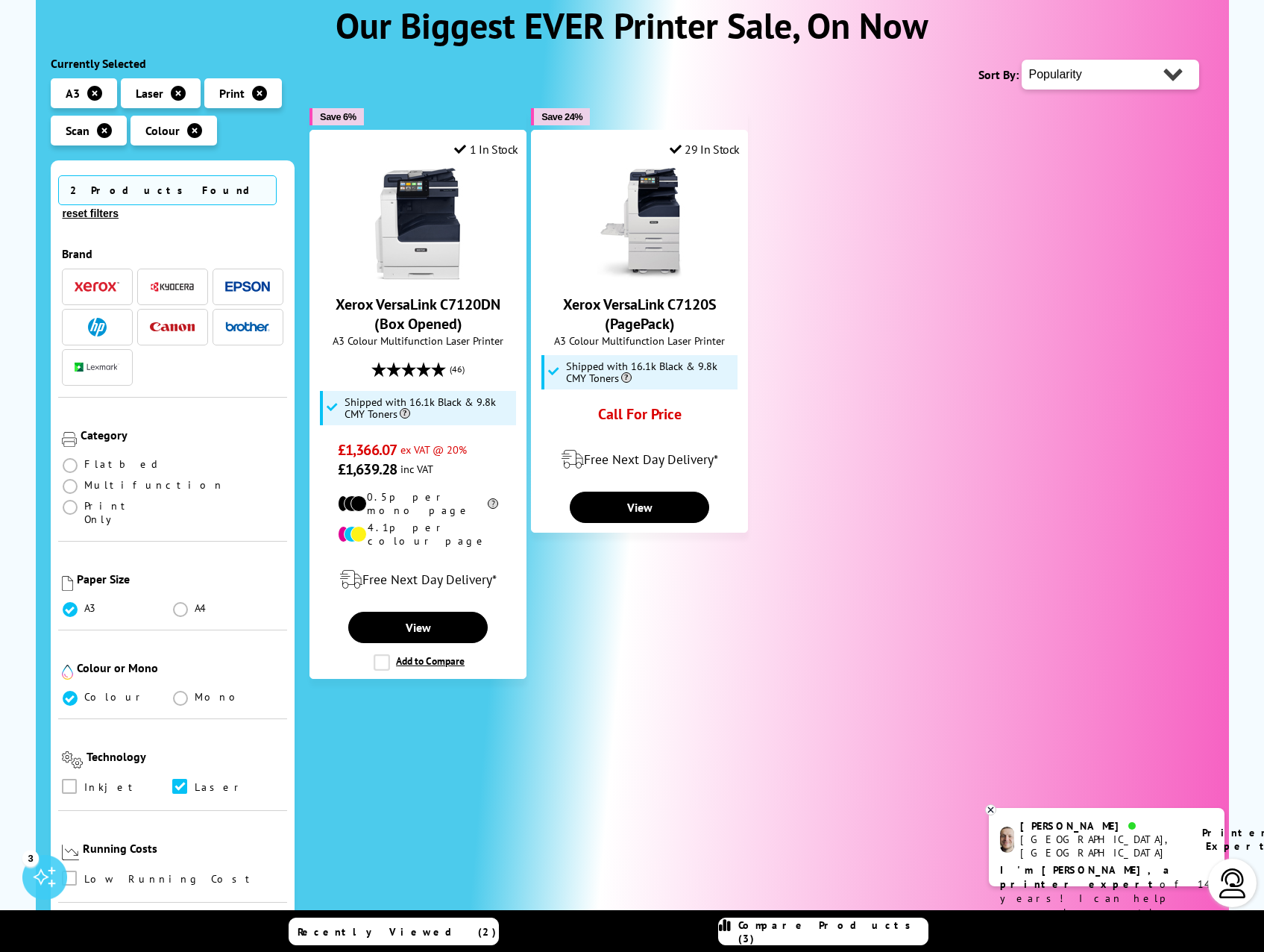
click at [1202, 837] on b "Printer Expert" at bounding box center [1238, 839] width 73 height 27
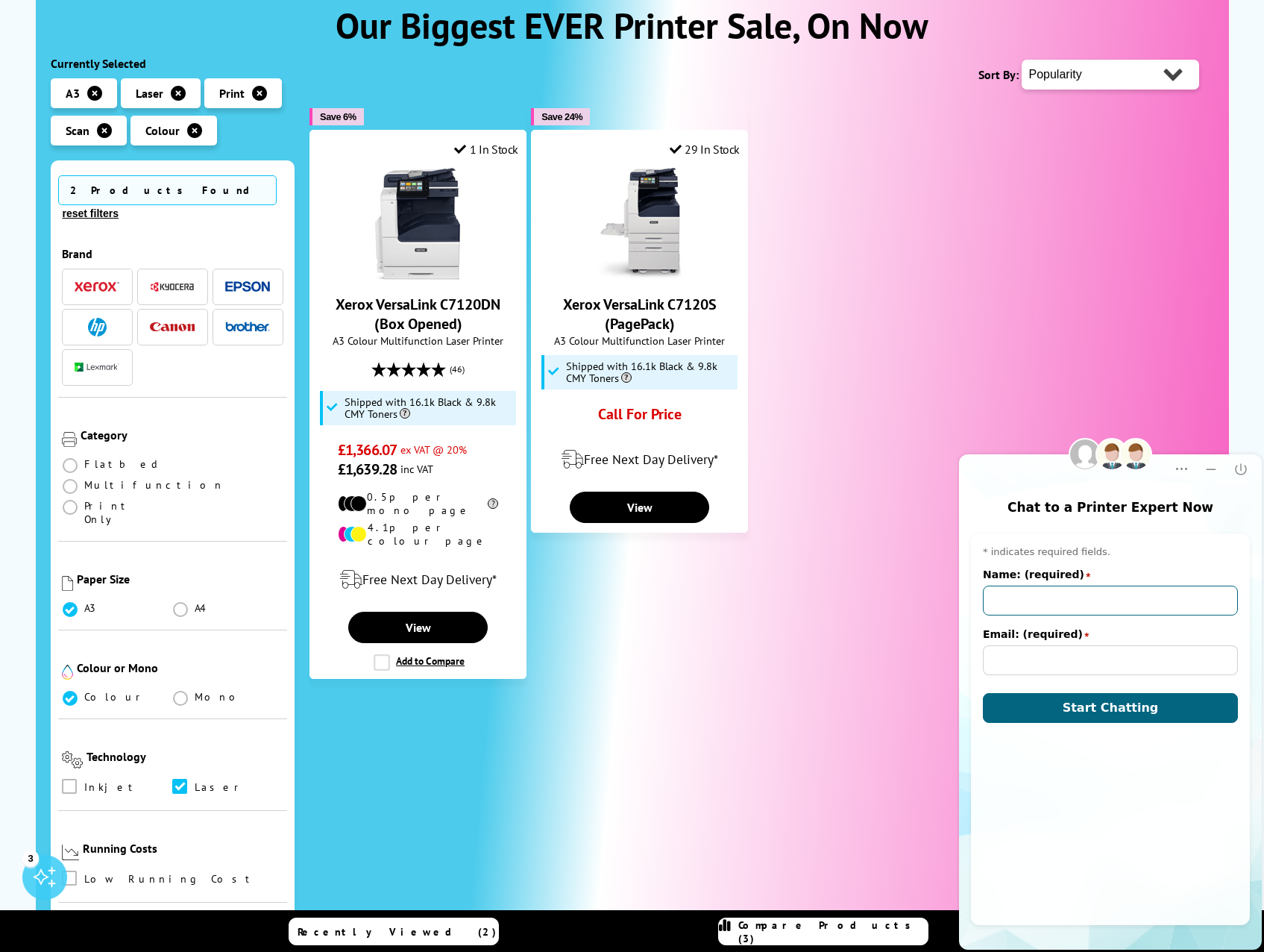
click at [1038, 586] on input "Name: (required)" at bounding box center [1110, 600] width 255 height 30
type input "Cherian Oommen"
drag, startPoint x: 1087, startPoint y: 612, endPoint x: 1030, endPoint y: 603, distance: 57.7
click at [1030, 603] on input "Cherian Oommen" at bounding box center [1110, 600] width 255 height 30
click at [1000, 646] on input "cherian.oommen@icloud.com" at bounding box center [1110, 660] width 255 height 30
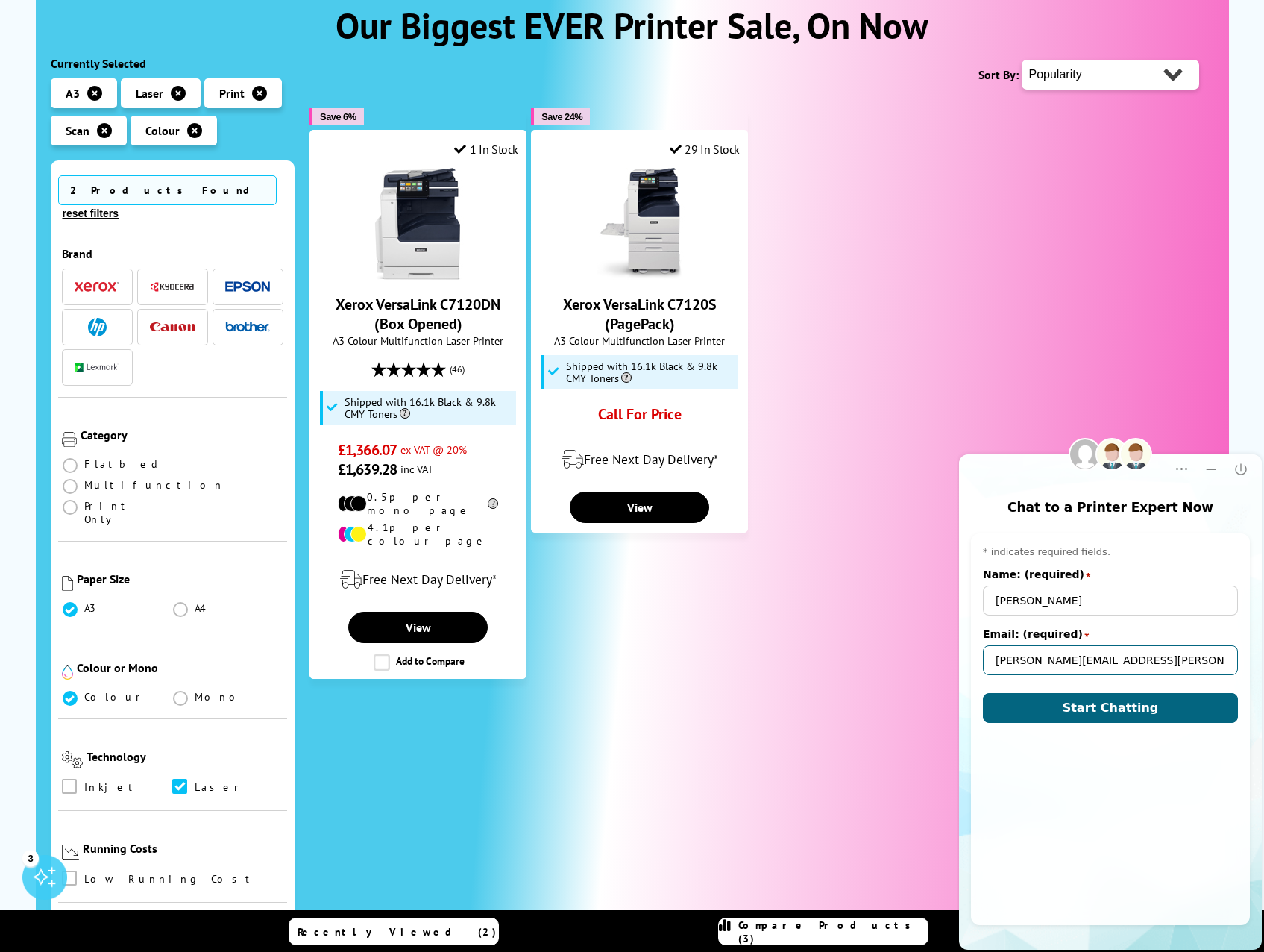
drag, startPoint x: 1156, startPoint y: 665, endPoint x: 906, endPoint y: 661, distance: 250.0
click at [957, 661] on html "Chat to a Printer Expert Now Popup Popup Close Pre-chat window * indicates requ…" at bounding box center [1110, 690] width 307 height 522
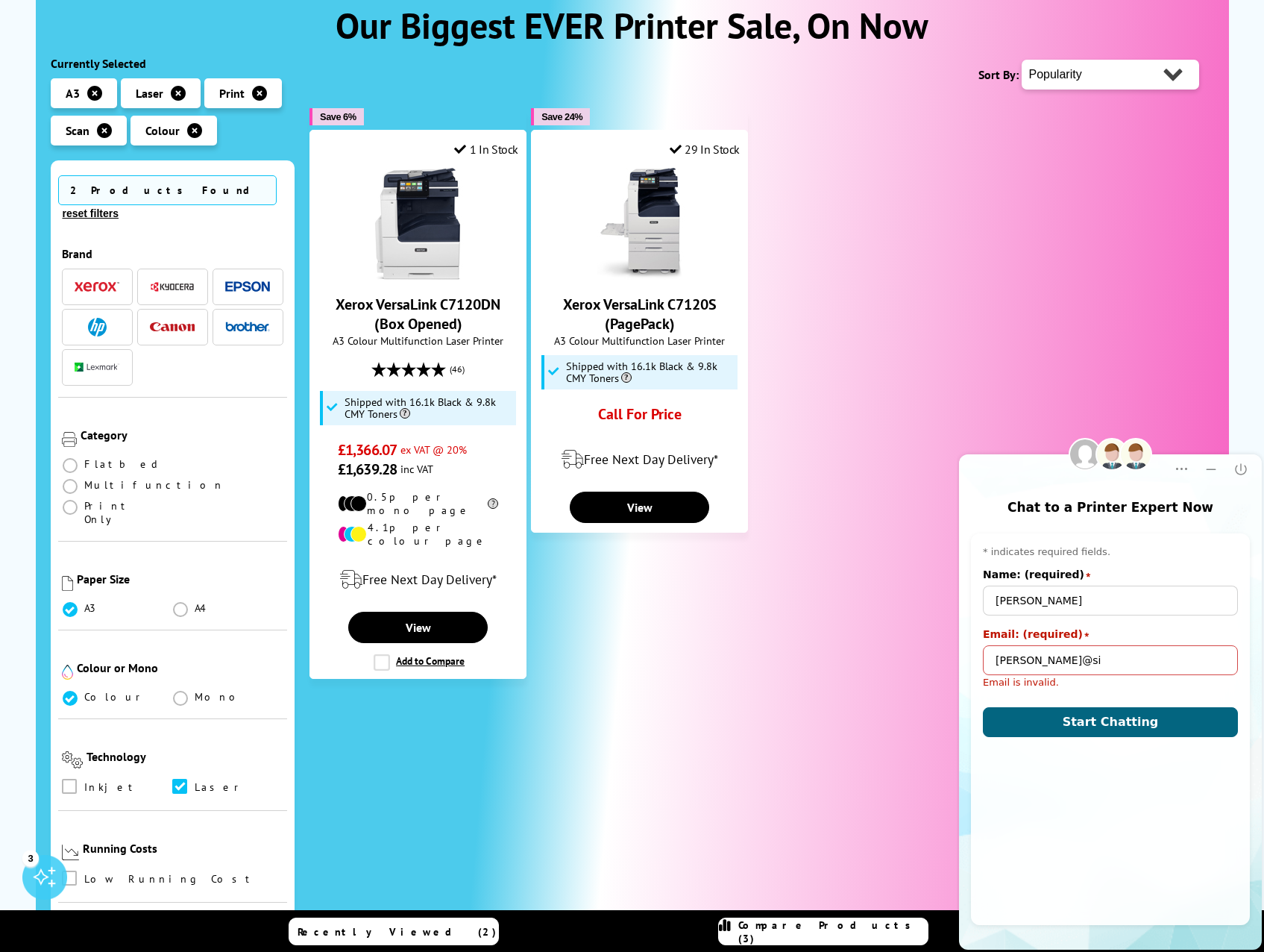
click at [983, 708] on button "Start Chatting" at bounding box center [1110, 722] width 255 height 30
click at [995, 717] on button "Start Chatting" at bounding box center [1110, 722] width 255 height 30
click at [1060, 657] on input "cherian@si" at bounding box center [1110, 660] width 255 height 30
type input "cherian@sigtto.org"
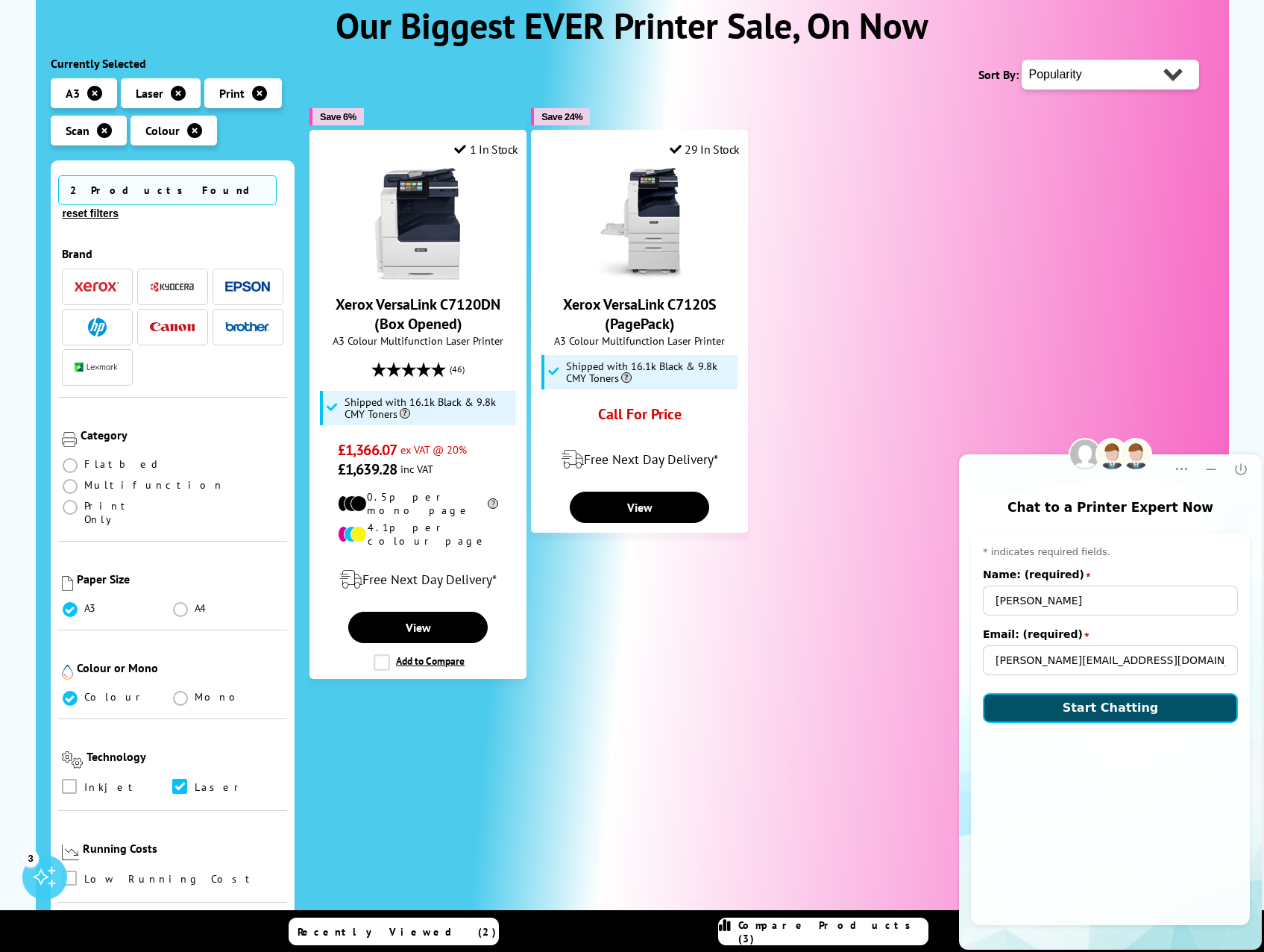
click at [1091, 714] on span "Start Chatting" at bounding box center [1111, 708] width 96 height 14
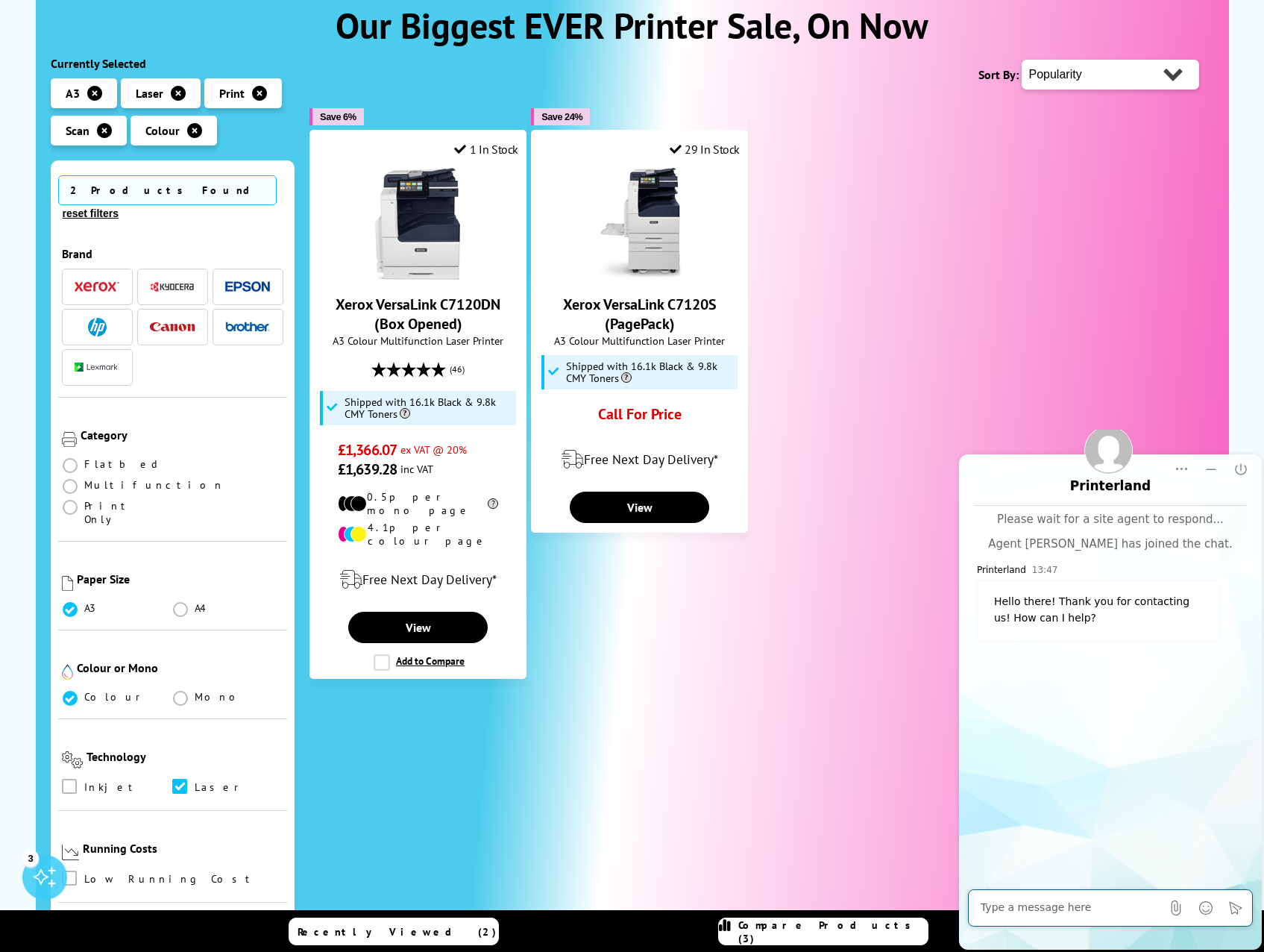
click at [1048, 904] on textarea "Message input field. Type your text here and use the Send button to send." at bounding box center [1071, 907] width 181 height 15
type textarea "hi, i would like to identify an A3 laser printer"
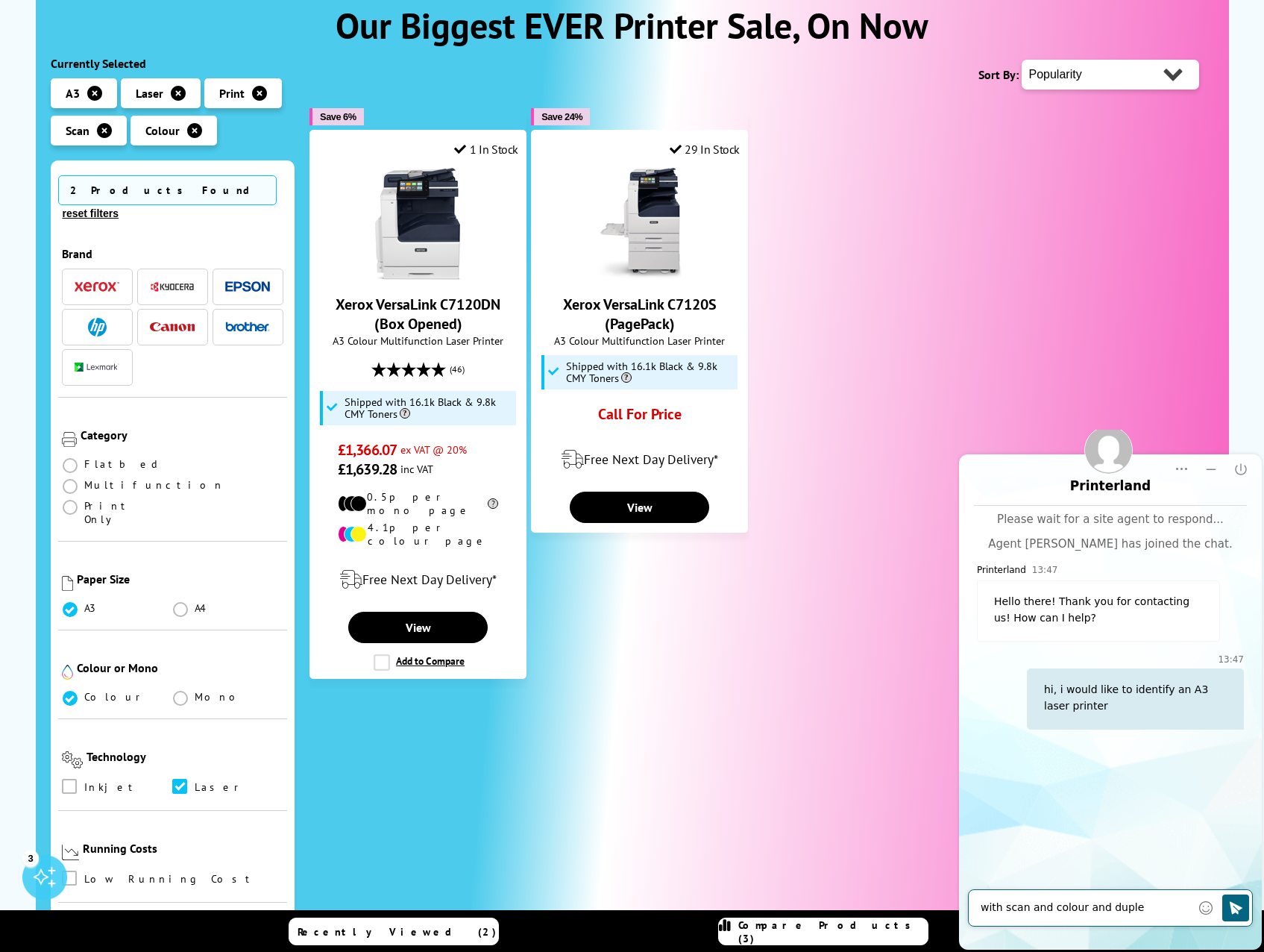
type textarea "with scan and colour and duplex"
type textarea "network in an office and wireless printing"
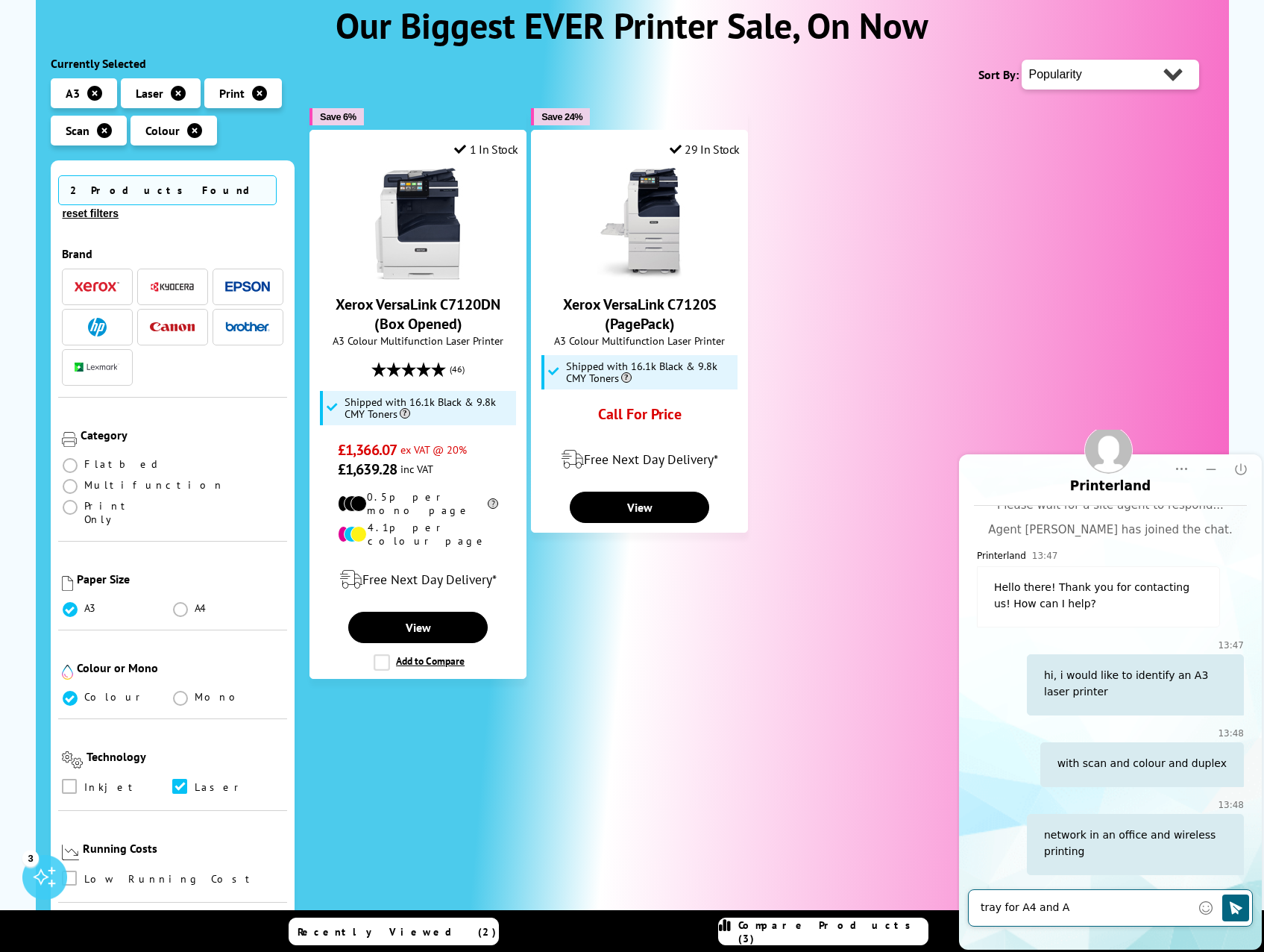
type textarea "tray for A4 and A3"
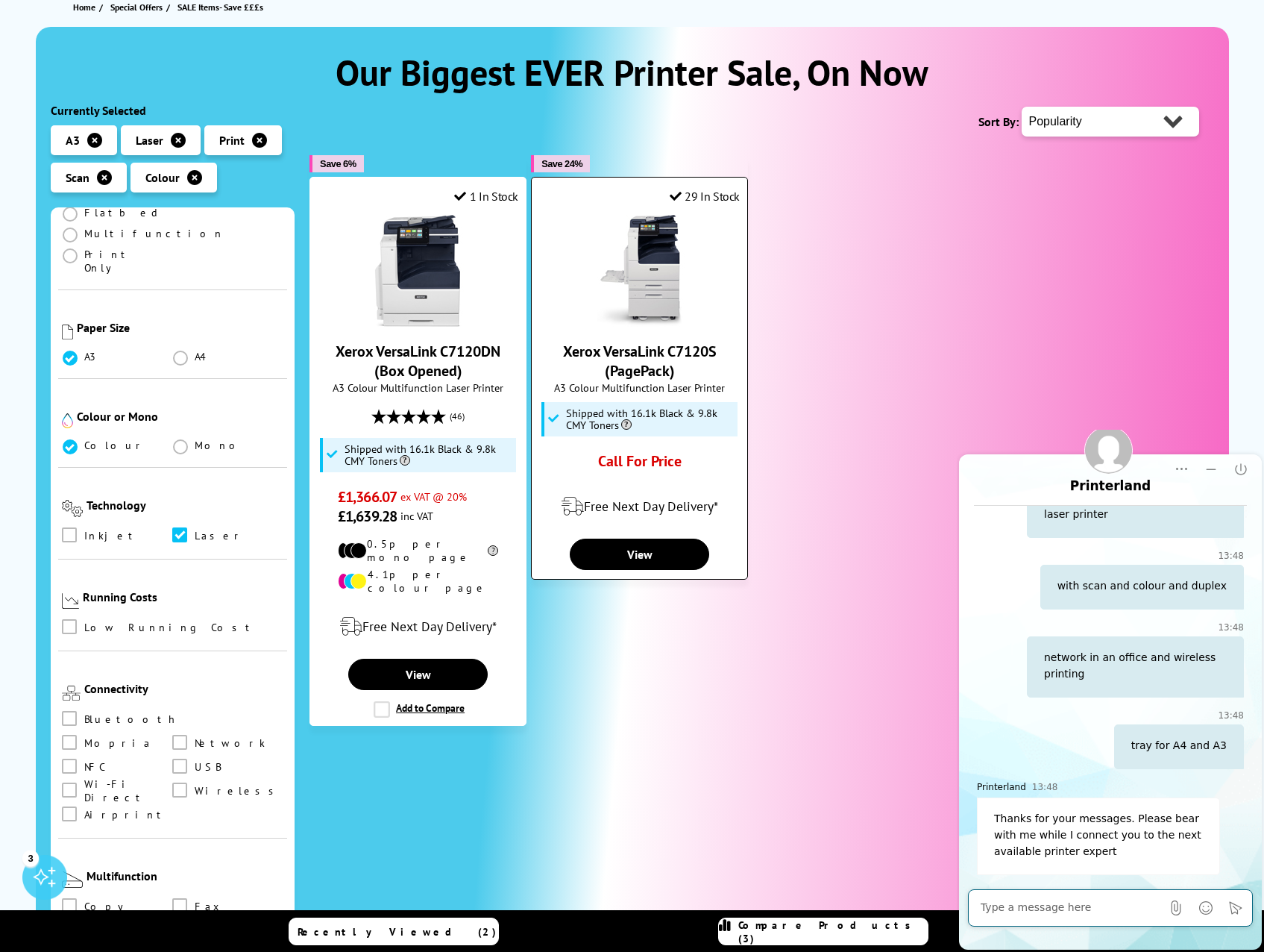
scroll to position [0, 0]
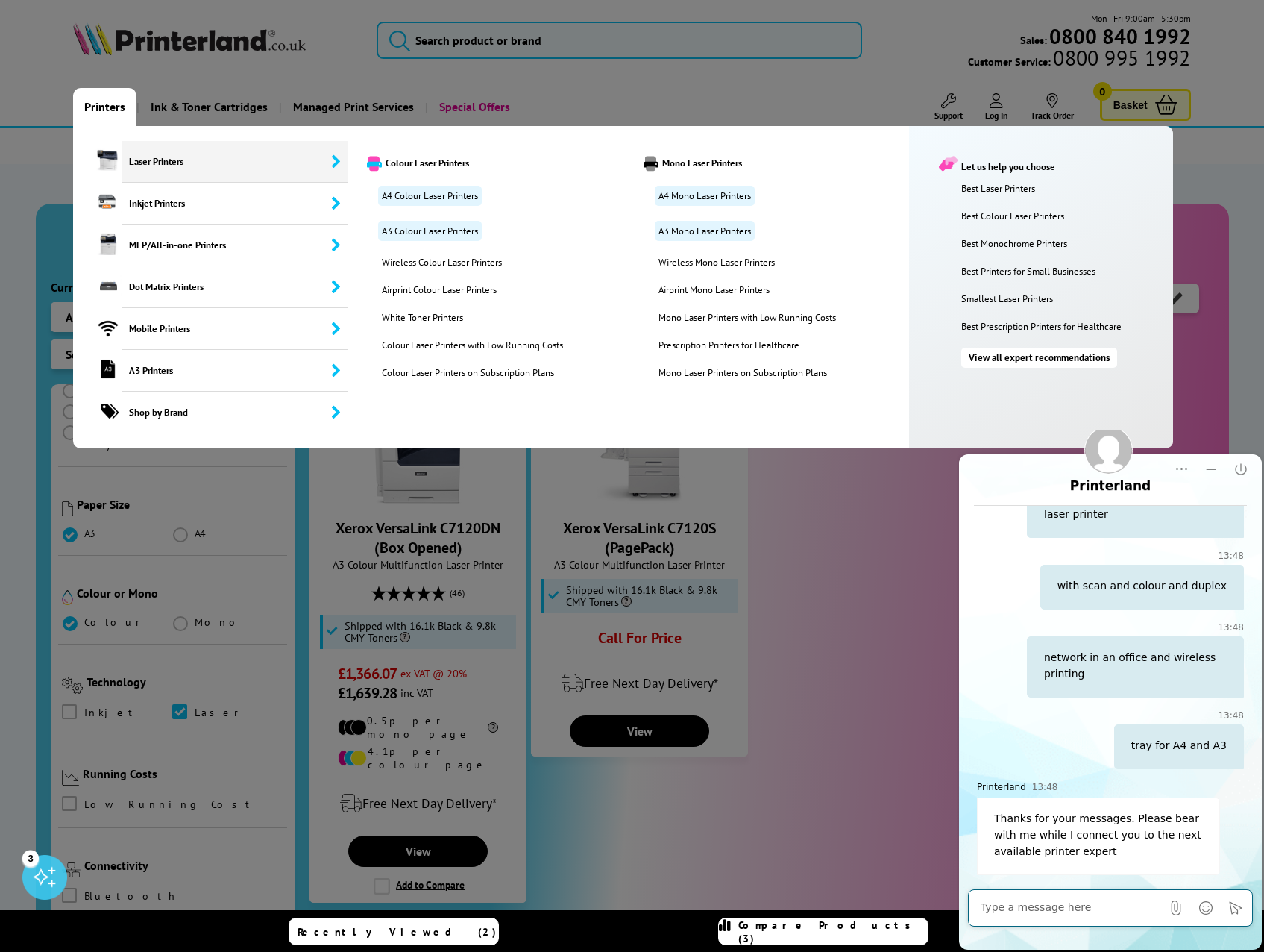
click at [125, 162] on span "Laser Printers" at bounding box center [235, 162] width 227 height 42
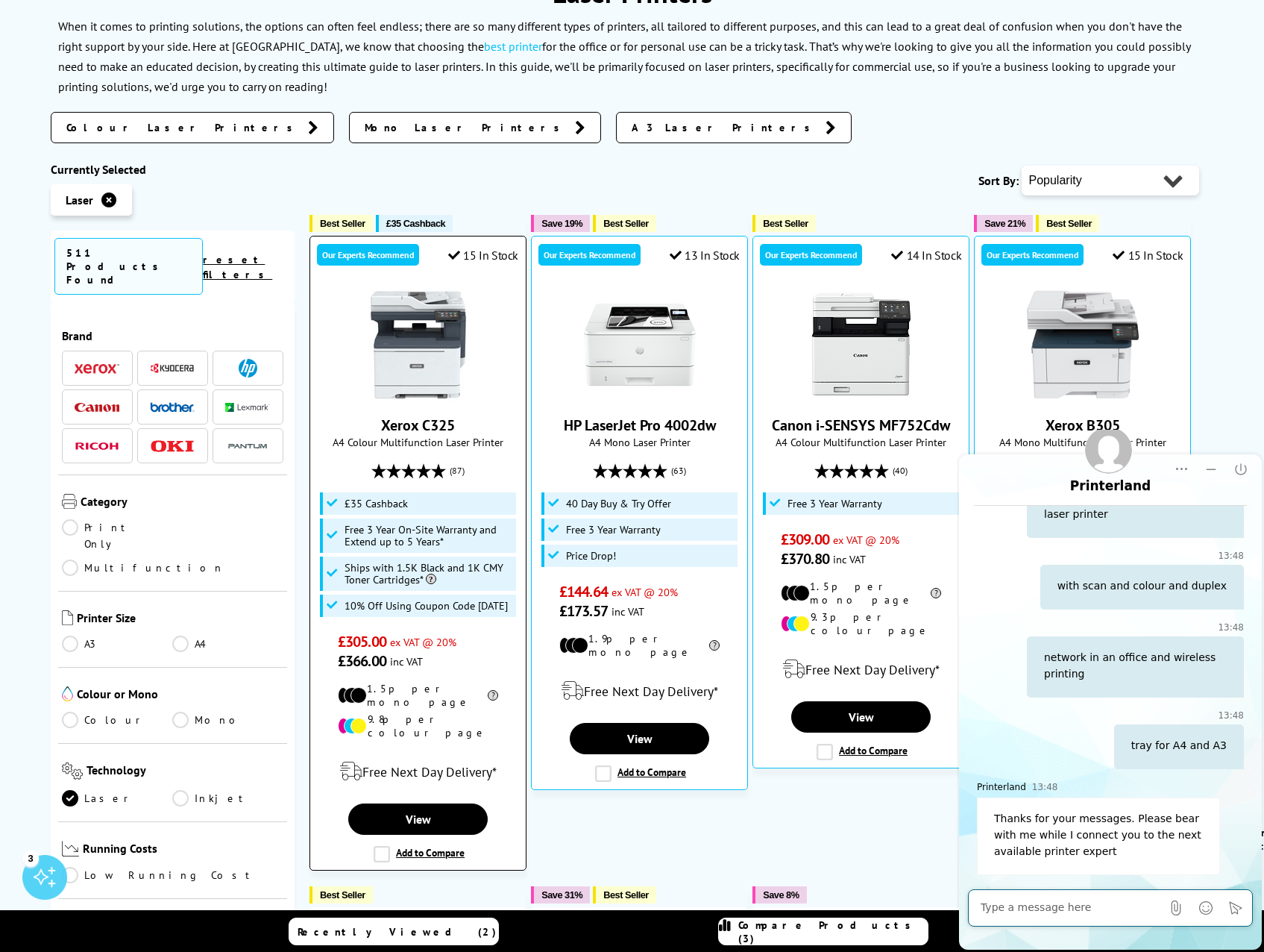
scroll to position [298, 0]
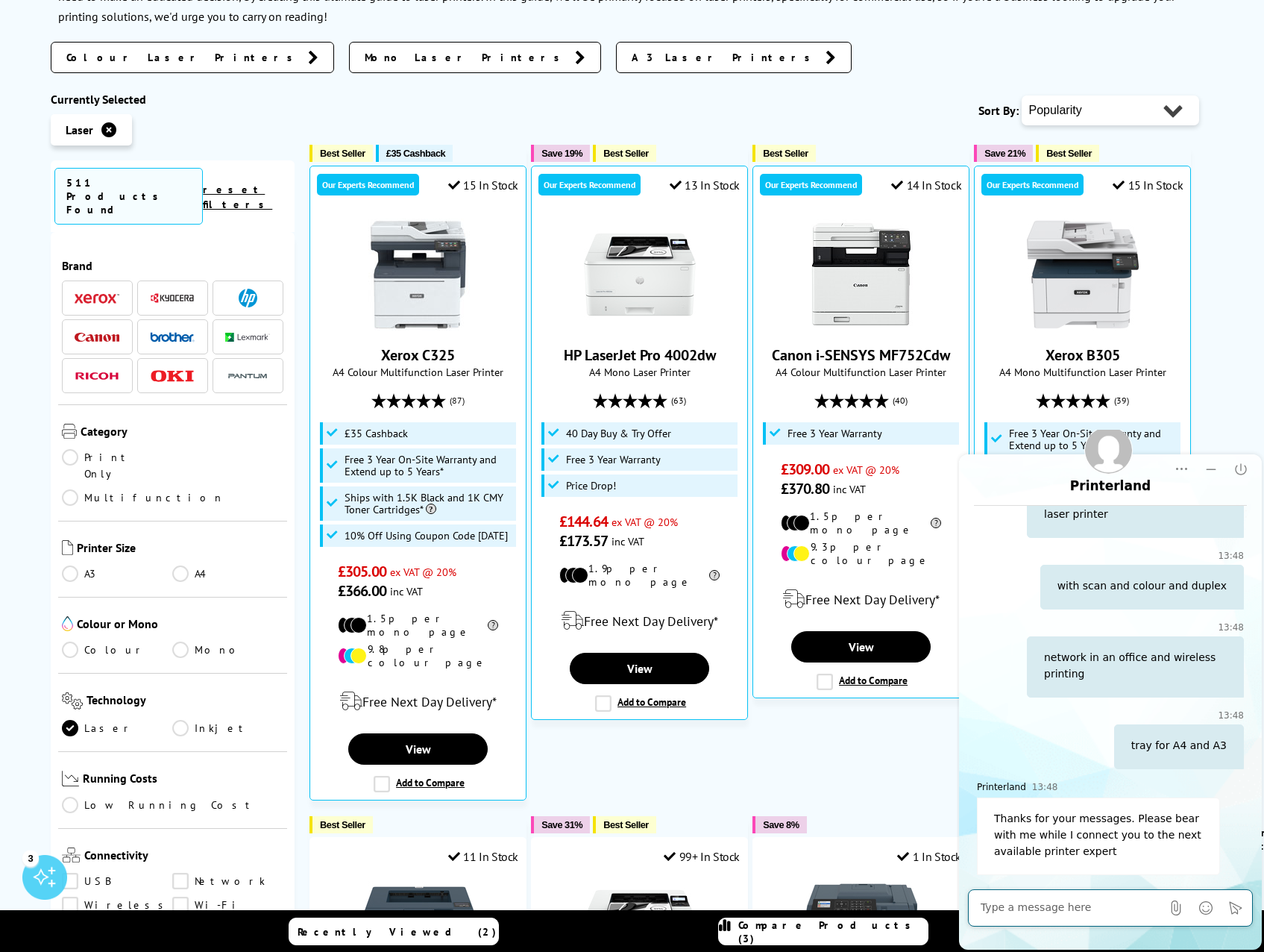
click at [75, 565] on link "A3" at bounding box center [117, 573] width 111 height 17
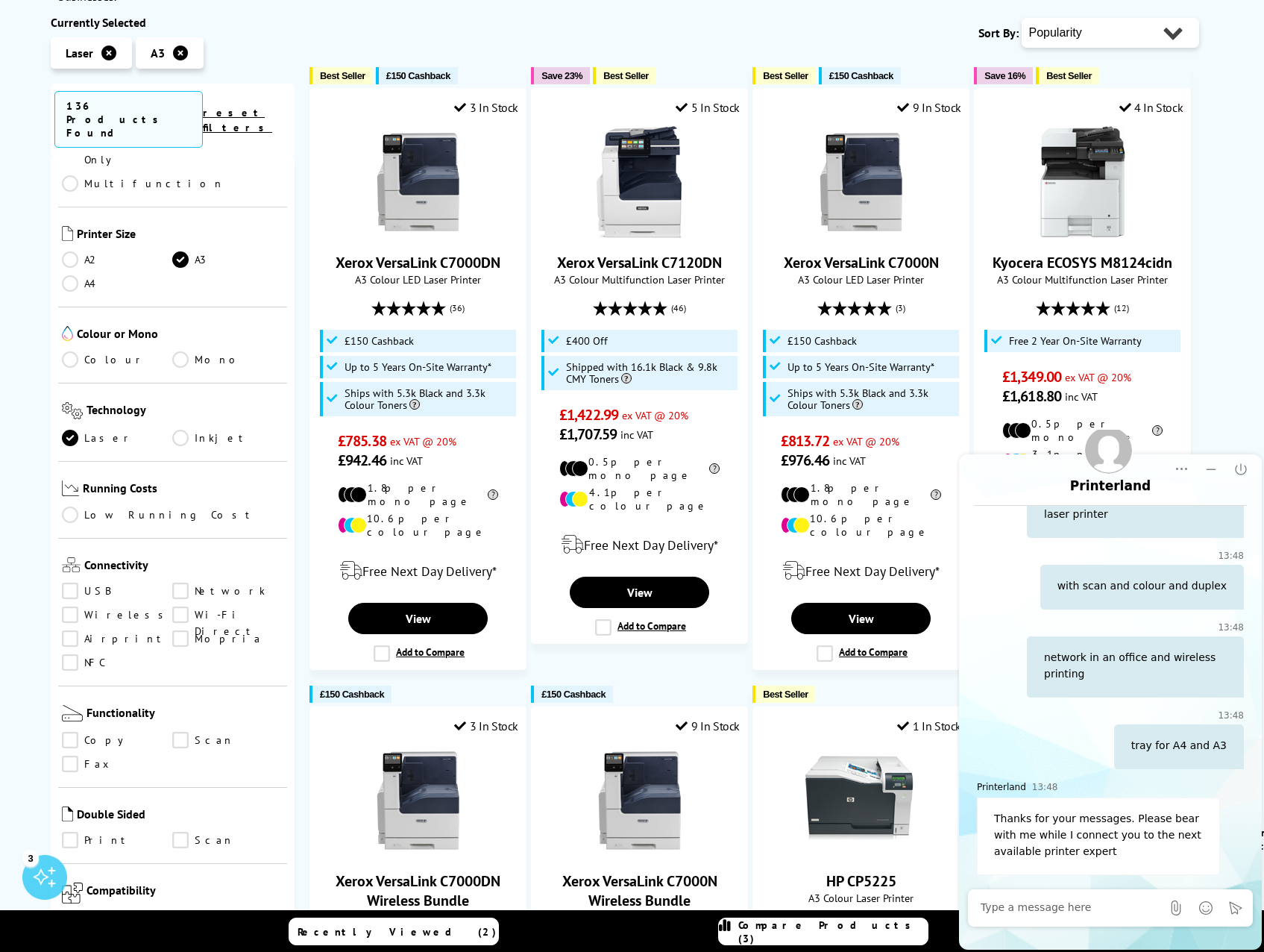
scroll to position [224, 0]
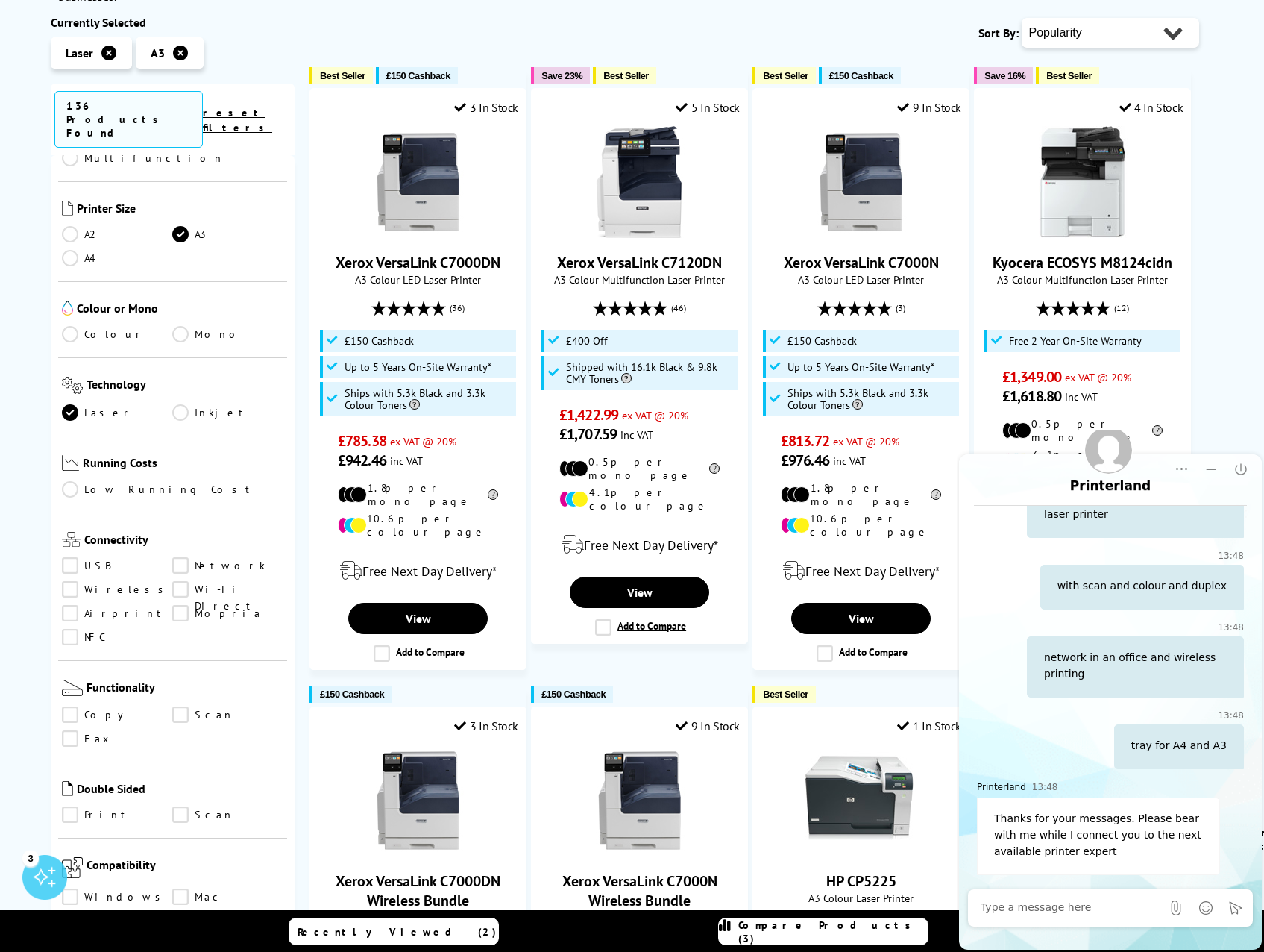
click at [74, 581] on link "Wireless" at bounding box center [117, 589] width 111 height 17
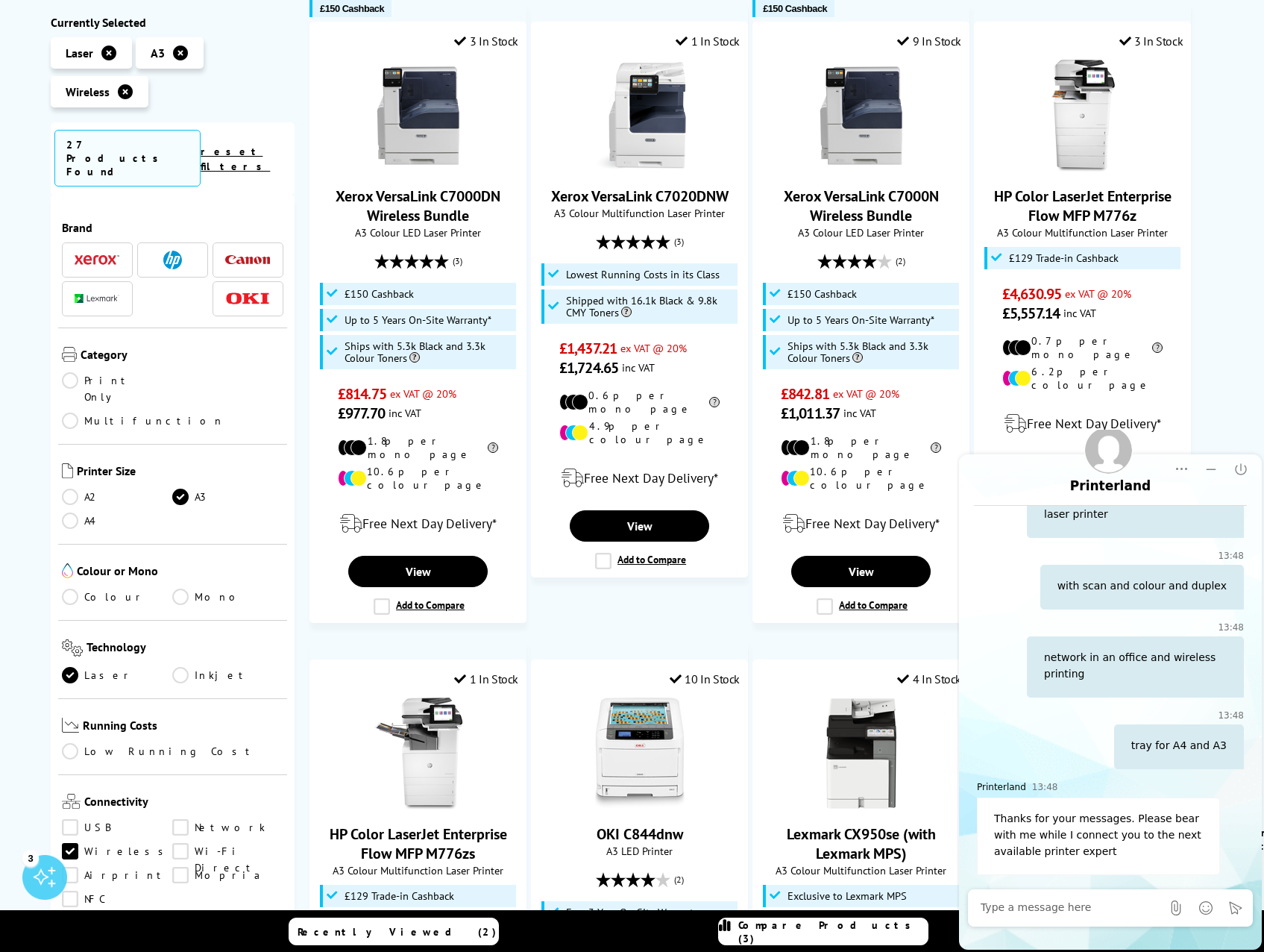
scroll to position [224, 0]
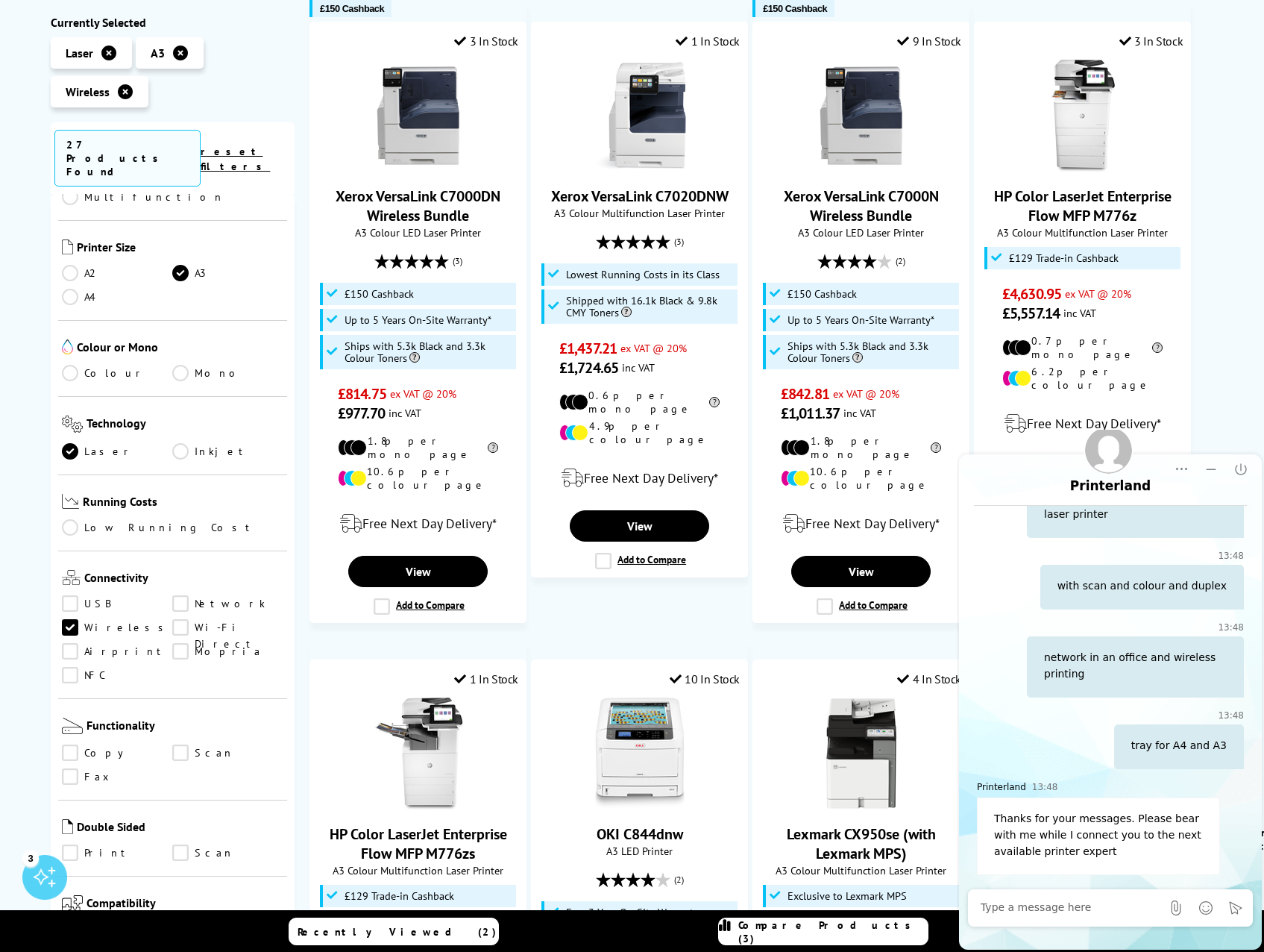
click at [181, 596] on link "Network" at bounding box center [228, 604] width 111 height 17
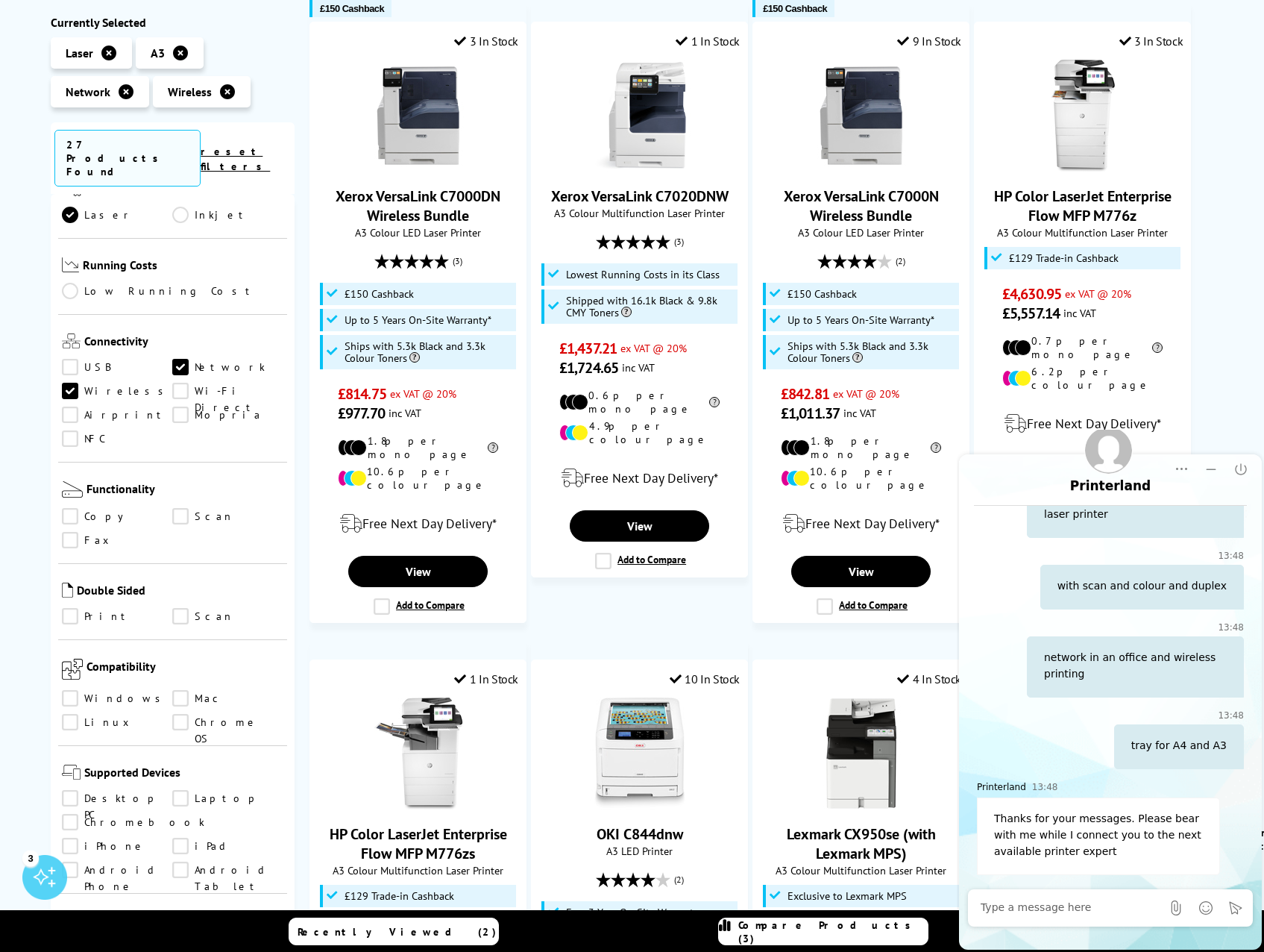
scroll to position [522, 0]
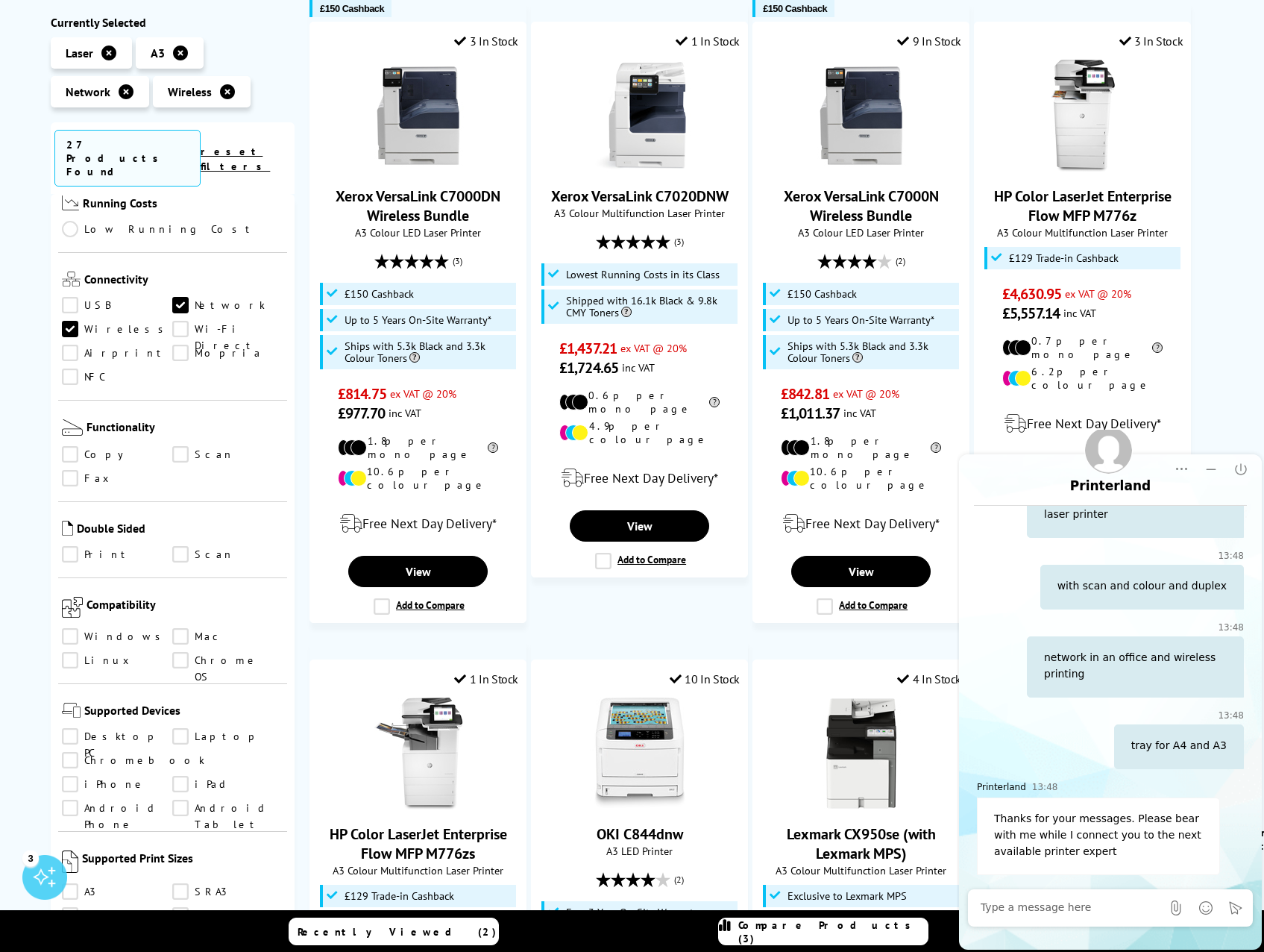
click at [71, 547] on link "Print" at bounding box center [117, 555] width 111 height 17
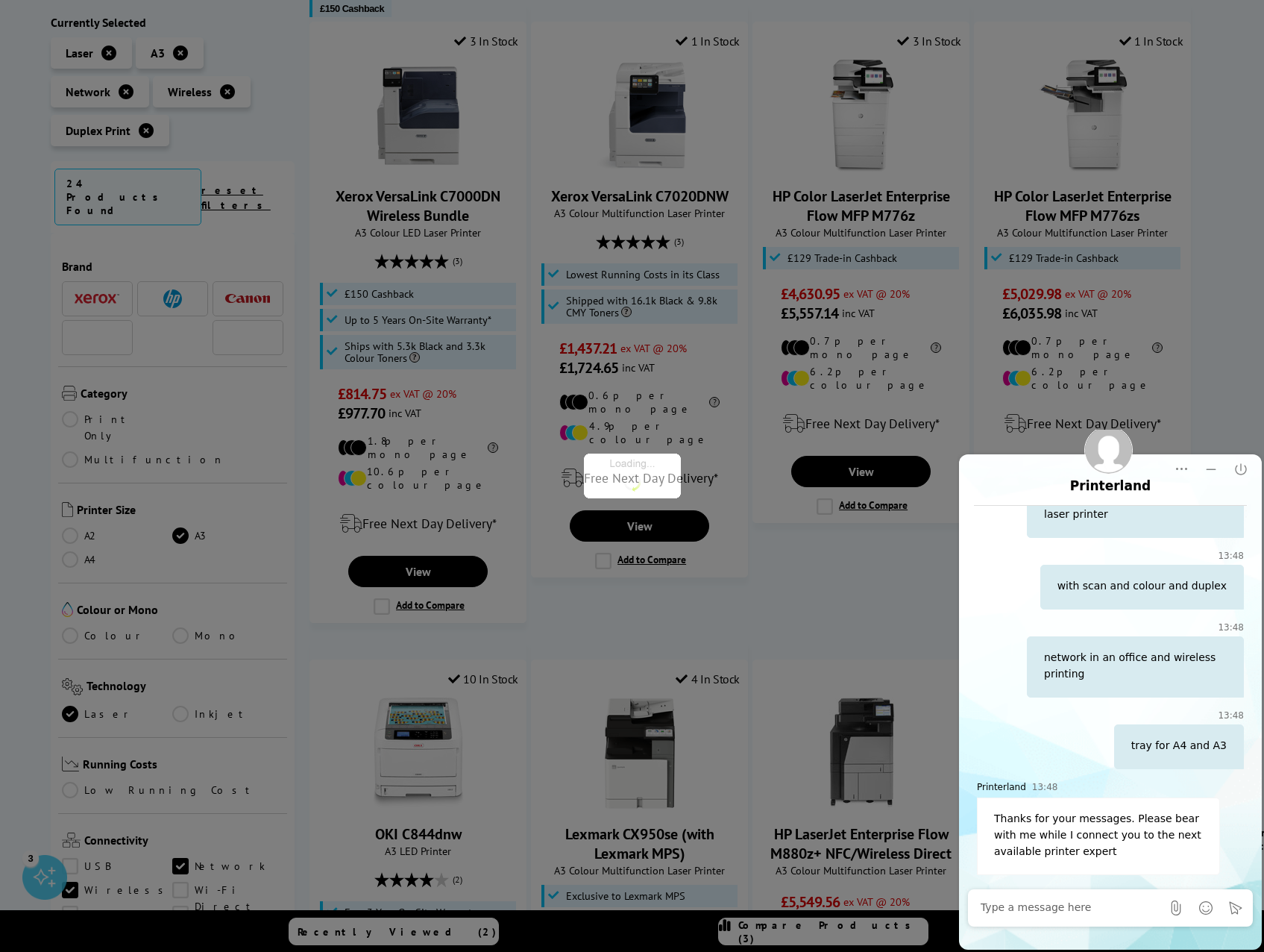
scroll to position [522, 0]
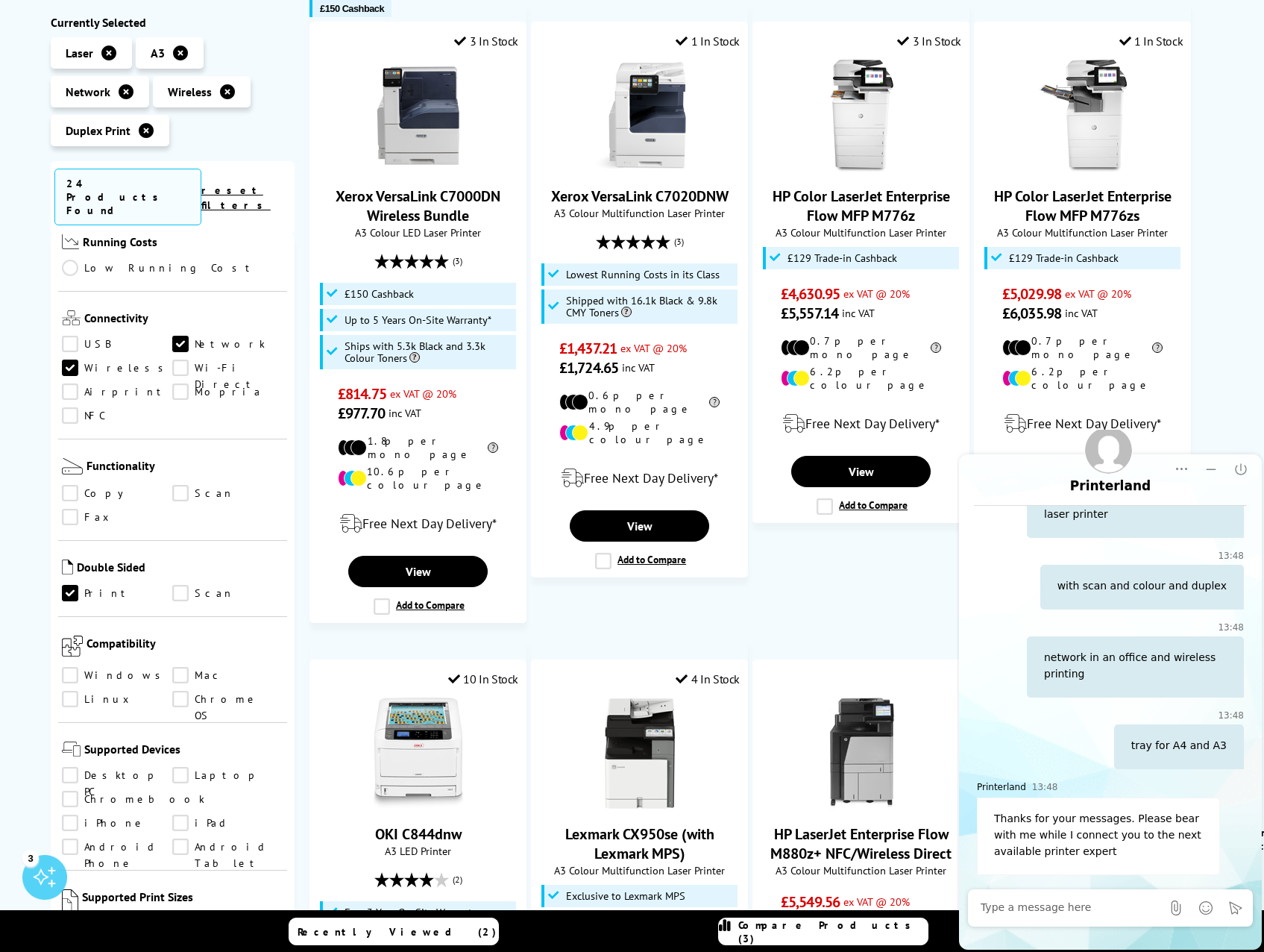
click at [173, 585] on link "Scan" at bounding box center [228, 593] width 111 height 17
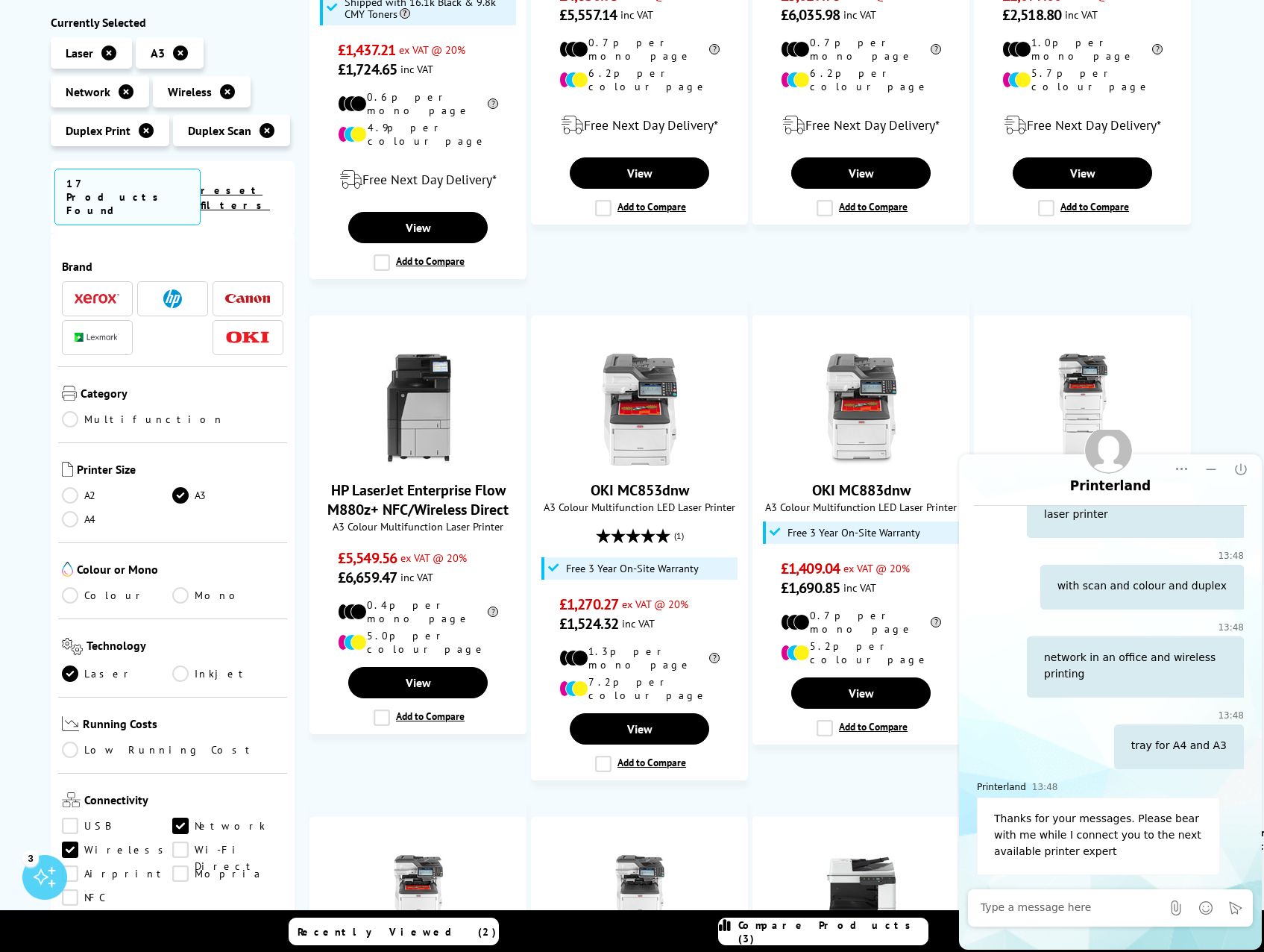
click at [71, 587] on link "Colour" at bounding box center [117, 595] width 111 height 17
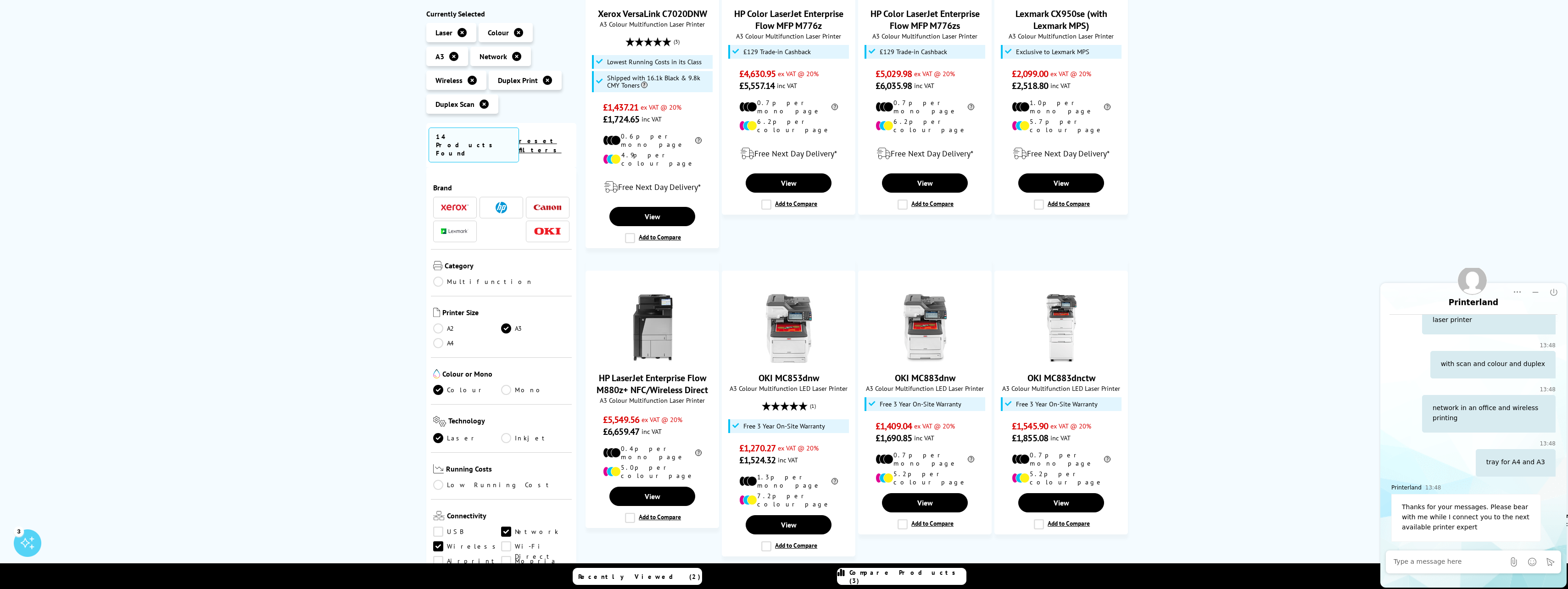
scroll to position [137, 0]
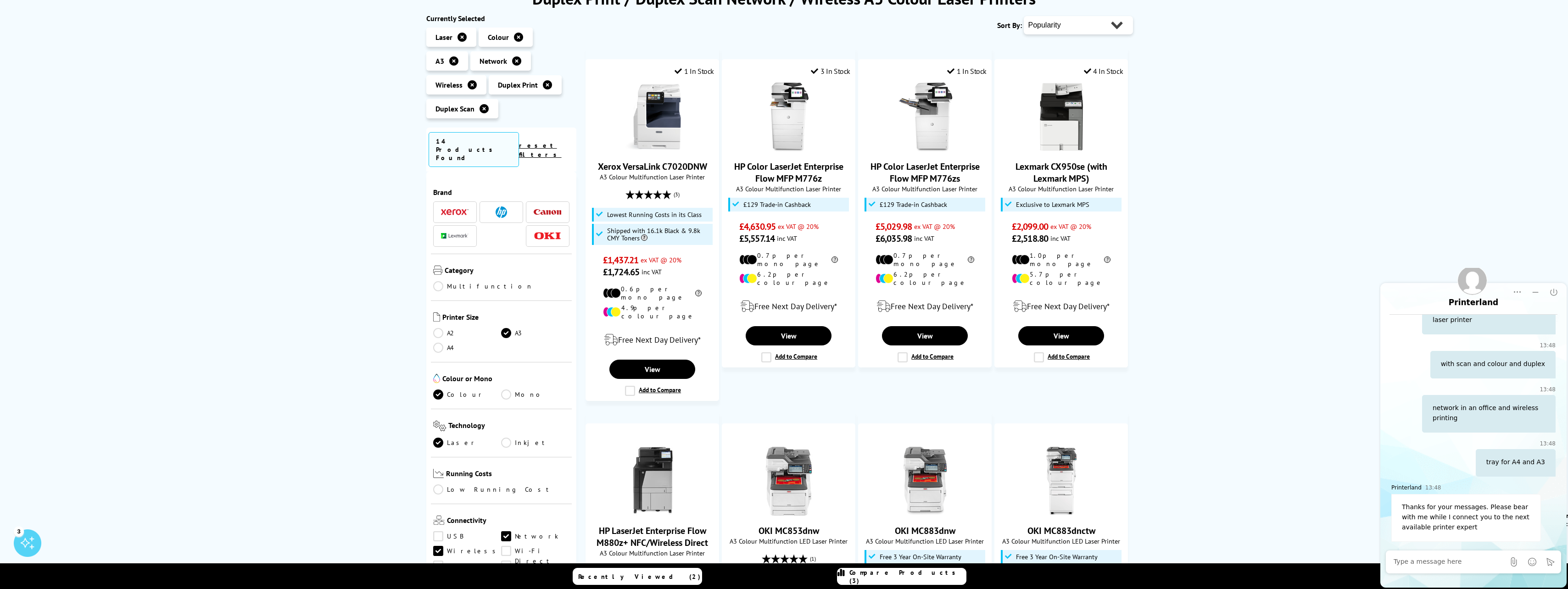
click at [777, 249] on div "Duplex Print / Duplex Scan Network / Wireless A3 Colour Laser Printers Currentl…" at bounding box center [784, 520] width 1568 height 1064
click at [777, 264] on div "Duplex Print / Duplex Scan Network / Wireless A3 Colour Laser Printers Currentl…" at bounding box center [784, 520] width 1568 height 1064
click at [533, 281] on ul "Multifunction" at bounding box center [502, 288] width 137 height 15
click at [521, 176] on div "Brand" at bounding box center [501, 215] width 141 height 78
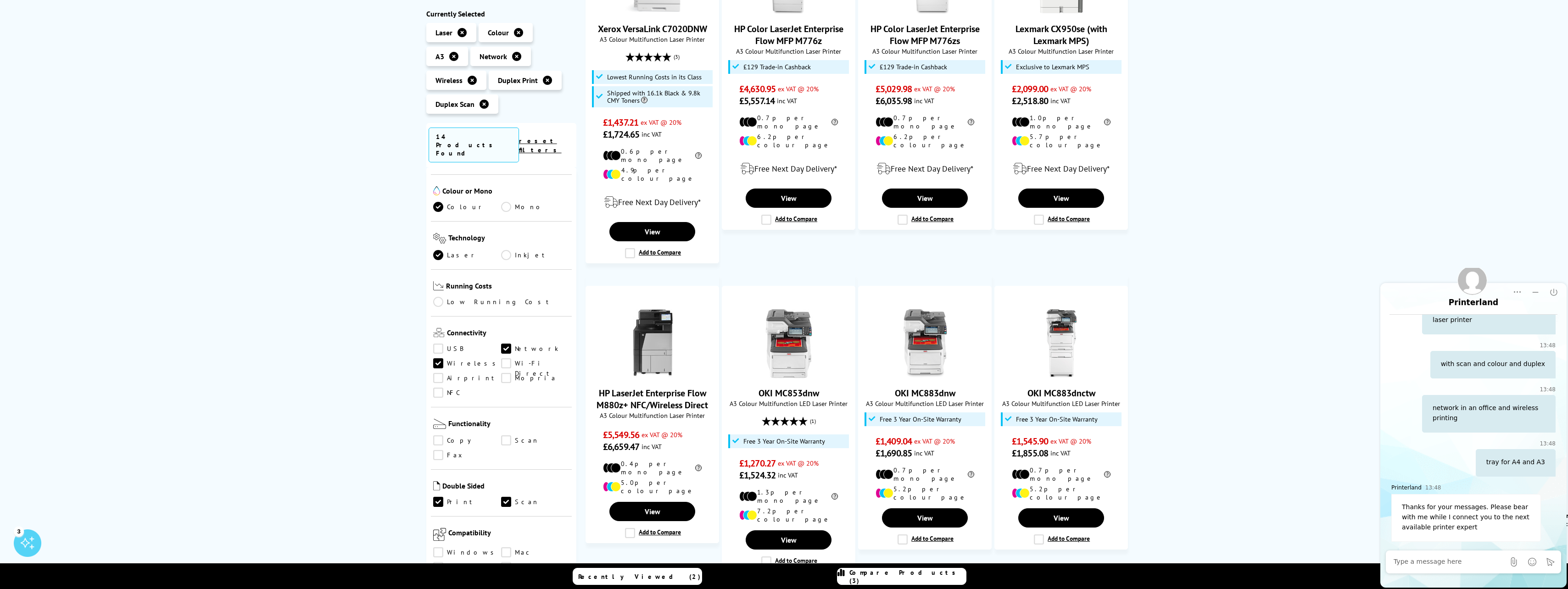
scroll to position [183, 0]
click at [507, 497] on link "Scan" at bounding box center [536, 502] width 68 height 10
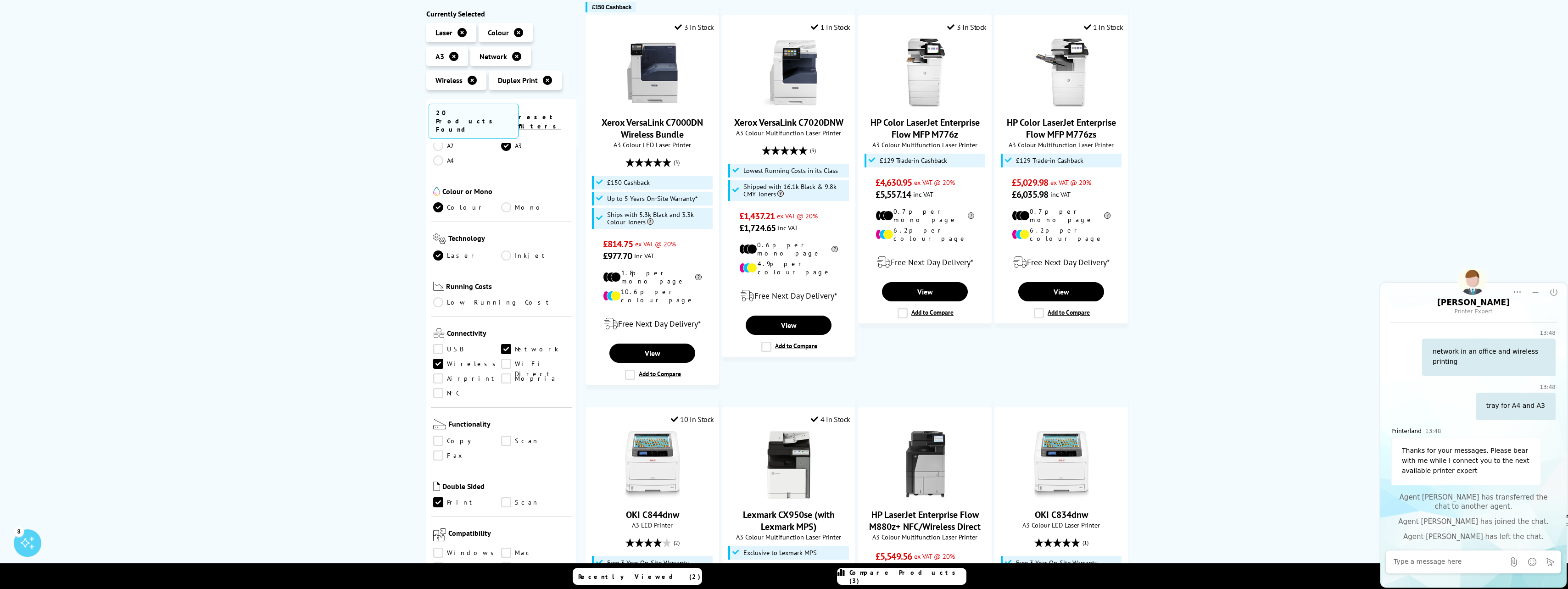
scroll to position [183, 0]
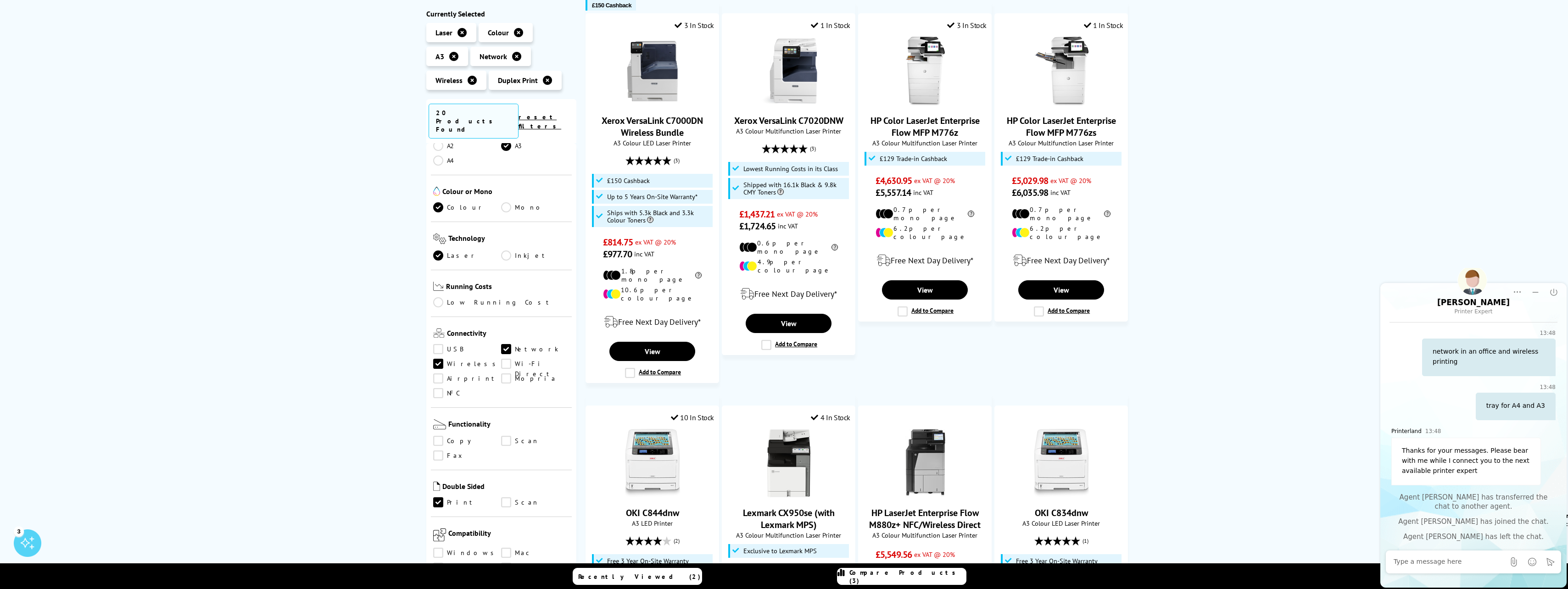
click at [777, 384] on div "Duplex Print Network / Wireless A3 Colour Laser Printers Currently Selected Las…" at bounding box center [784, 504] width 1568 height 1125
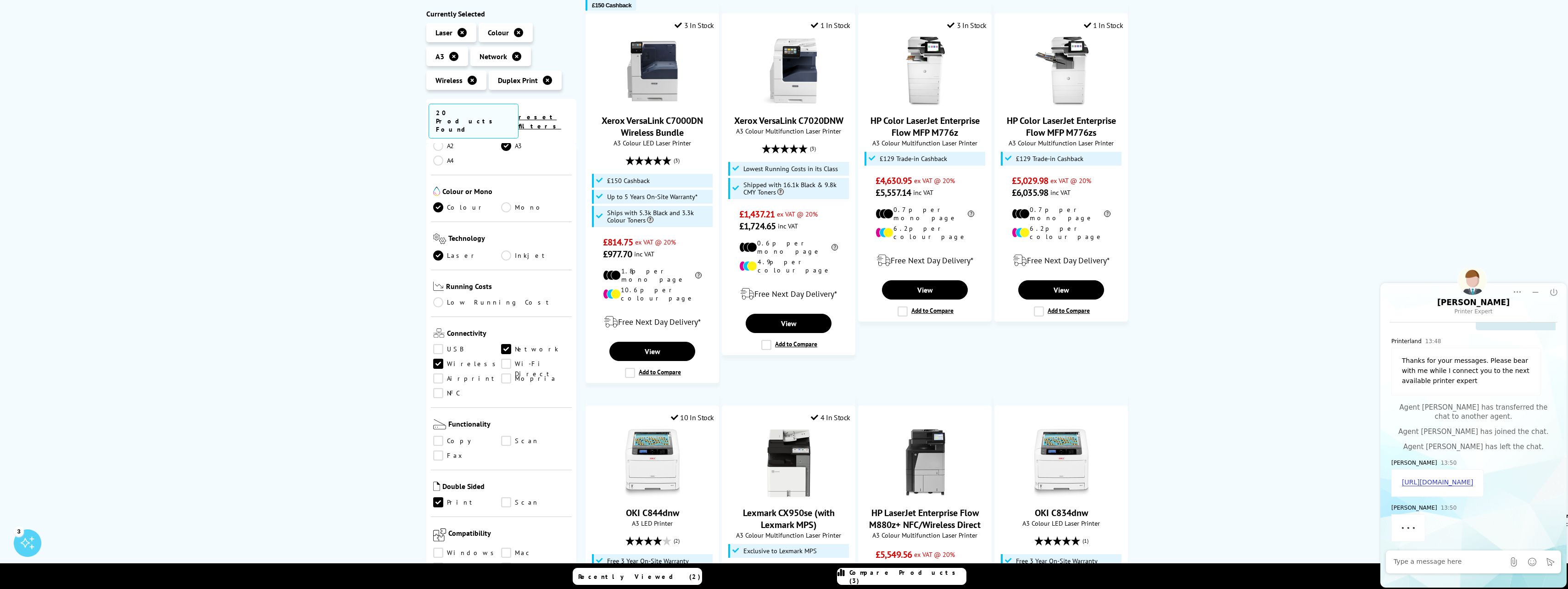
scroll to position [282, 0]
click at [777, 483] on link "[URL][DOMAIN_NAME]" at bounding box center [1437, 482] width 71 height 8
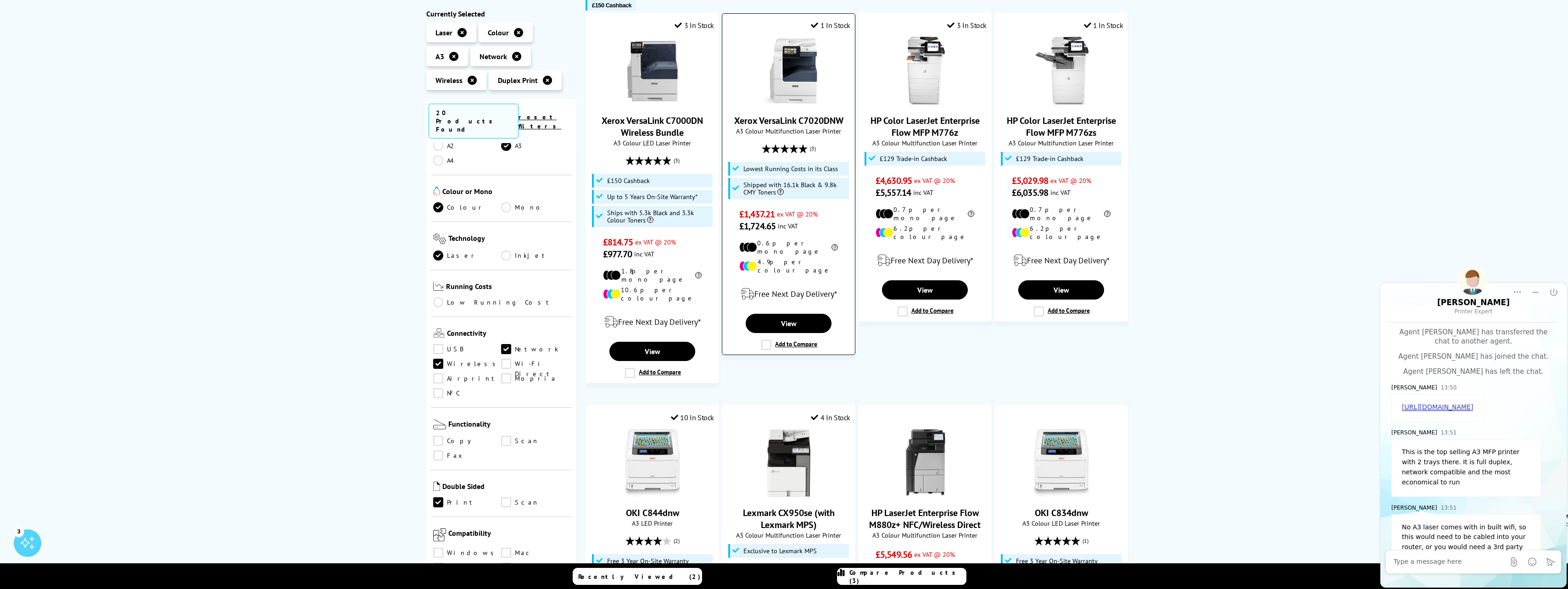
scroll to position [367, 0]
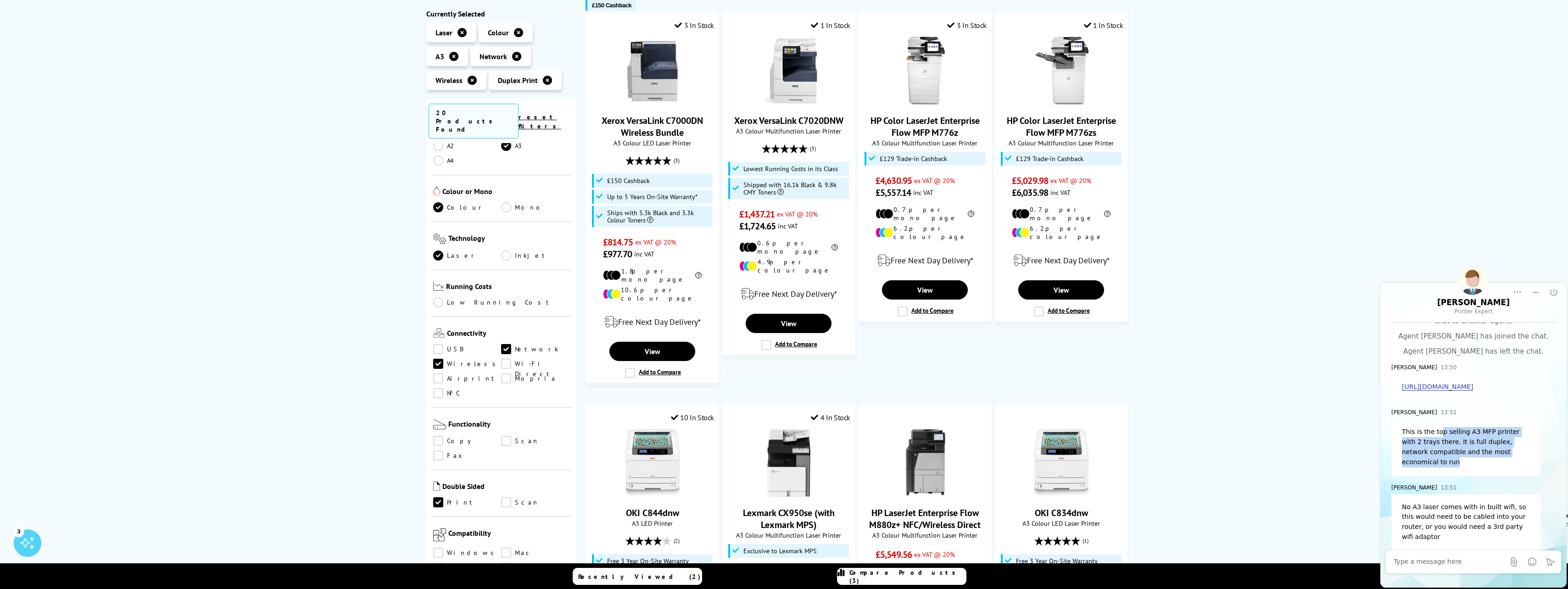
drag, startPoint x: 1437, startPoint y: 441, endPoint x: 1535, endPoint y: 466, distance: 101.1
click at [777, 466] on div "This is the top selling A3 MFP printer with 2 trays there. It is full duplex, n…" at bounding box center [1466, 447] width 150 height 58
drag, startPoint x: 1535, startPoint y: 466, endPoint x: 1513, endPoint y: 485, distance: 29.1
click at [777, 485] on div "Richard 13:51" at bounding box center [1473, 488] width 164 height 11
click at [777, 558] on textarea "Message input field. Type your text here and use the Send button to send." at bounding box center [1449, 562] width 111 height 9
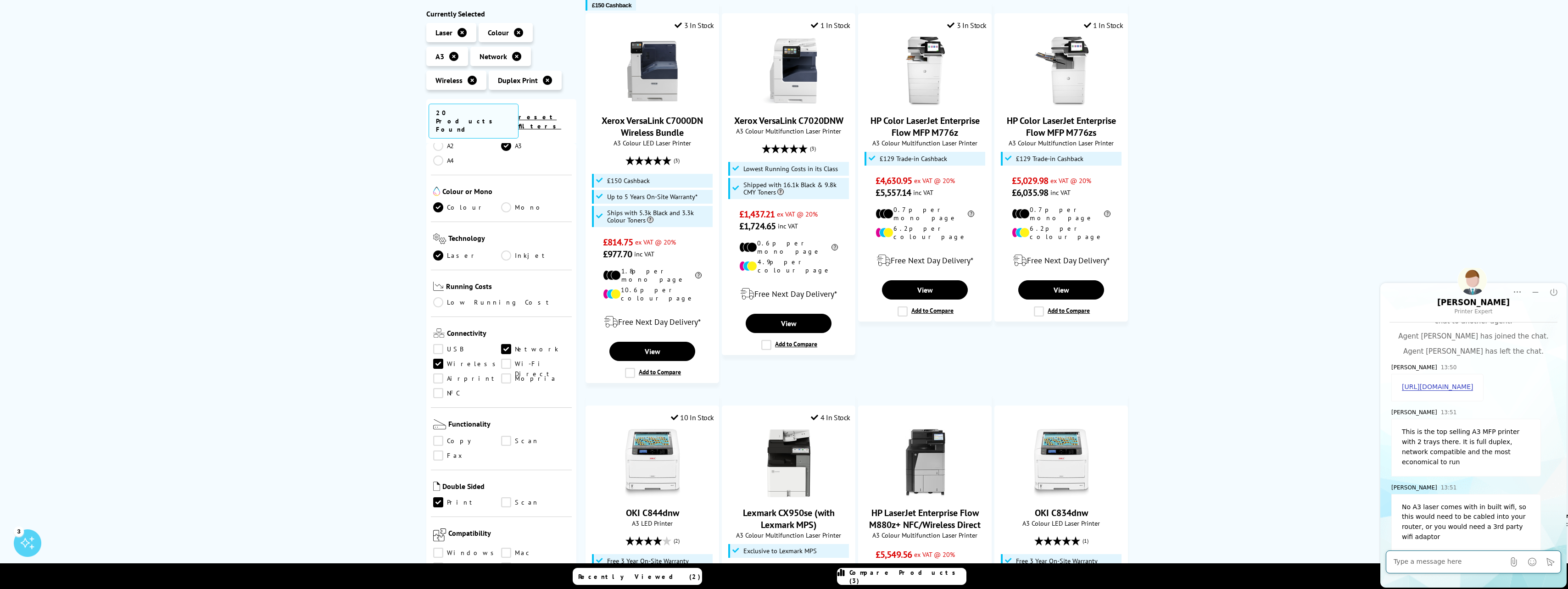
click at [777, 565] on textarea "Message input field. Type your text here and use the Send button to send." at bounding box center [1449, 562] width 111 height 9
type textarea "ok thanks Richard - your site suggests versa link c7020DNW"
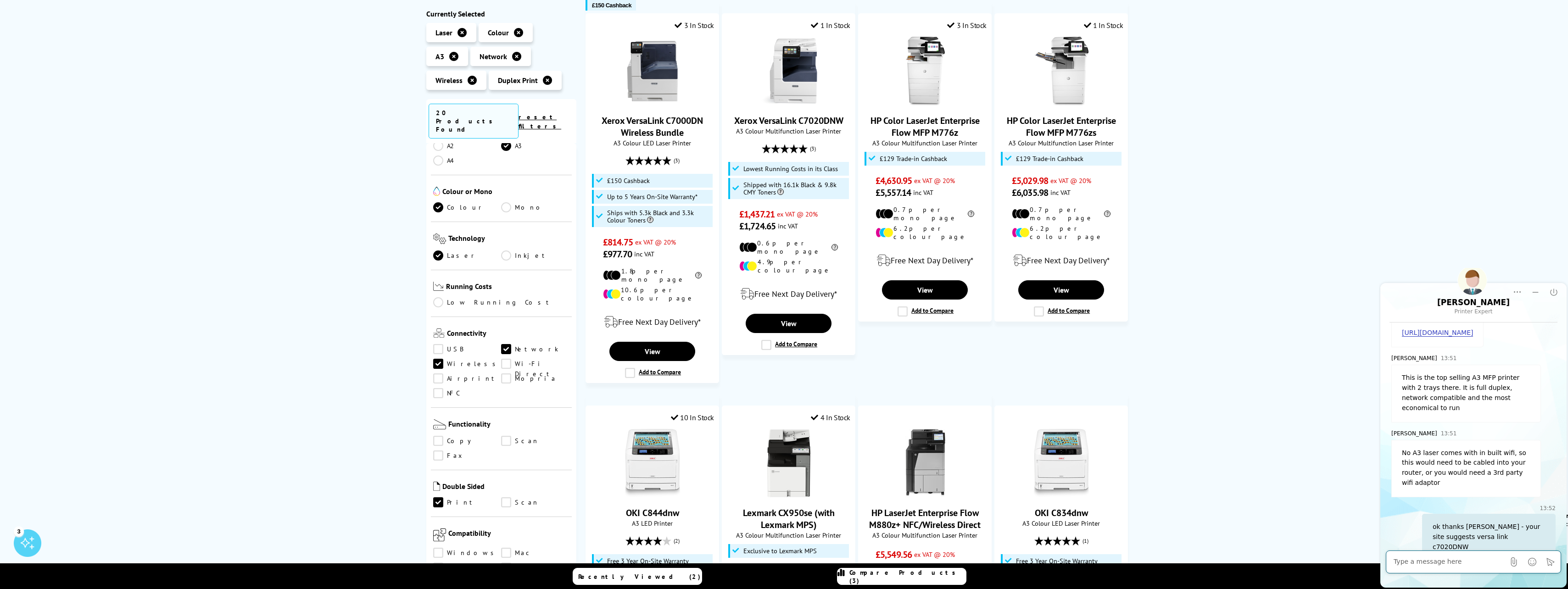
scroll to position [466, 0]
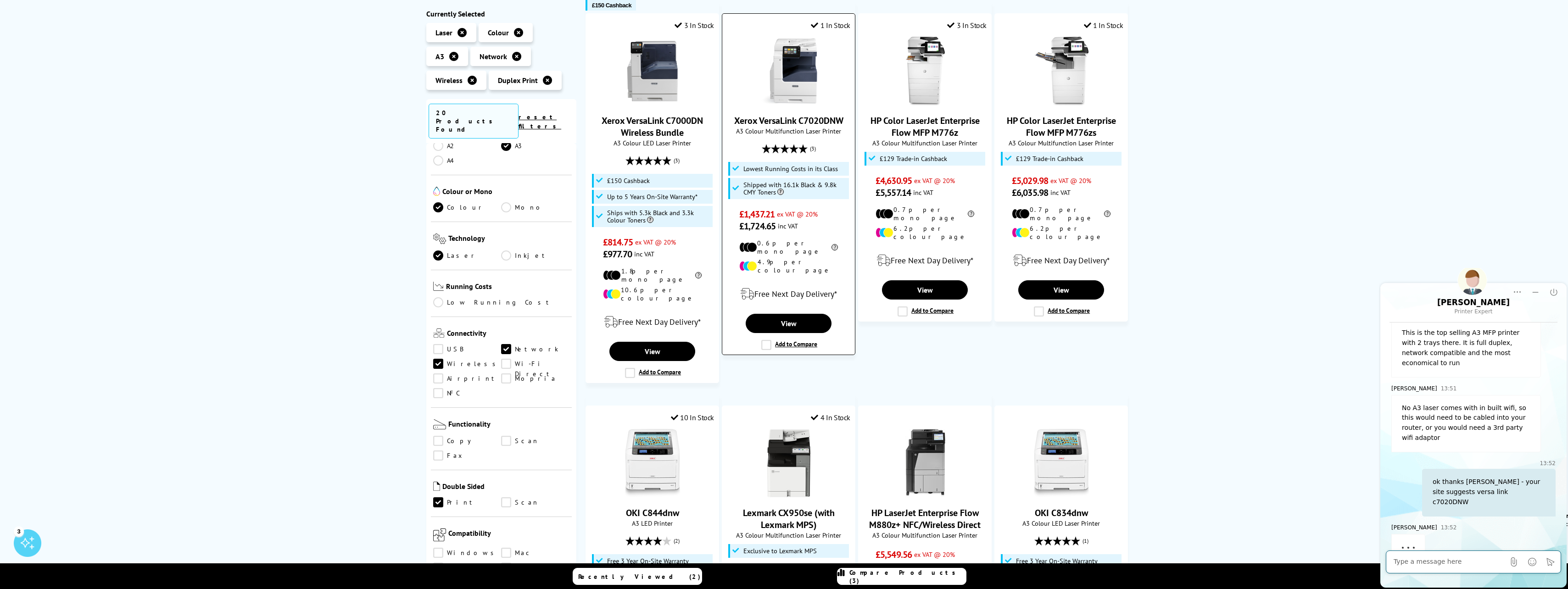
click at [777, 92] on img at bounding box center [789, 71] width 69 height 69
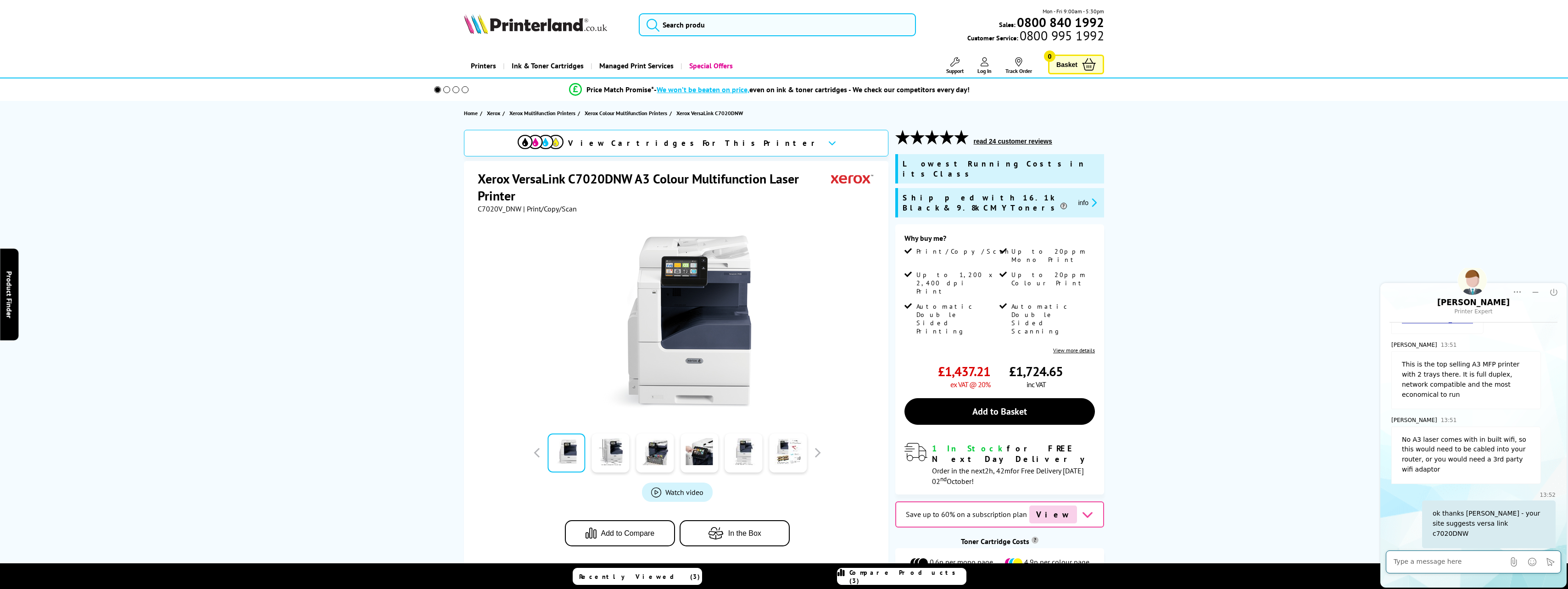
scroll to position [466, 0]
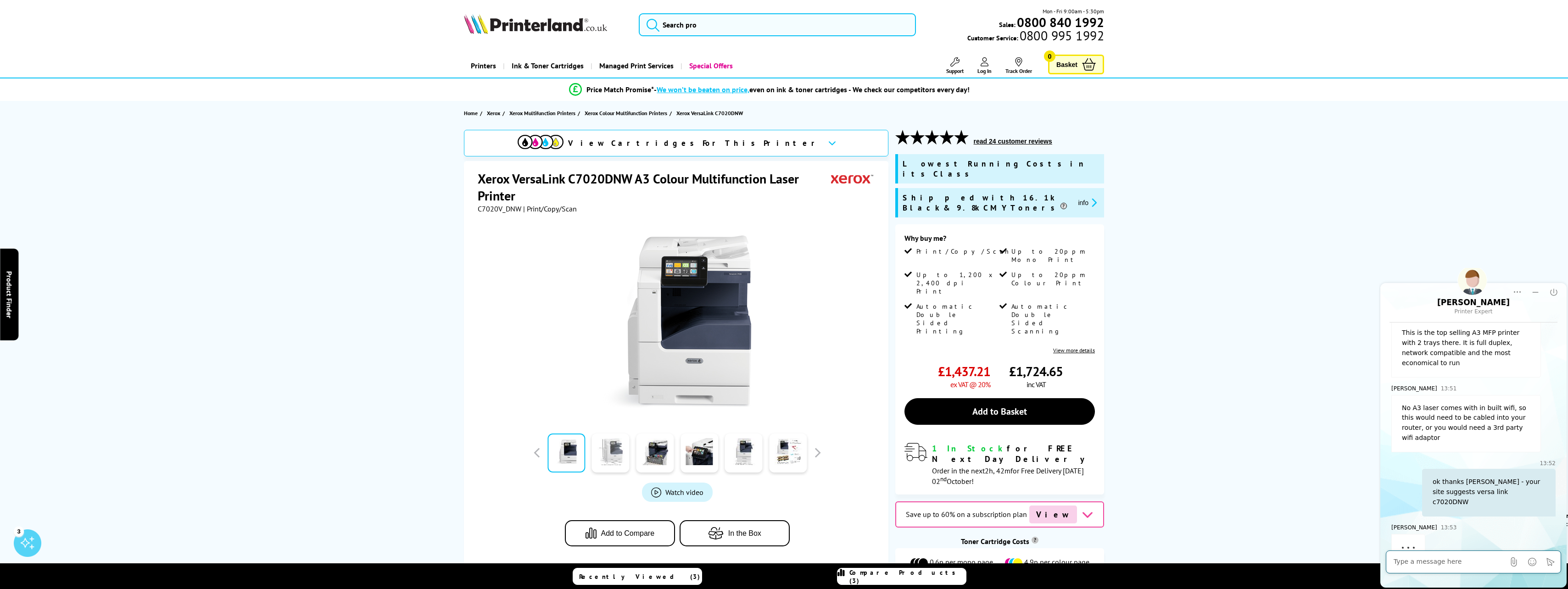
click at [603, 452] on link at bounding box center [611, 453] width 38 height 39
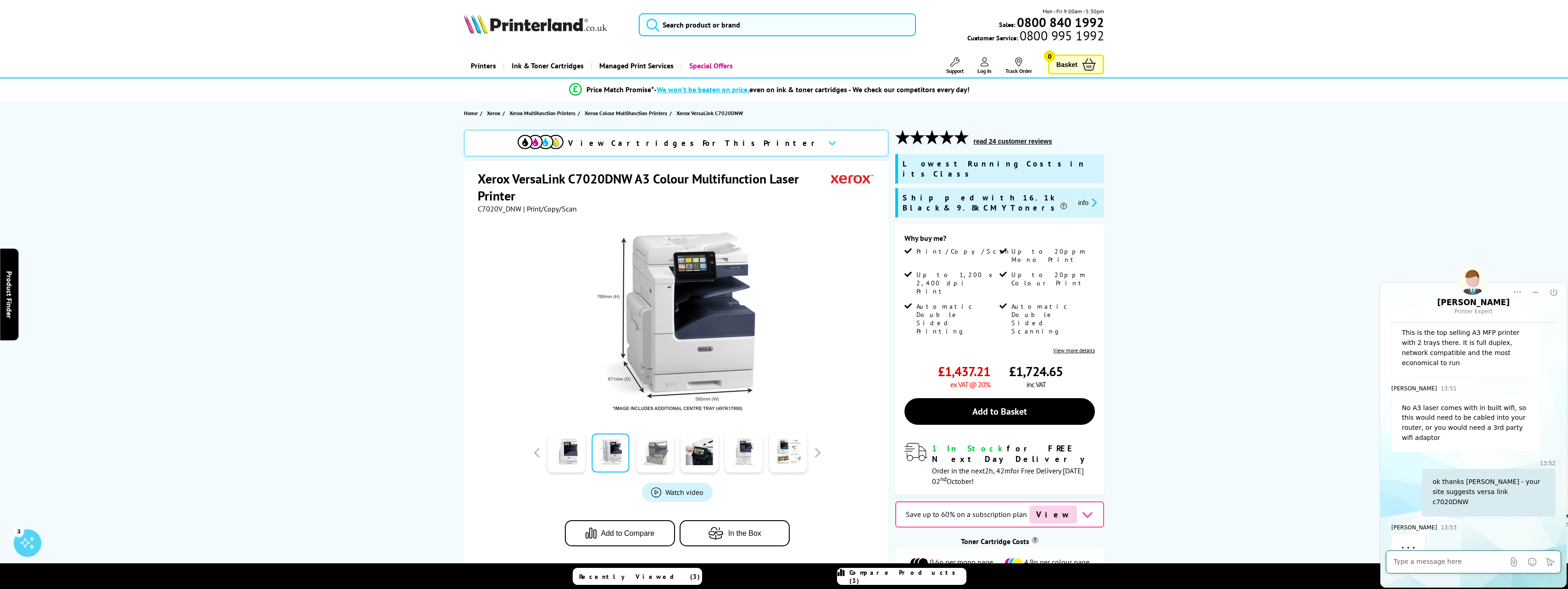
click at [660, 458] on link at bounding box center [655, 453] width 38 height 39
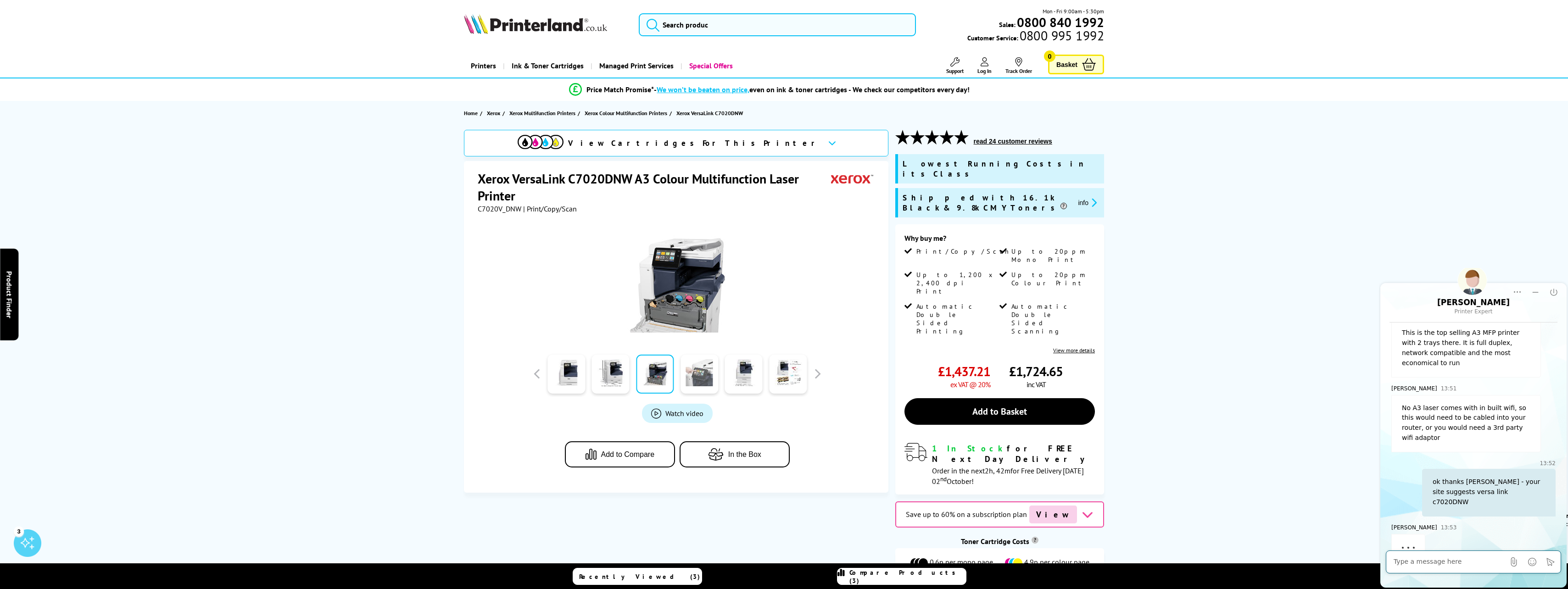
click at [704, 379] on link at bounding box center [699, 374] width 38 height 39
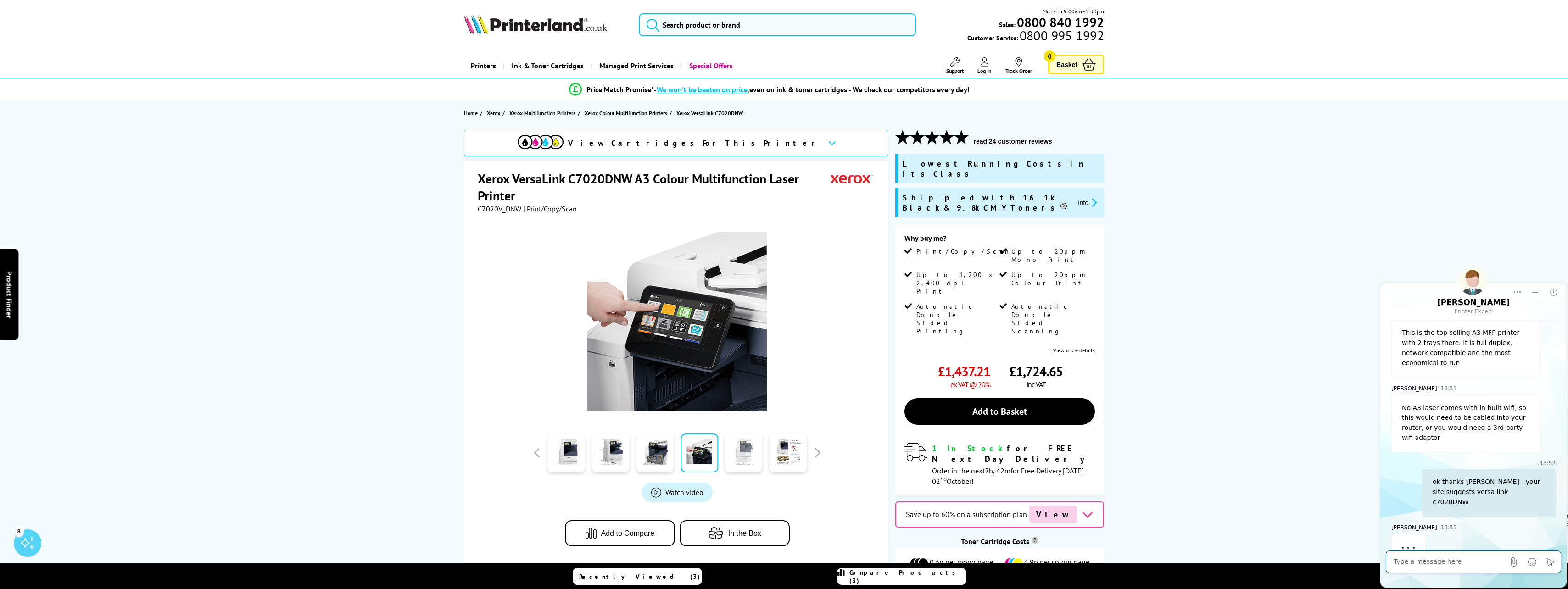
click at [746, 447] on link at bounding box center [744, 453] width 38 height 39
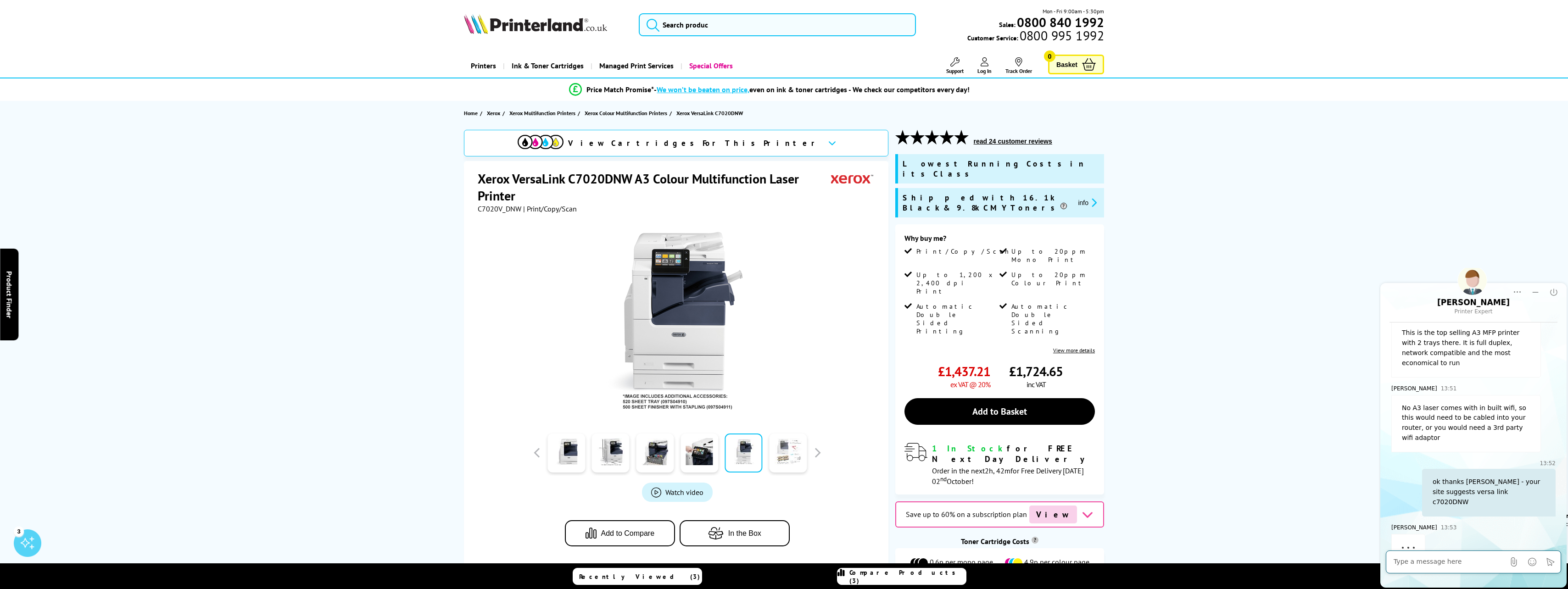
click at [795, 453] on link at bounding box center [788, 453] width 38 height 39
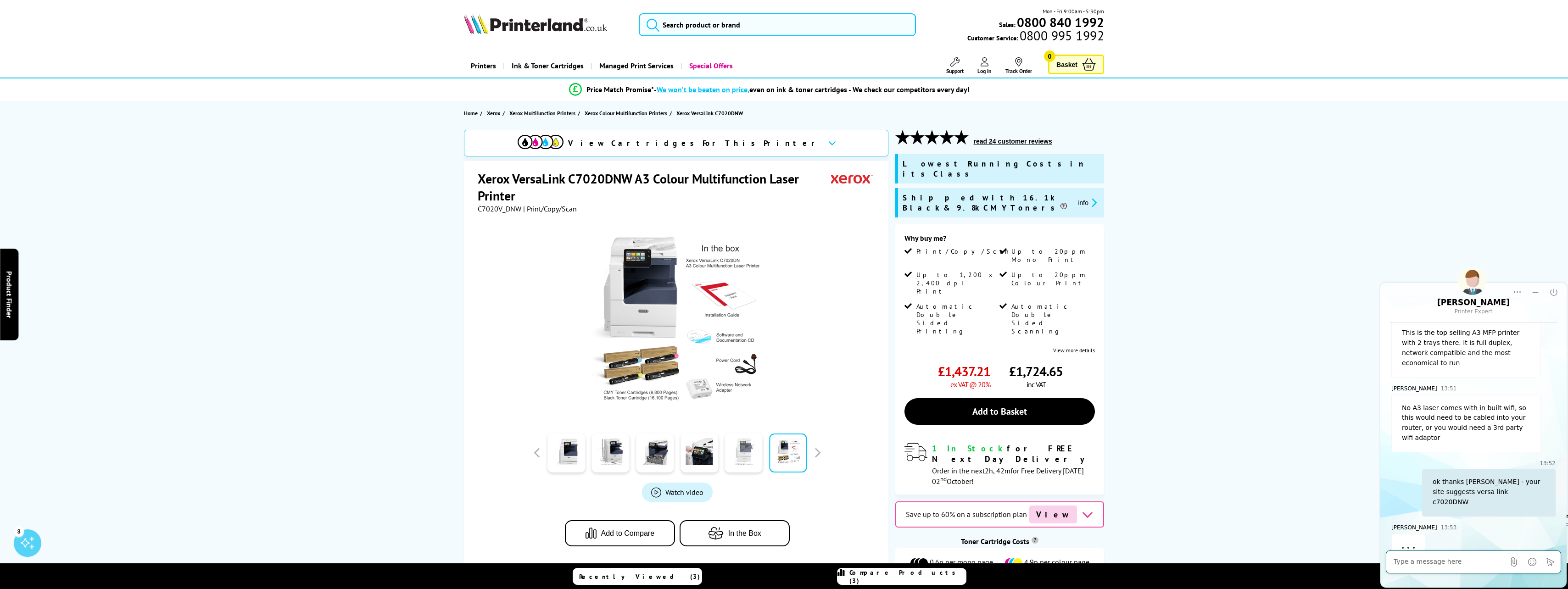
click at [742, 448] on link at bounding box center [744, 453] width 38 height 39
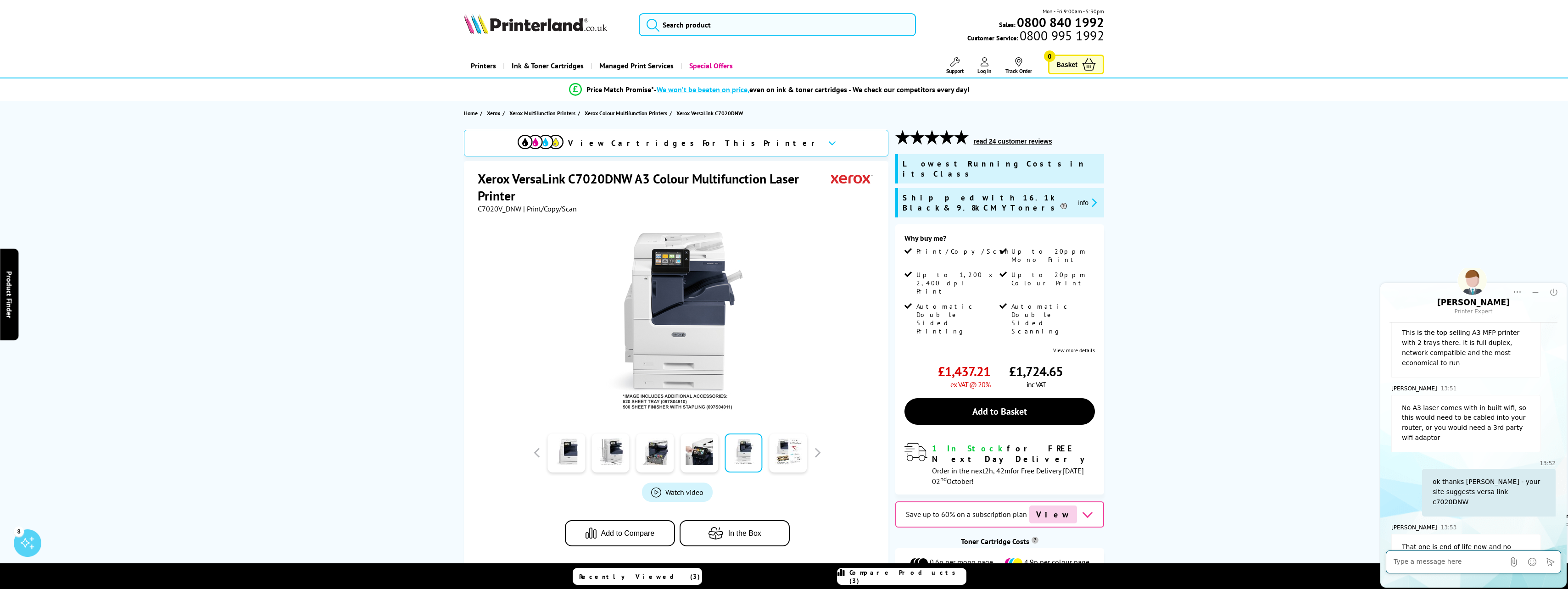
scroll to position [507, 0]
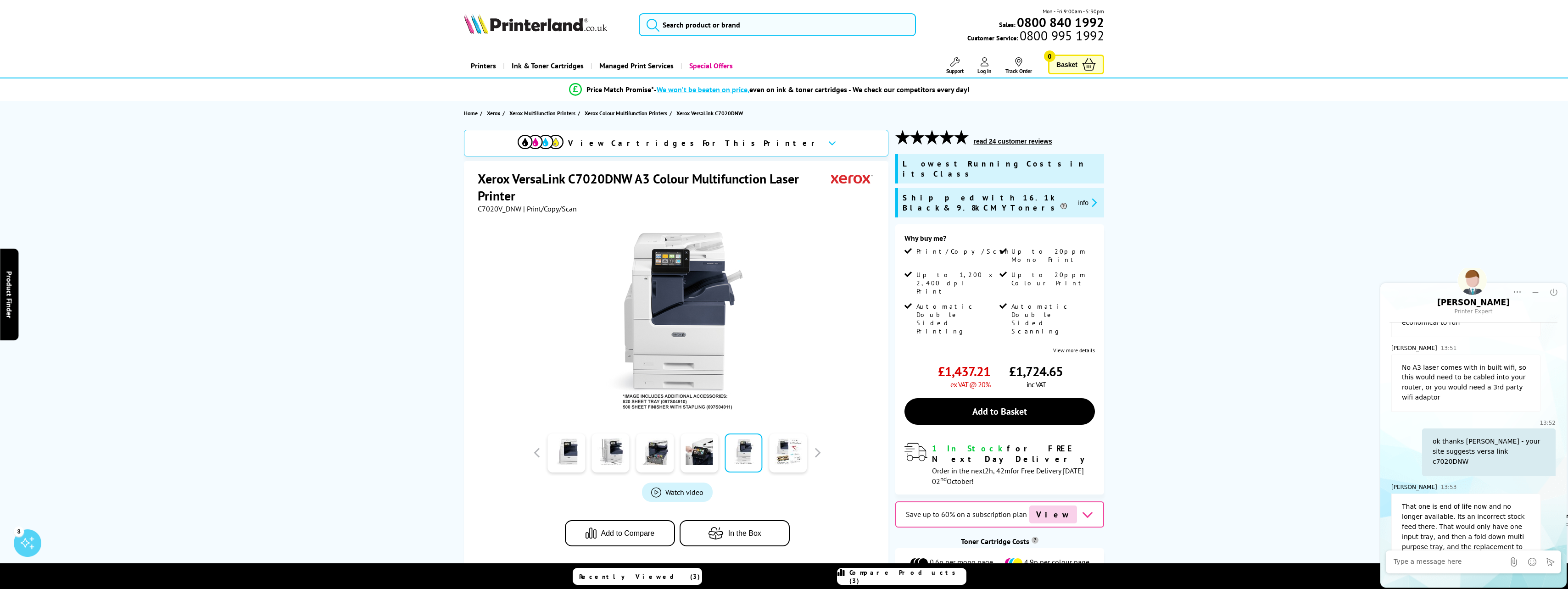
drag, startPoint x: 1427, startPoint y: 494, endPoint x: 1520, endPoint y: 525, distance: 98.0
click at [1520, 525] on div "Please wait for a site agent to respond... Agent Printerland has joined the cha…" at bounding box center [1473, 221] width 164 height 804
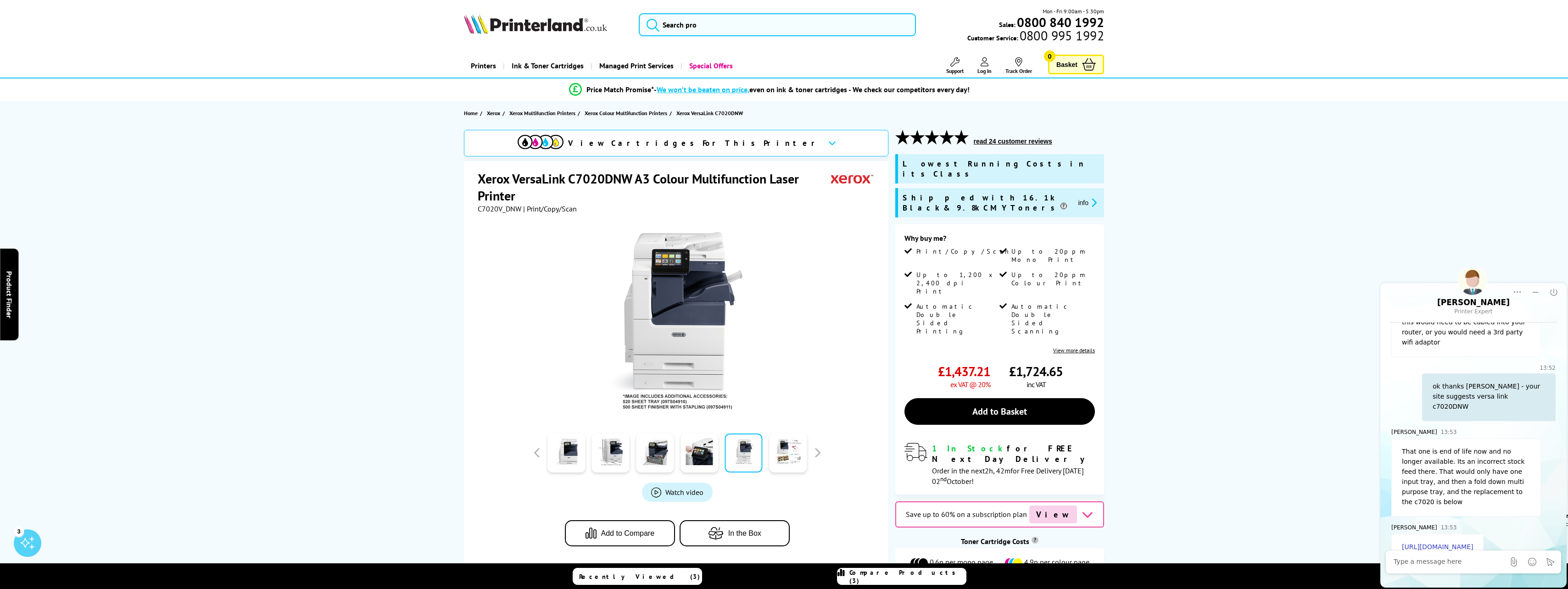
drag, startPoint x: 1520, startPoint y: 525, endPoint x: 1467, endPoint y: 492, distance: 62.4
click at [1467, 522] on div "Richard 13:53" at bounding box center [1445, 527] width 107 height 11
click at [1473, 543] on link "https://www.printerland.co.uk/product/xerox-versalink-c7120dnw/150964" at bounding box center [1437, 547] width 71 height 8
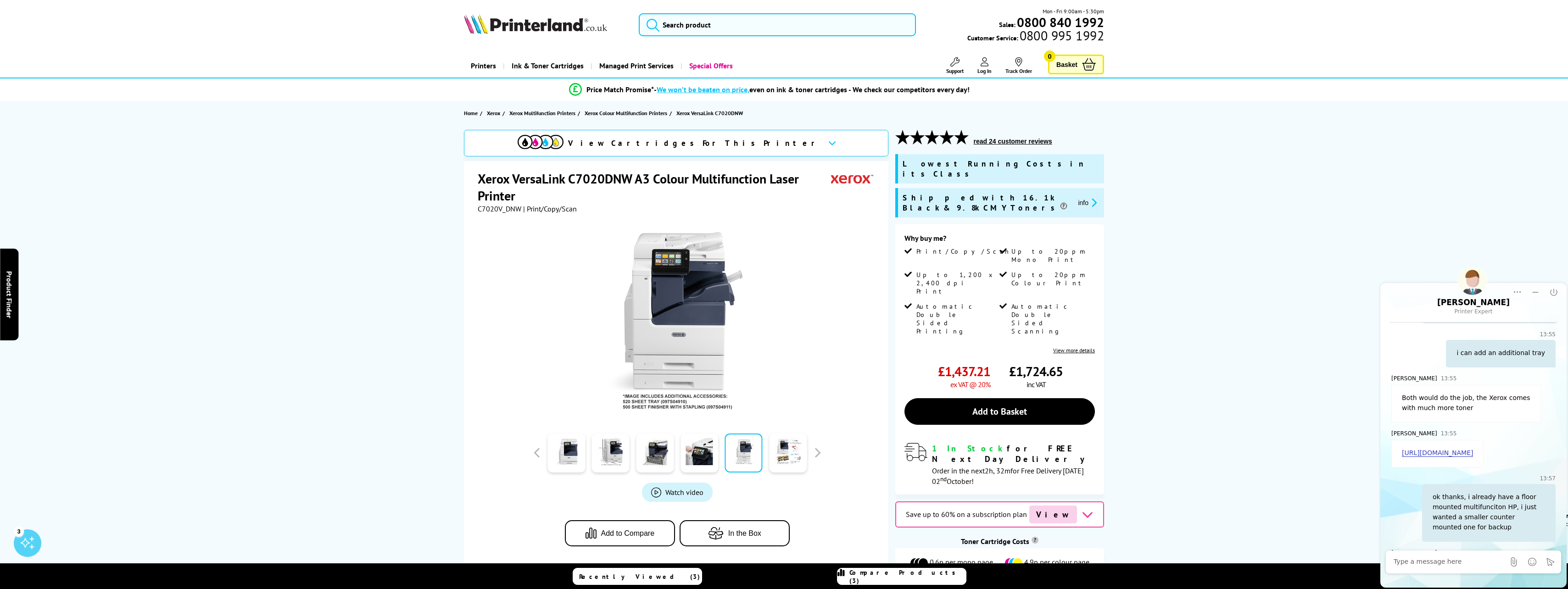
scroll to position [974, 0]
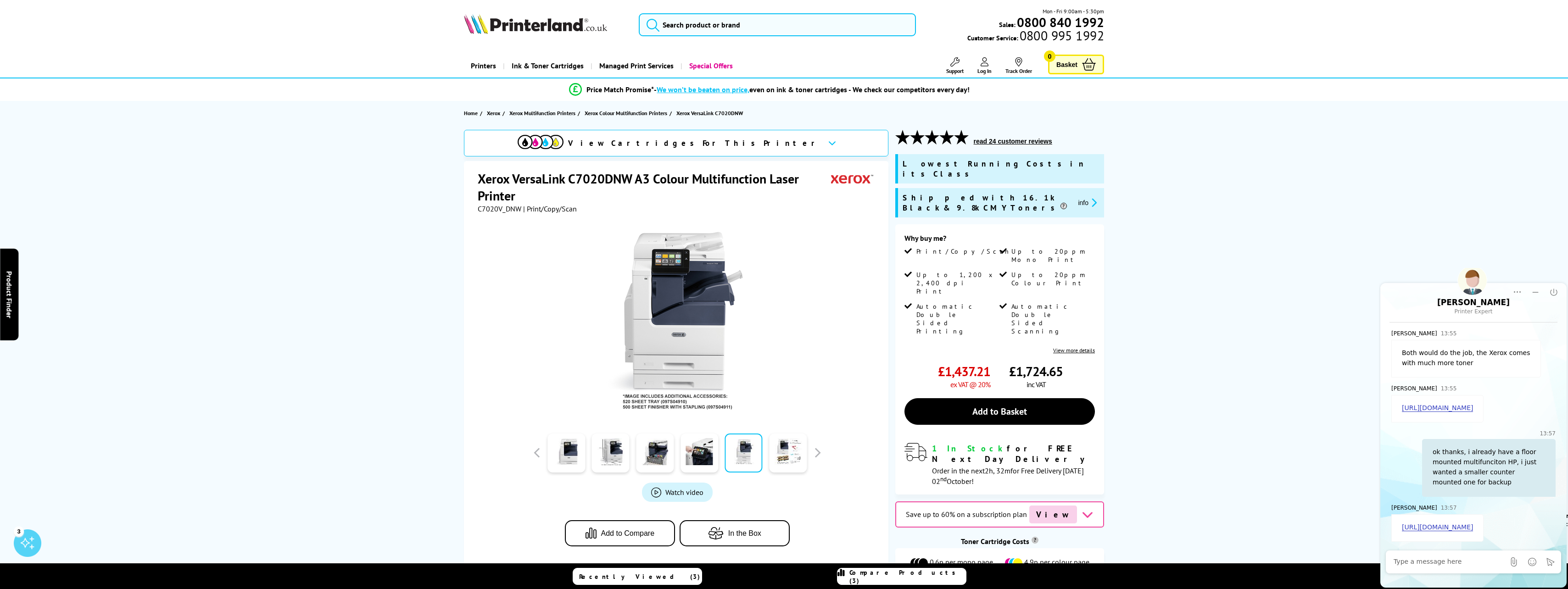
click at [1443, 523] on link "[URL][DOMAIN_NAME]" at bounding box center [1437, 527] width 71 height 8
click at [1406, 430] on div "13:57 ok thanks, i already have a floor mounted multifunciton HP, i just wanted…" at bounding box center [1473, 462] width 164 height 69
click at [1424, 556] on div at bounding box center [1449, 562] width 111 height 18
click at [1426, 560] on textarea "Message input field. Type your text here and use the Send button to send." at bounding box center [1449, 562] width 111 height 9
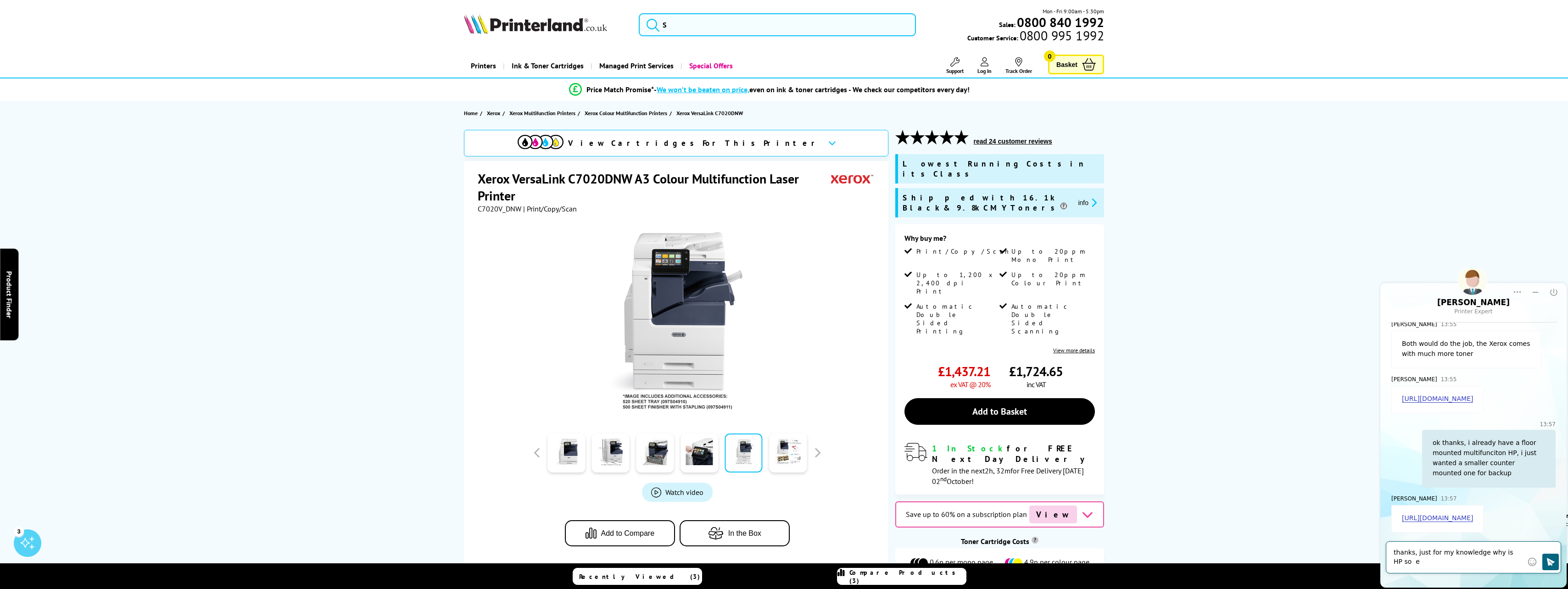
scroll to position [983, 0]
type textarea "thanks, just for my knowledge why is HP so expensive"
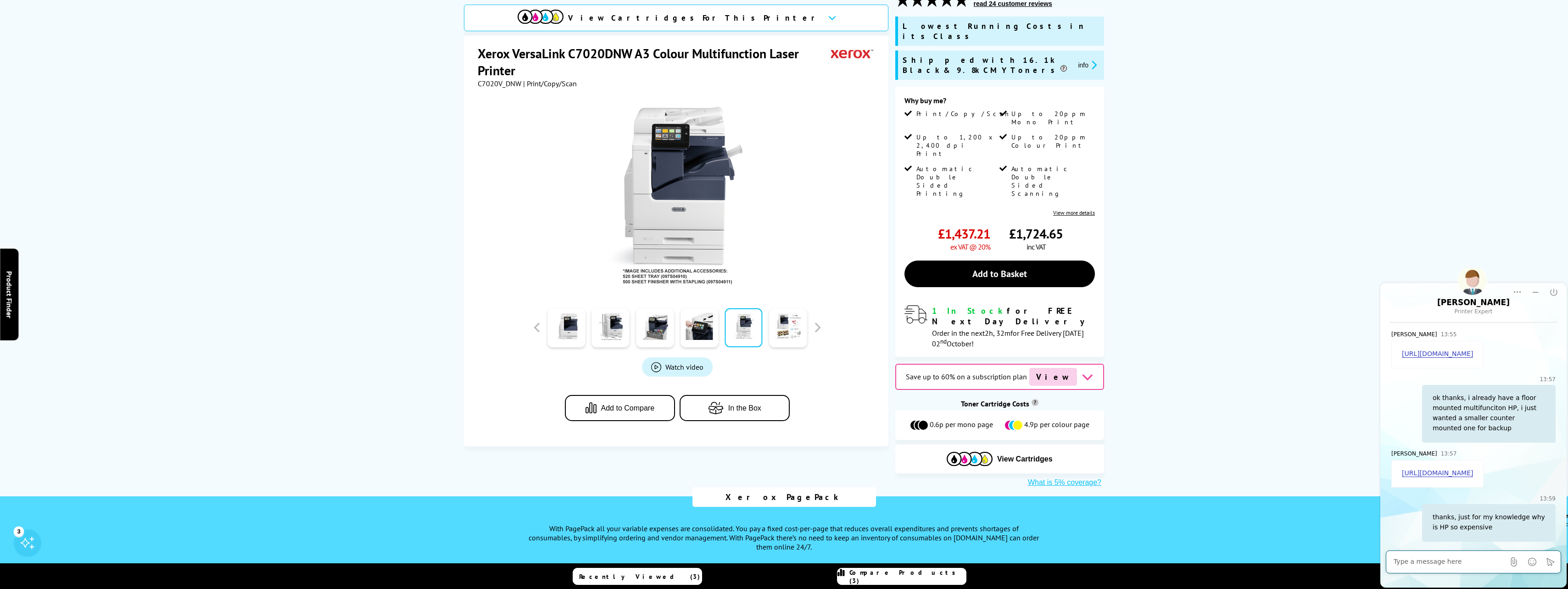
scroll to position [46, 0]
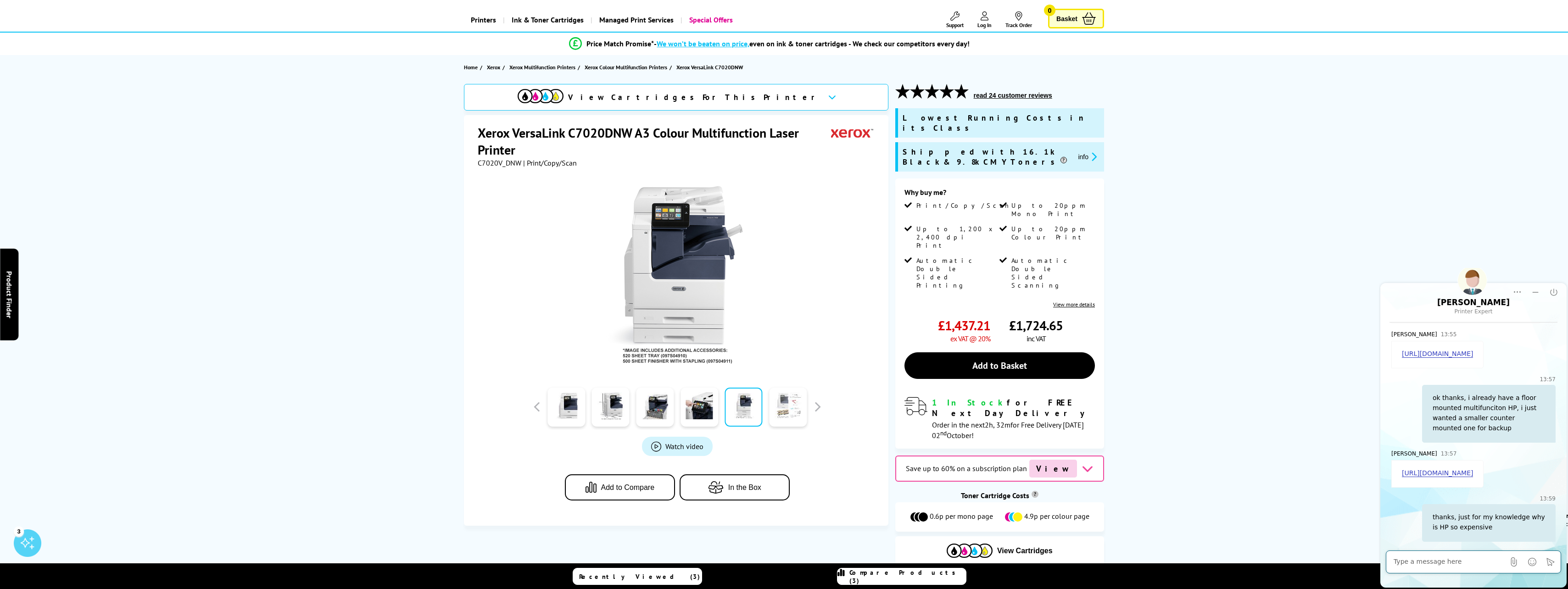
click at [789, 413] on link at bounding box center [788, 407] width 38 height 39
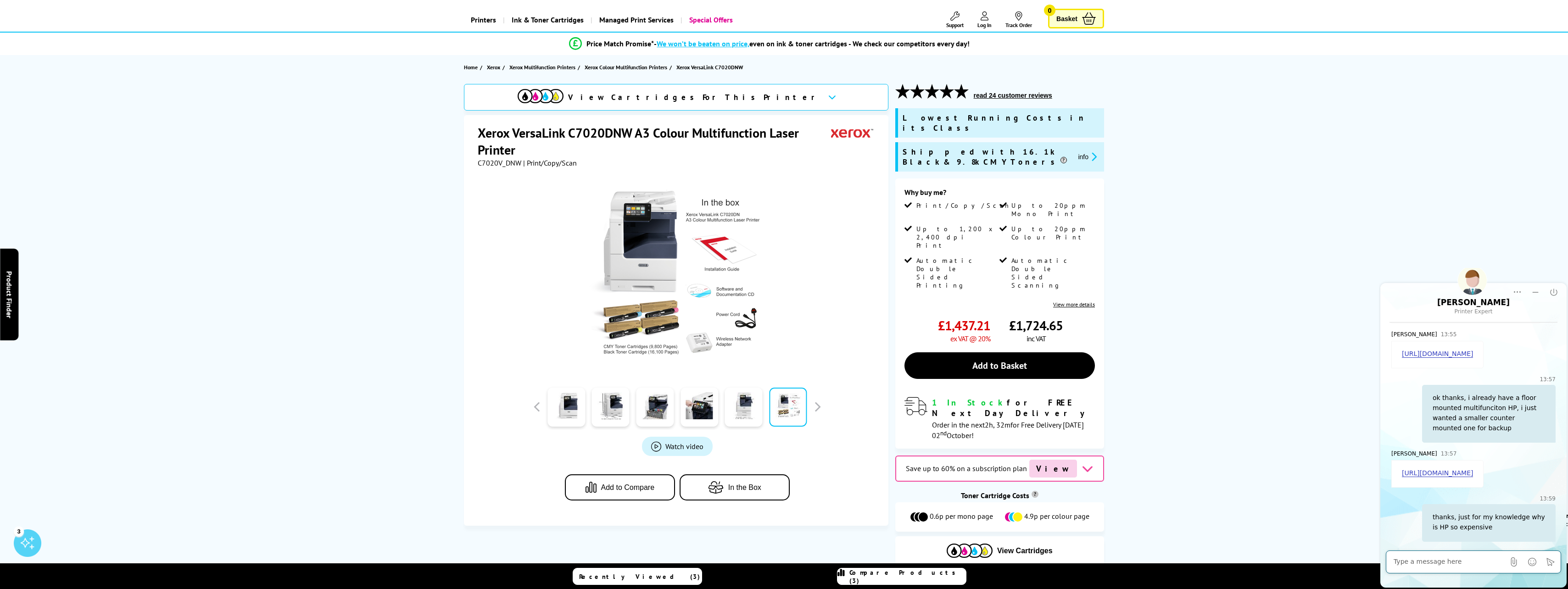
click at [737, 344] on img at bounding box center [677, 276] width 180 height 180
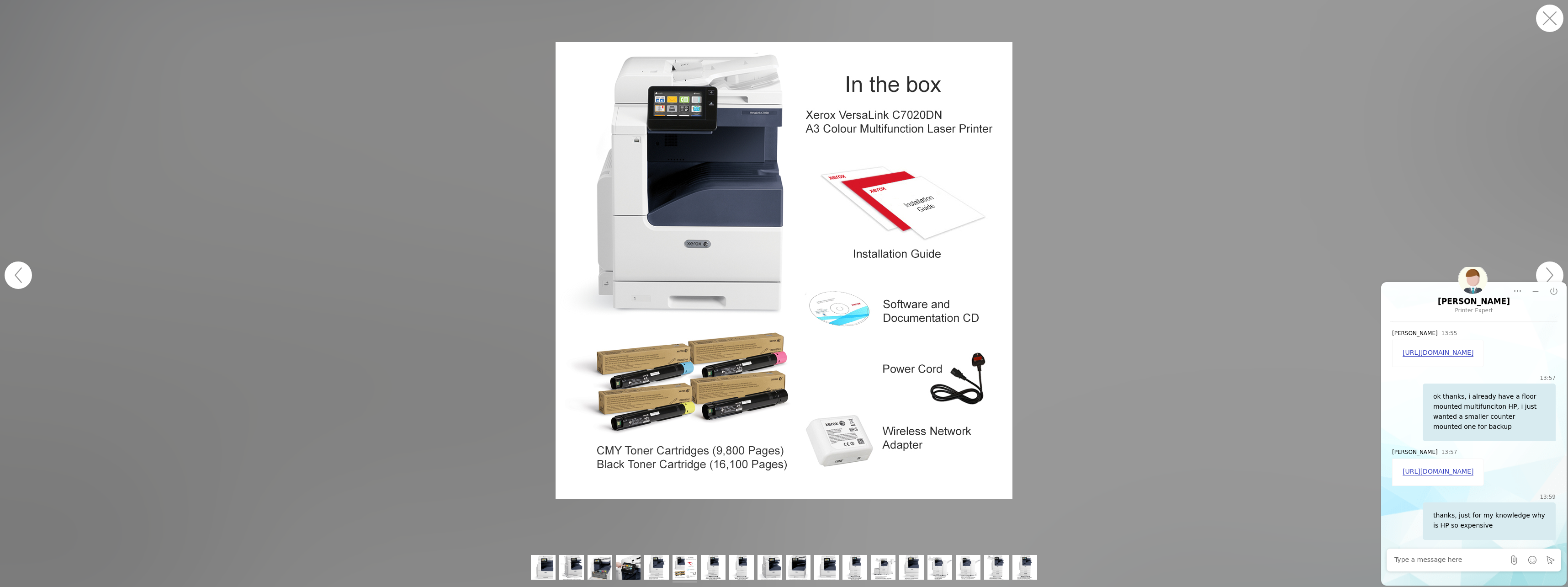
click at [1104, 349] on figure at bounding box center [784, 270] width 1568 height 523
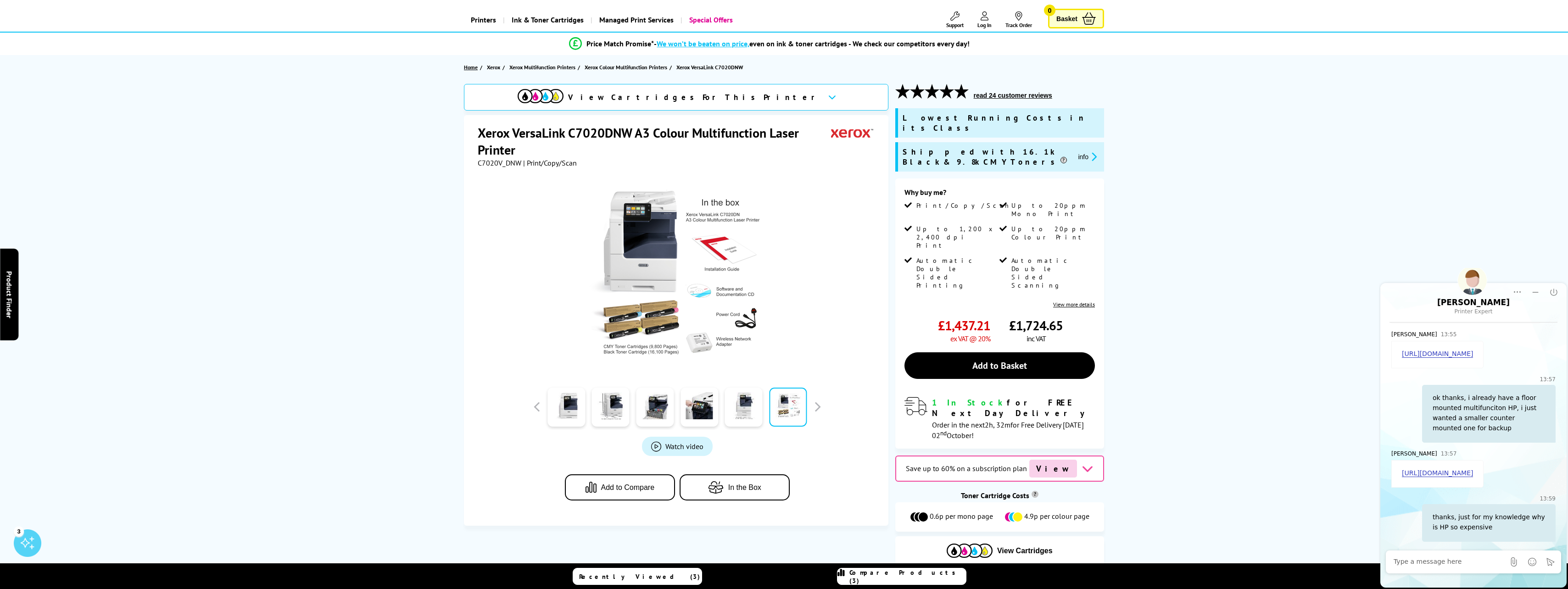
click at [465, 71] on span "Home" at bounding box center [471, 67] width 14 height 10
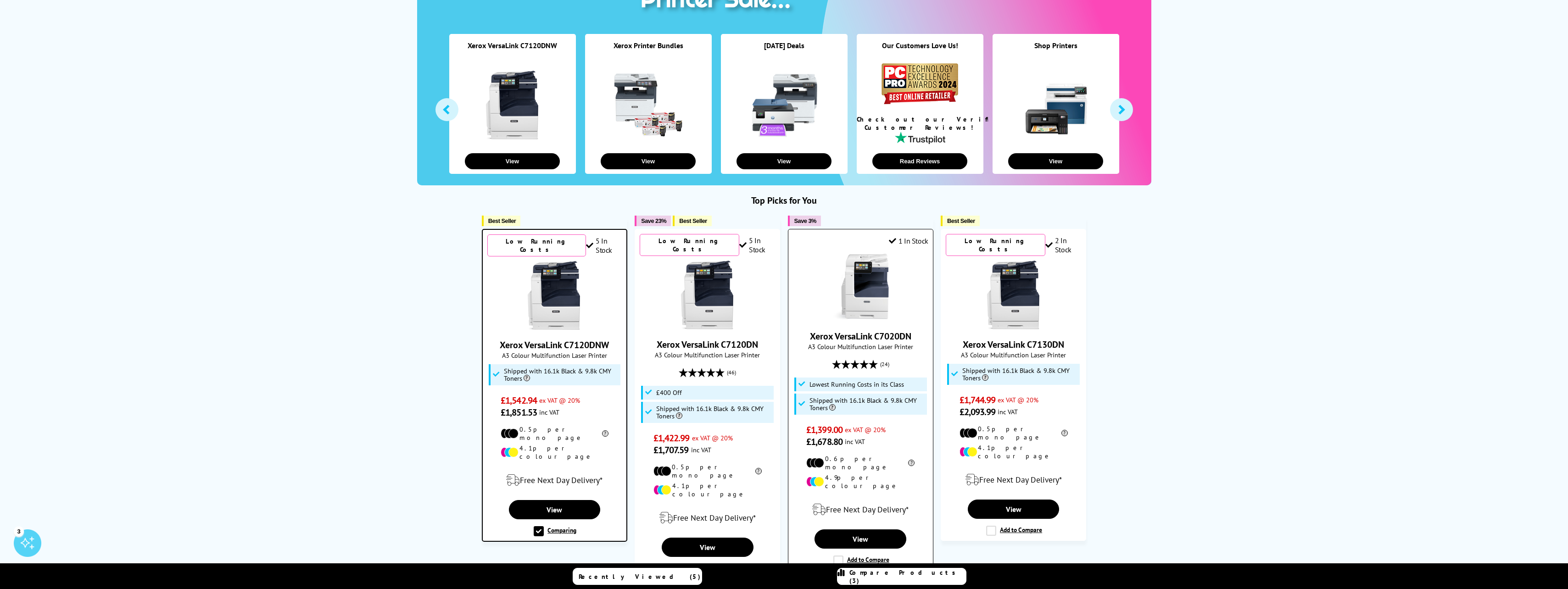
scroll to position [183, 0]
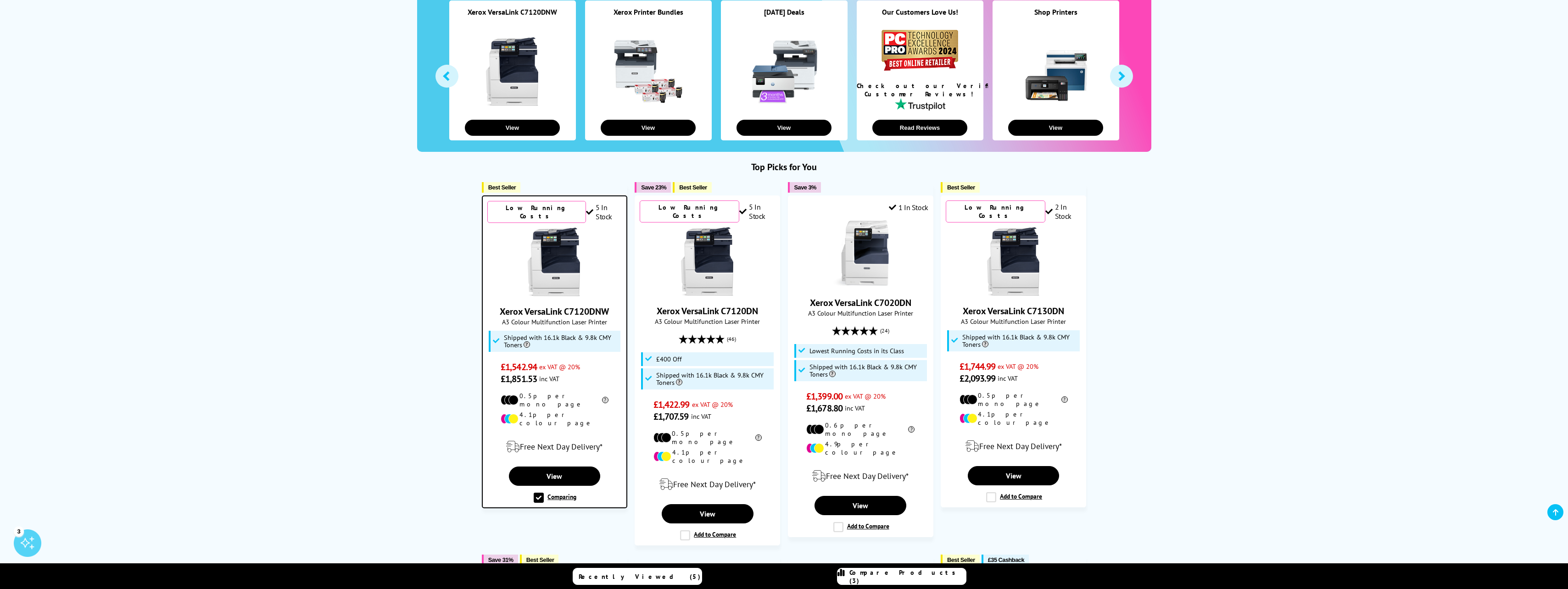
click at [548, 253] on img at bounding box center [554, 262] width 69 height 69
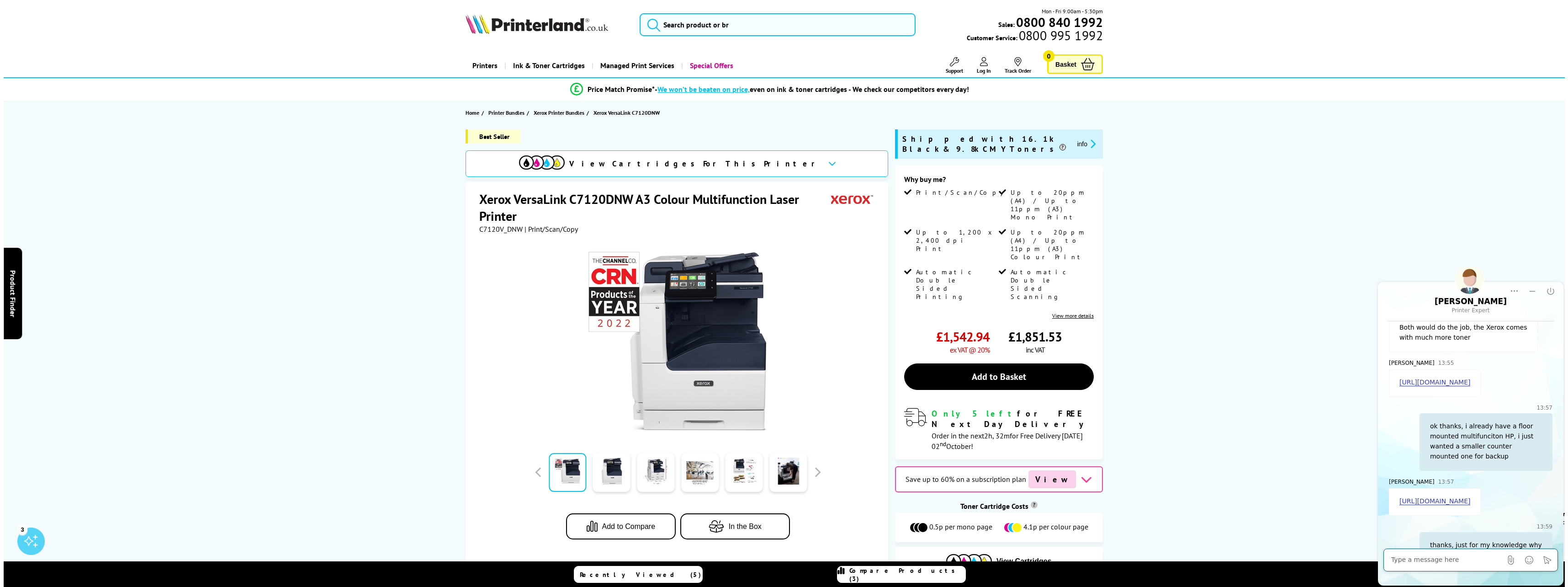
scroll to position [1025, 0]
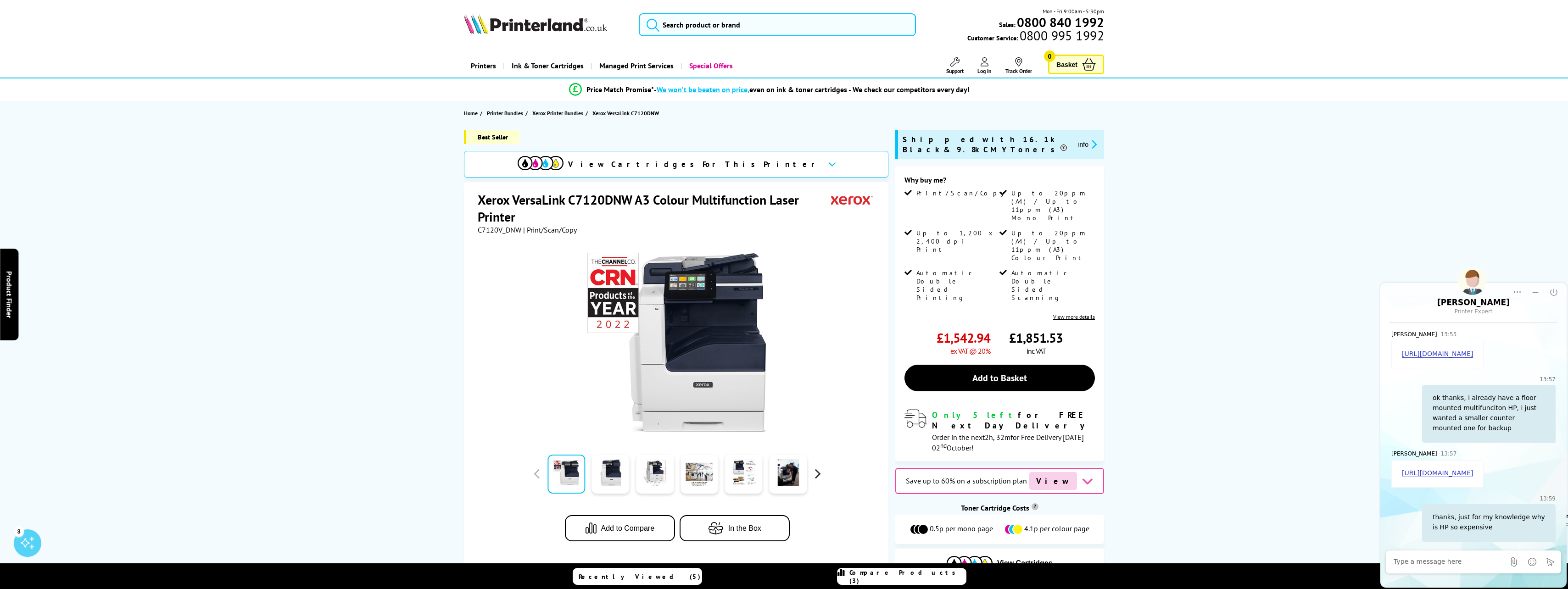
click at [816, 472] on button "button" at bounding box center [817, 474] width 14 height 14
click at [794, 474] on link at bounding box center [788, 474] width 38 height 39
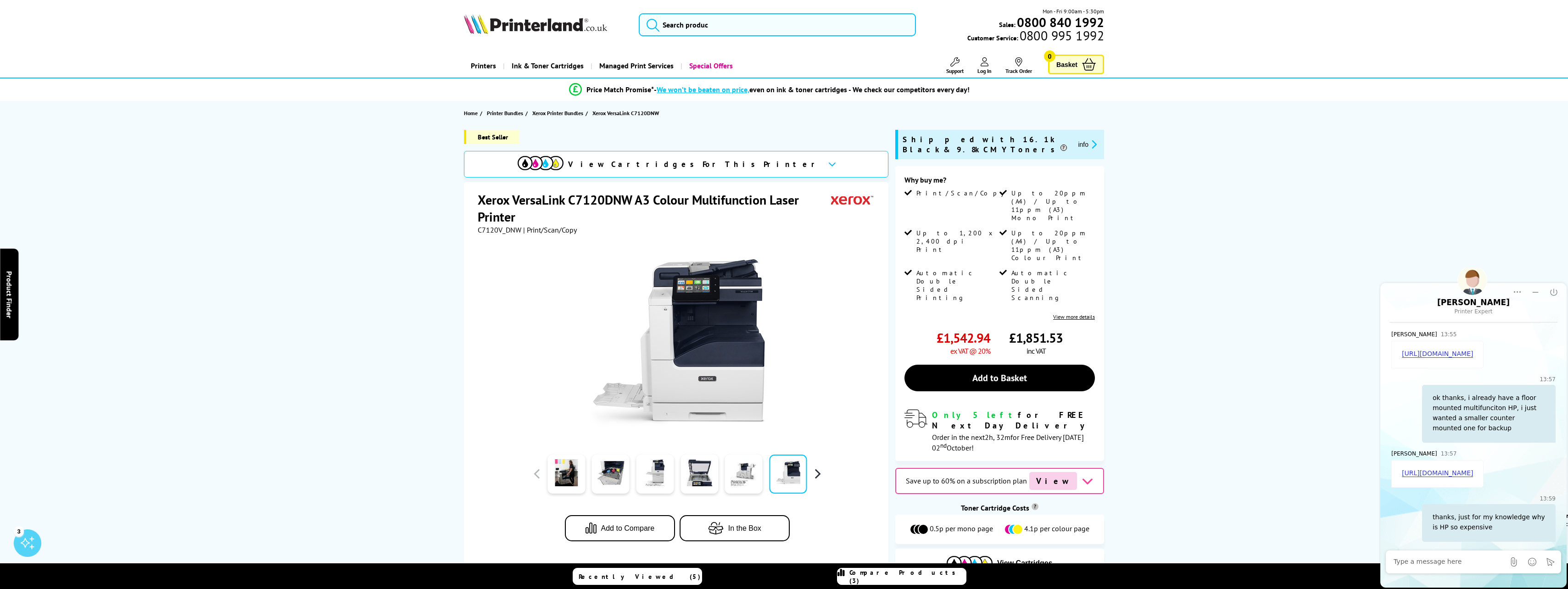
click at [820, 478] on button "button" at bounding box center [817, 474] width 14 height 14
click at [796, 475] on link at bounding box center [788, 474] width 38 height 39
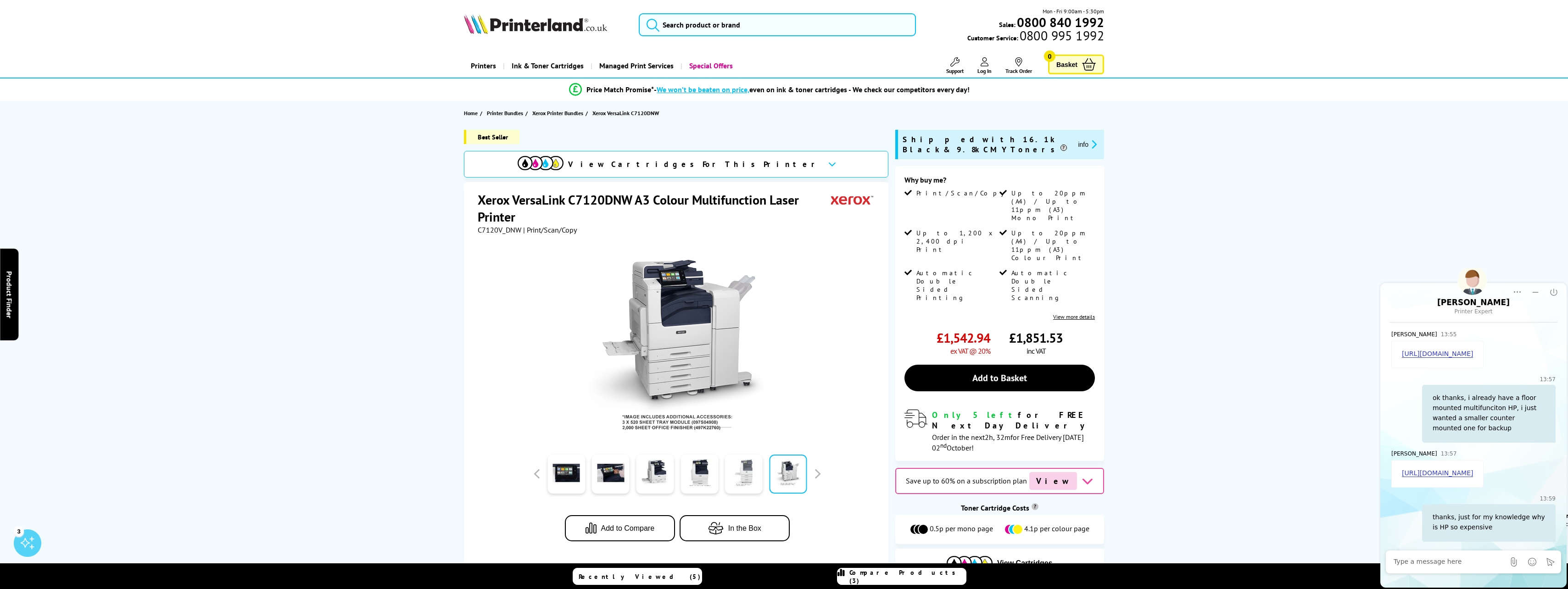
click at [751, 476] on link at bounding box center [744, 474] width 38 height 39
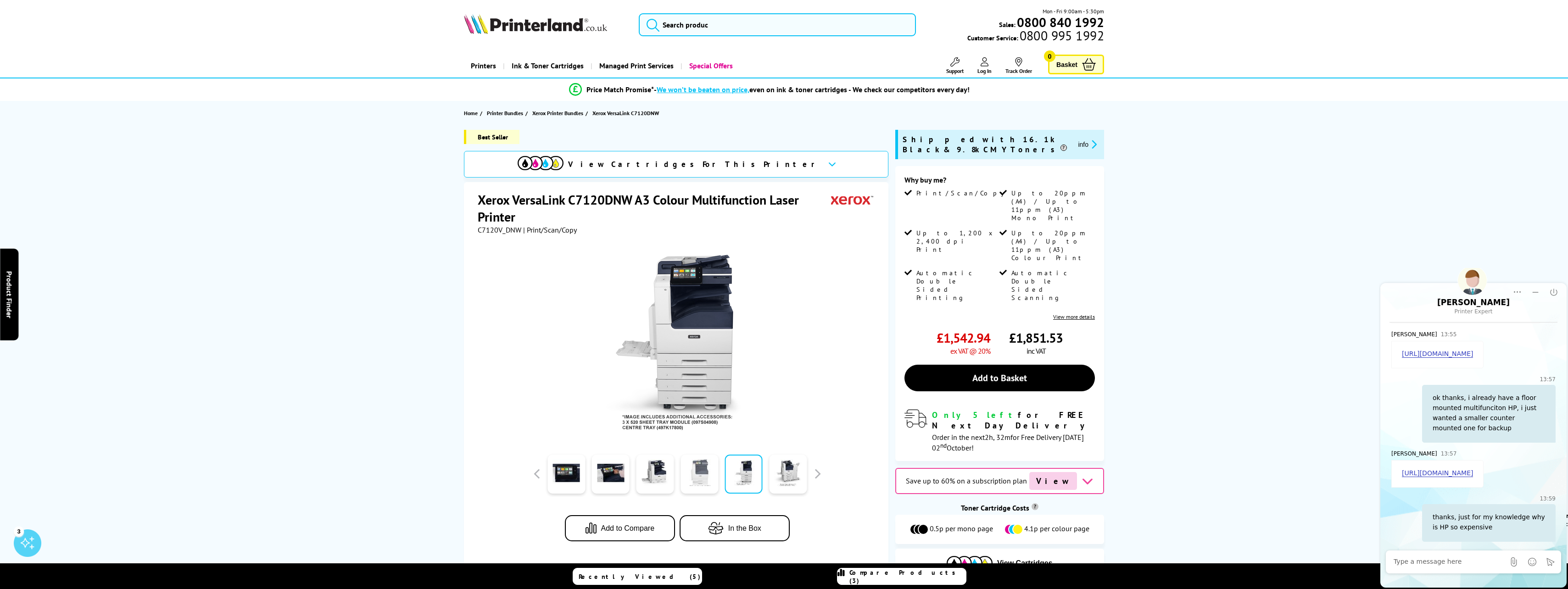
click at [704, 470] on link at bounding box center [699, 474] width 38 height 39
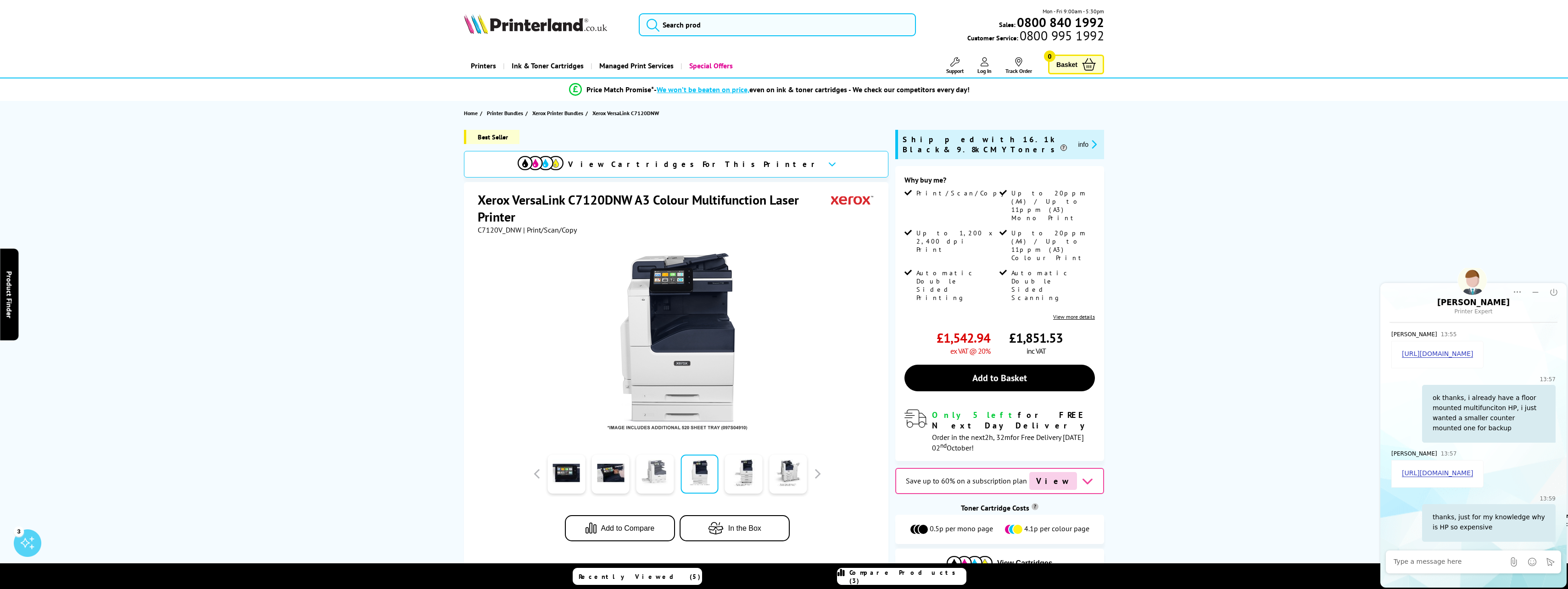
click at [662, 466] on link at bounding box center [655, 474] width 38 height 39
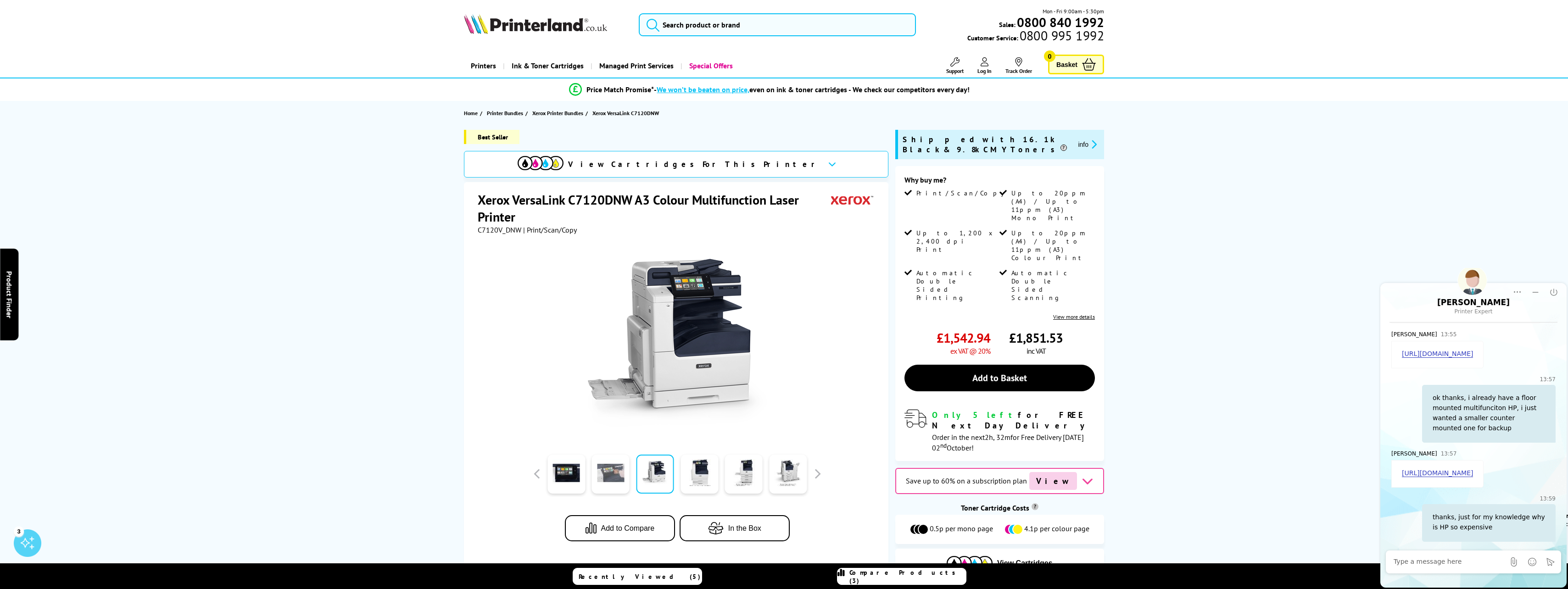
click at [611, 473] on link at bounding box center [611, 474] width 38 height 39
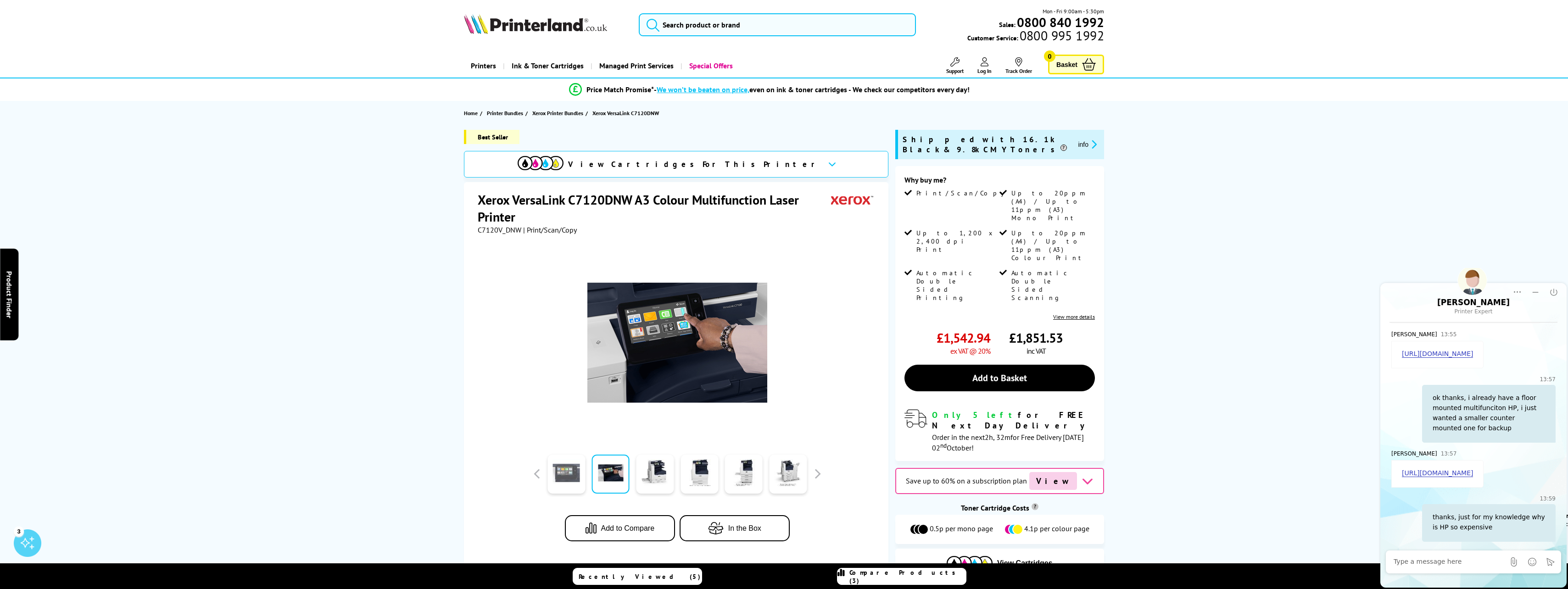
click at [575, 474] on link at bounding box center [566, 474] width 38 height 39
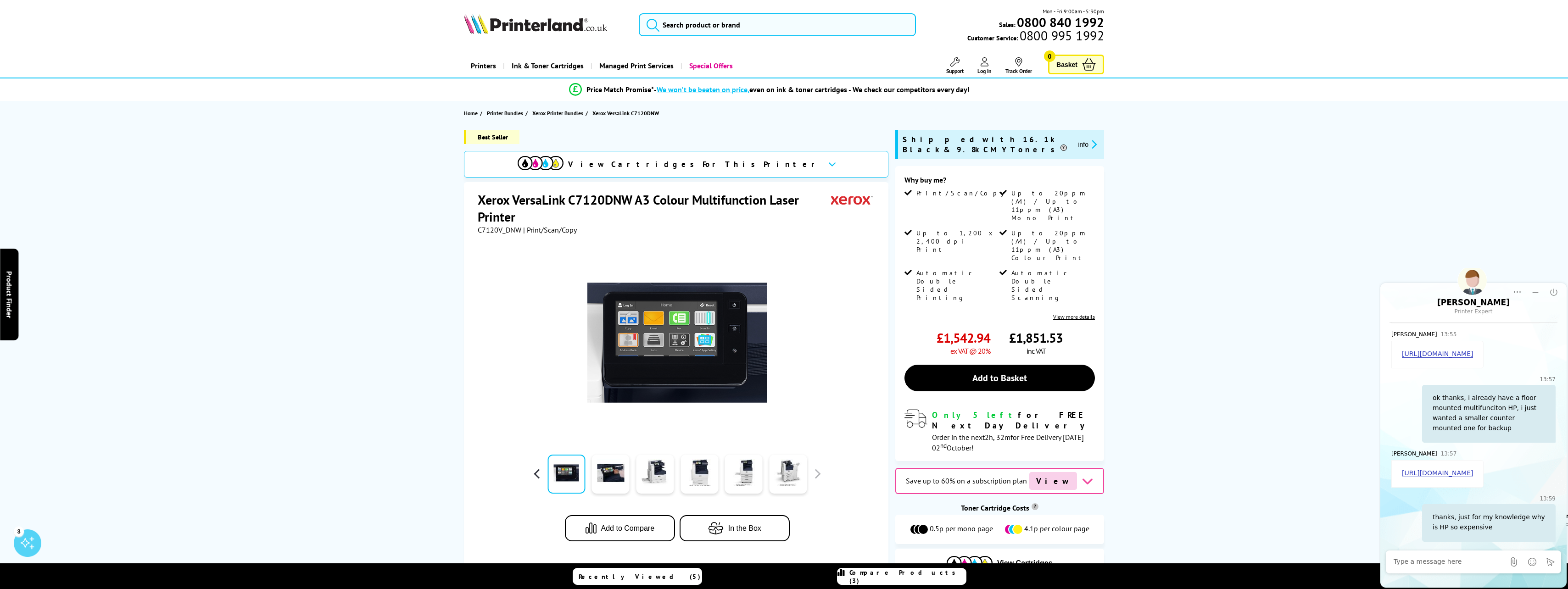
click at [540, 469] on button "button" at bounding box center [537, 474] width 14 height 14
click at [650, 475] on link at bounding box center [655, 474] width 38 height 39
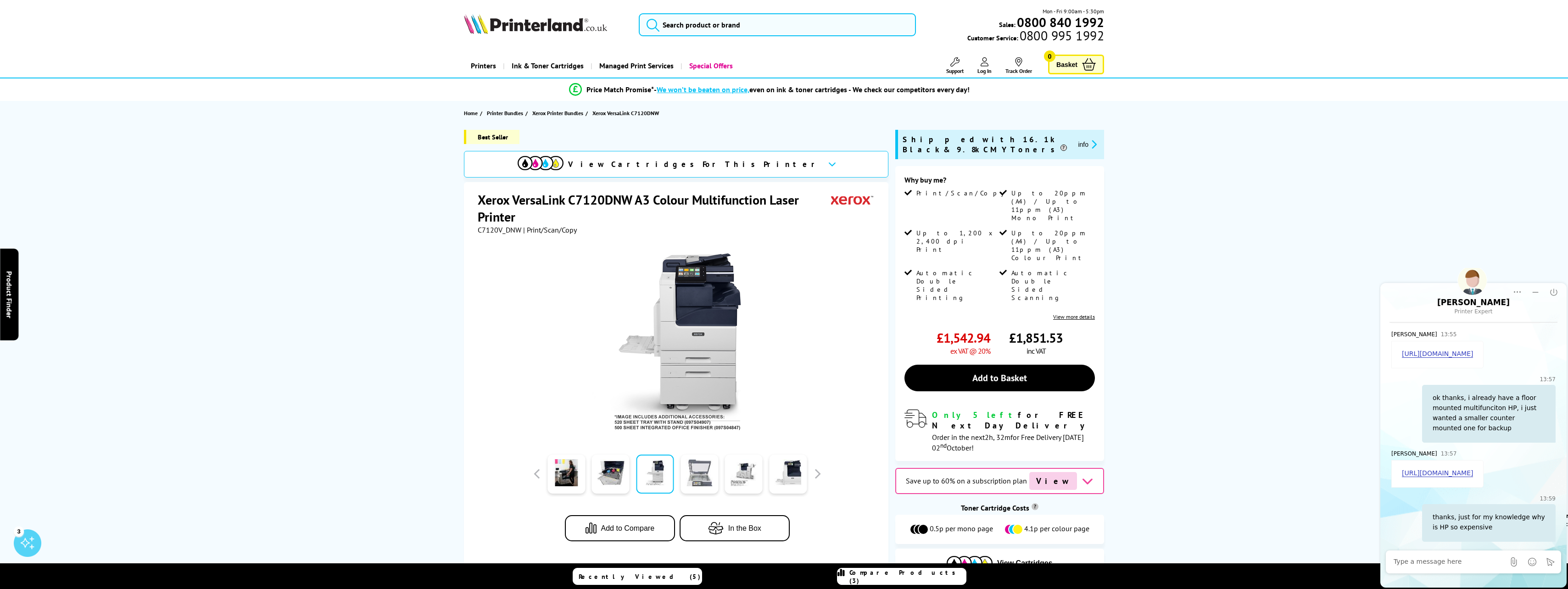
click at [698, 477] on link at bounding box center [699, 474] width 38 height 39
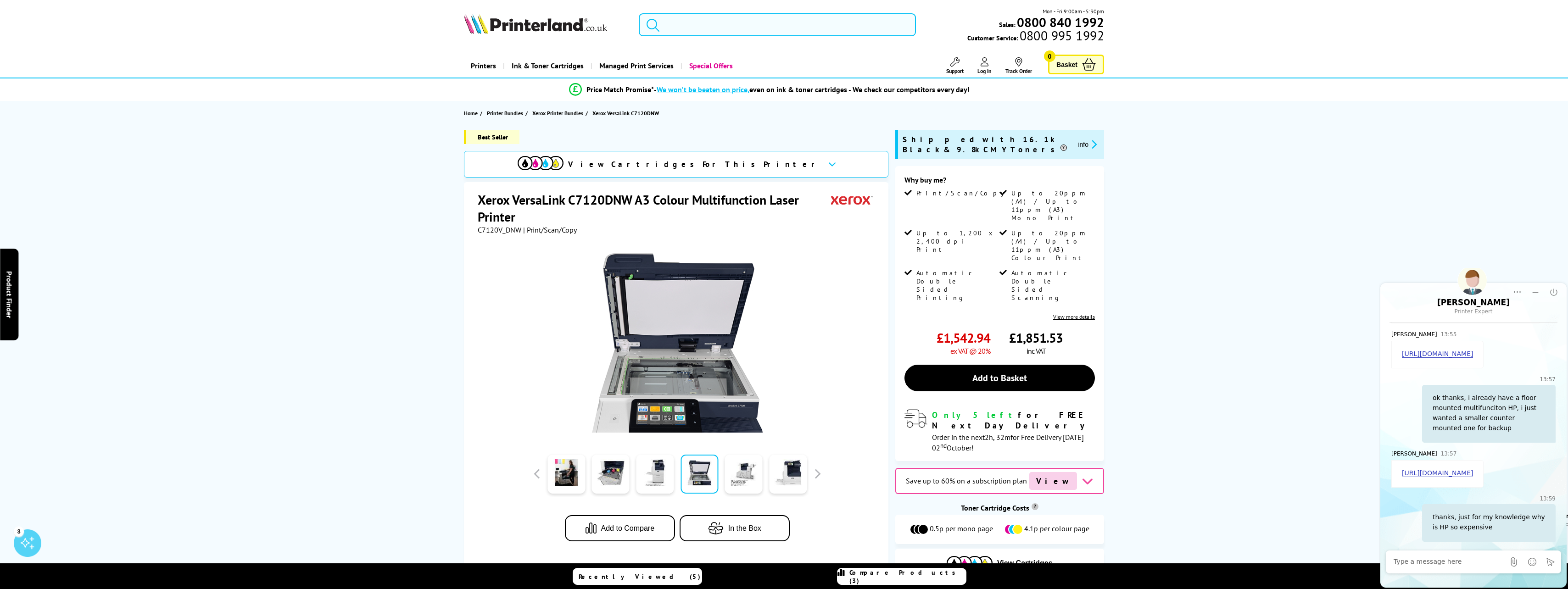
click at [447, 311] on div "Best Seller View Cartridges For This Printer Xerox VersaLink C7120DNW A3 Colour…" at bounding box center [784, 360] width 734 height 462
click at [1014, 365] on link "Add to Basket" at bounding box center [999, 378] width 190 height 27
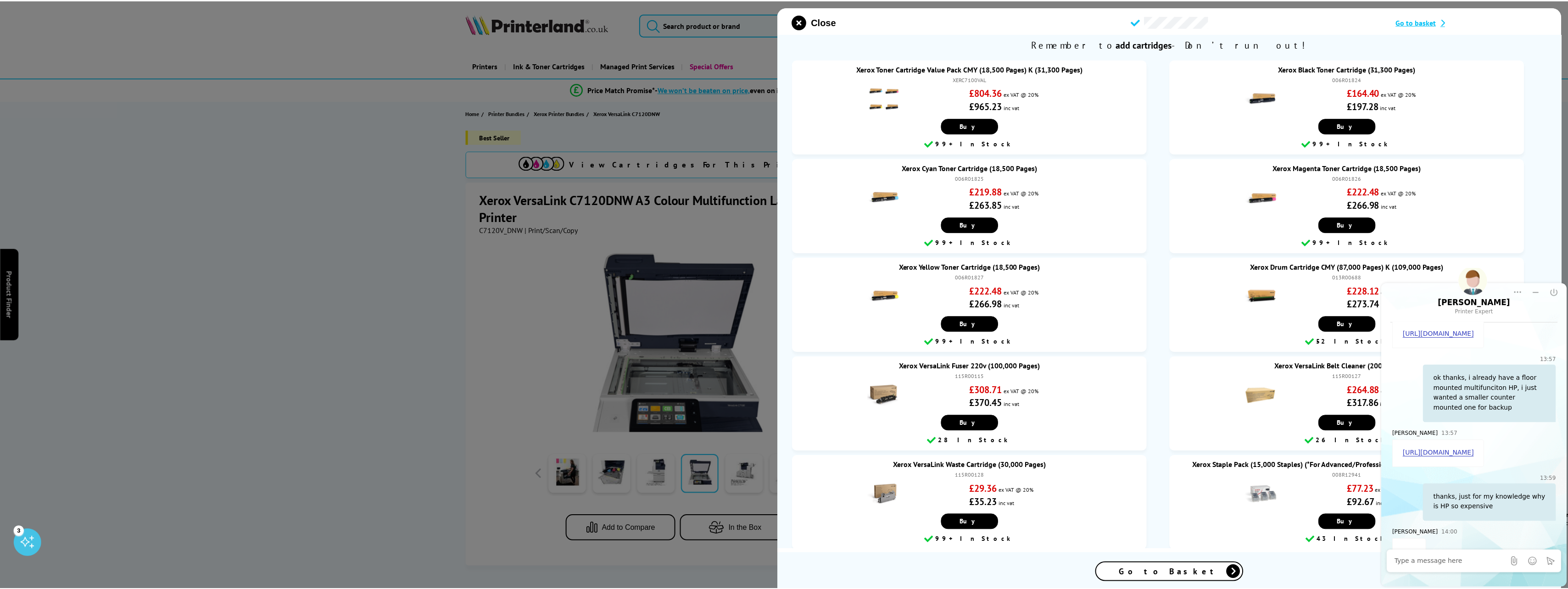
scroll to position [1073, 0]
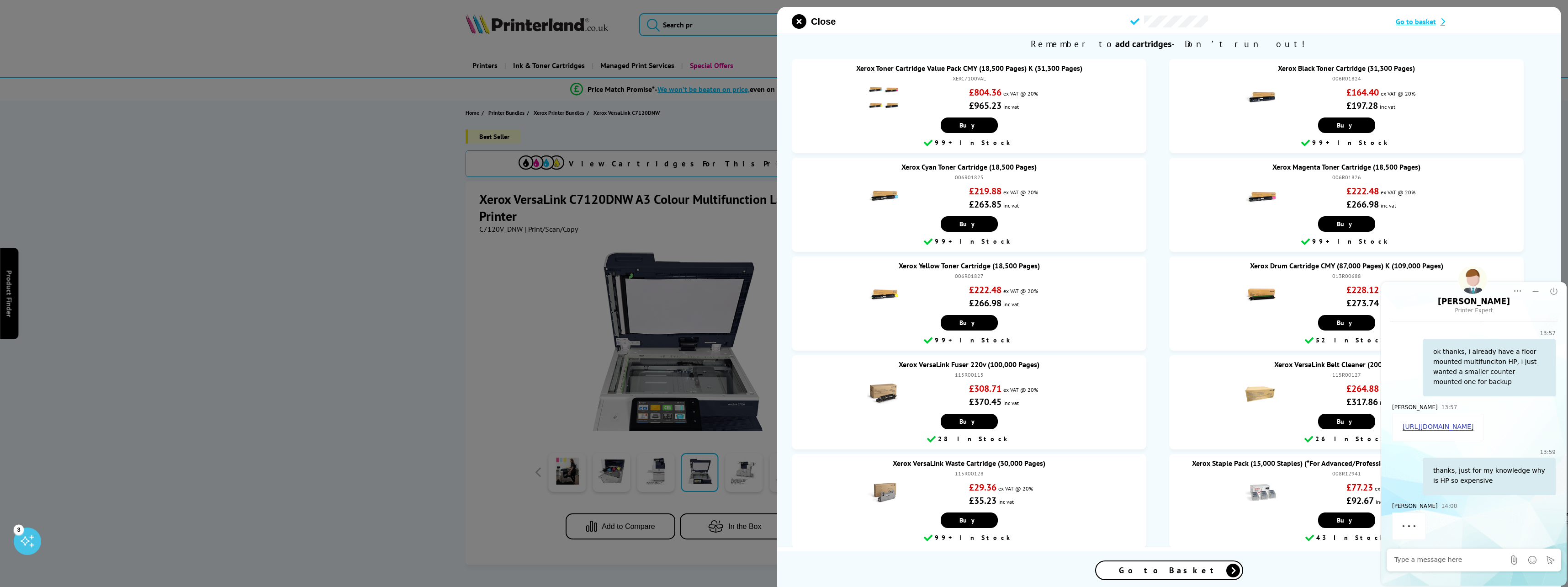
click at [1449, 413] on div "https://www.printerland.co.uk/product/xerox-versalink-520-sheet-a3-single-tray/…" at bounding box center [1438, 427] width 92 height 27
click at [1445, 423] on link "https://www.printerland.co.uk/product/xerox-versalink-520-sheet-a3-single-tray/…" at bounding box center [1438, 426] width 71 height 8
click at [799, 23] on icon "close modal" at bounding box center [799, 21] width 15 height 15
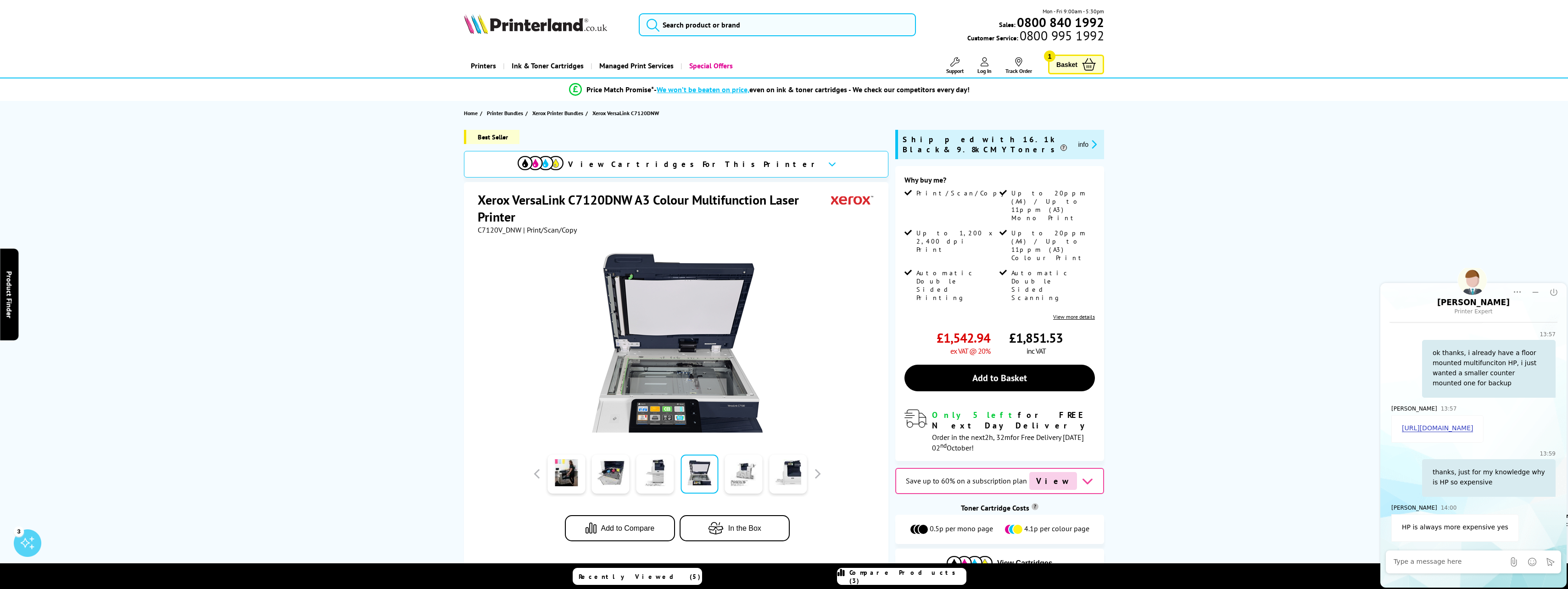
click at [1434, 563] on textarea "Message input field. Type your text here and use the Send button to send." at bounding box center [1449, 562] width 111 height 9
click at [1070, 65] on span "Basket" at bounding box center [1067, 64] width 21 height 12
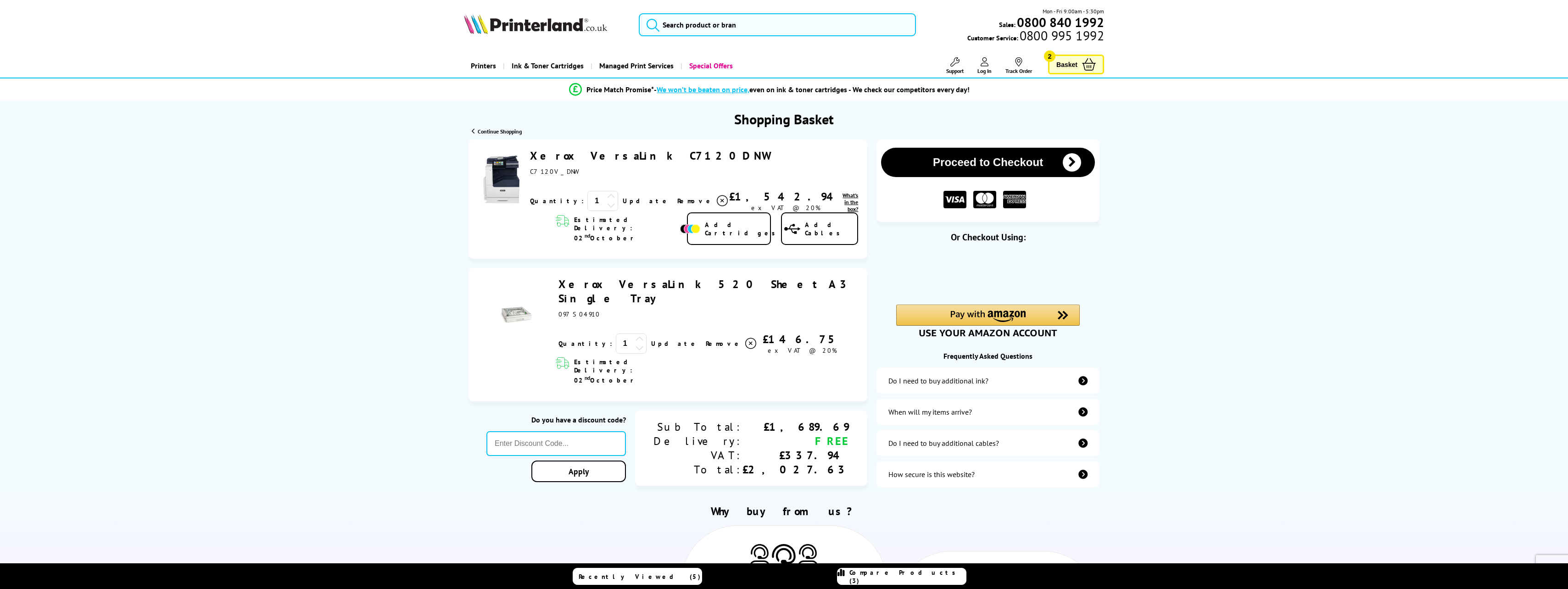
click at [1320, 176] on div "Proceed to Checkout Shopping Basket 1 Update 1" at bounding box center [784, 316] width 1568 height 354
click at [487, 29] on img at bounding box center [536, 24] width 143 height 20
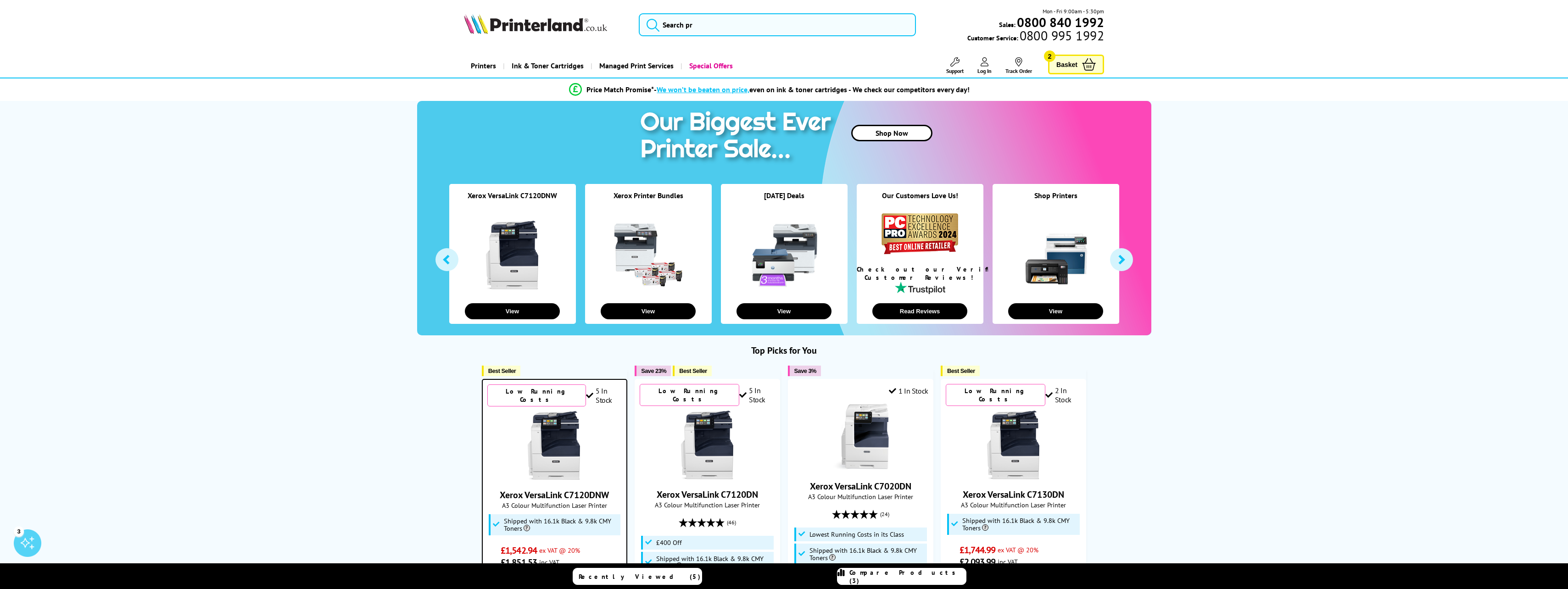
click at [15, 531] on div "3" at bounding box center [19, 531] width 10 height 10
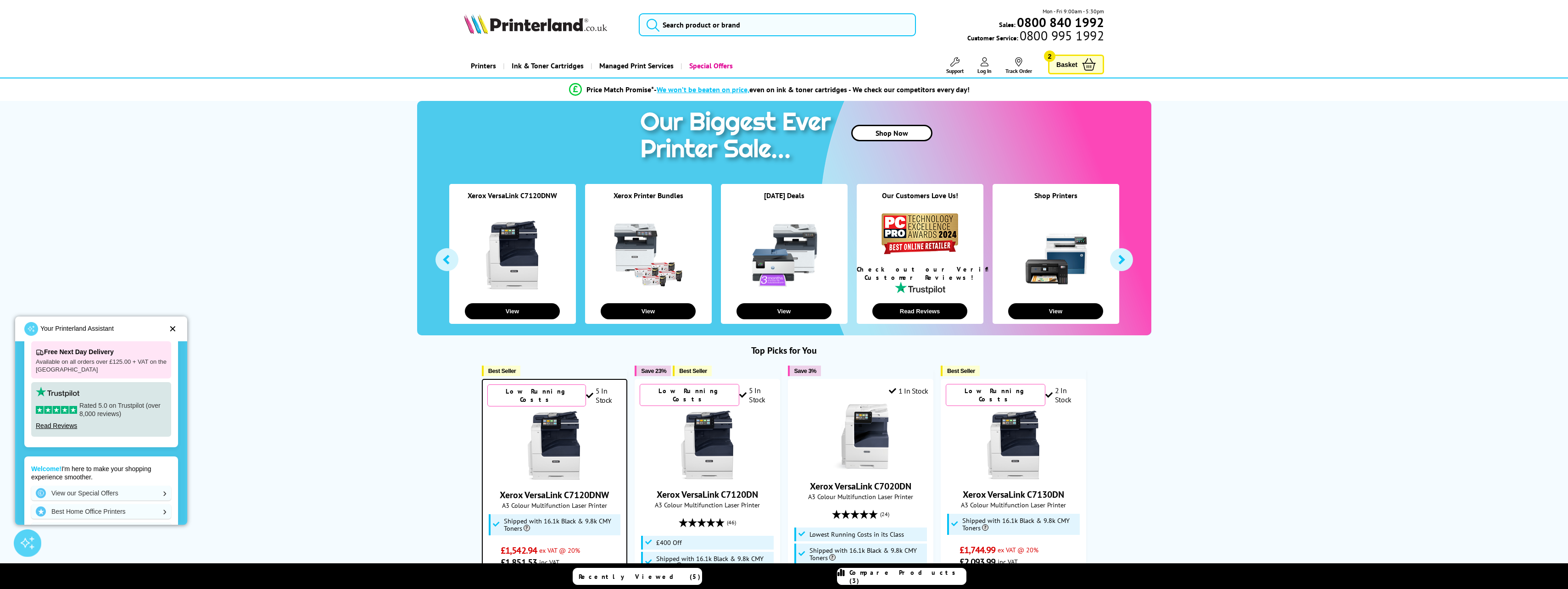
scroll to position [178, 0]
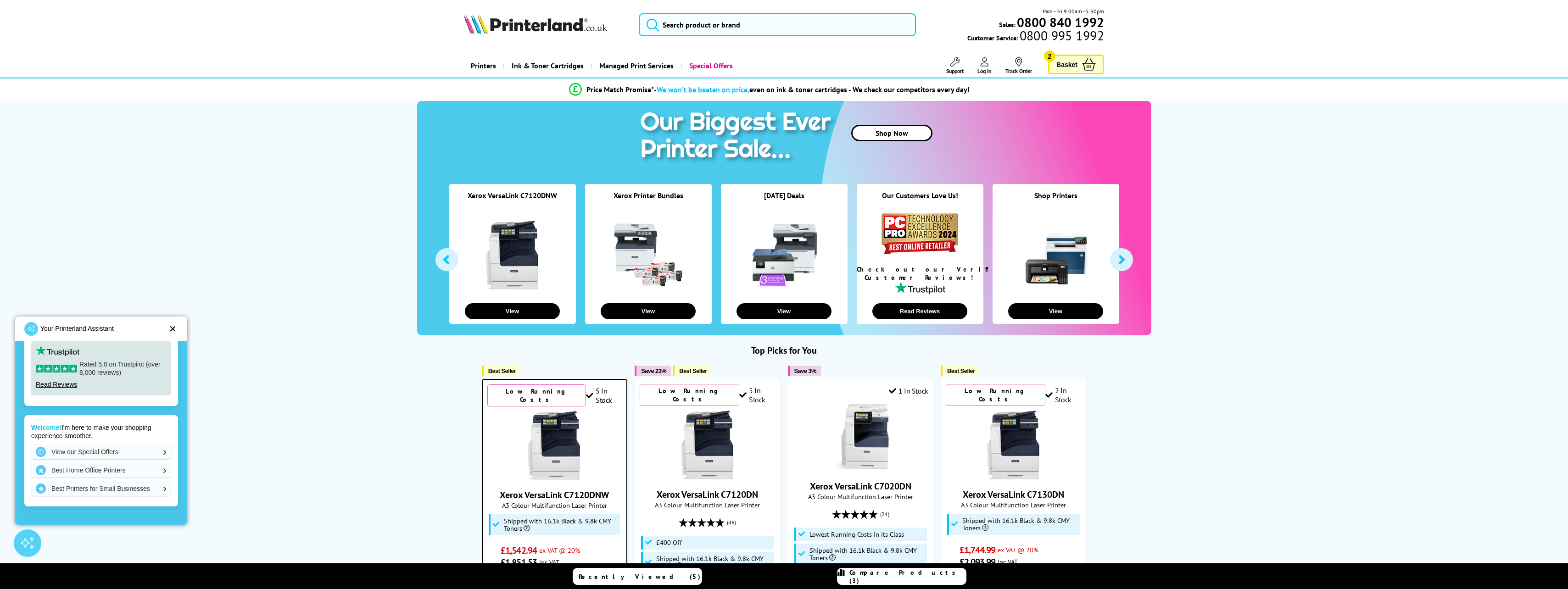
click at [170, 326] on div "✕" at bounding box center [172, 329] width 8 height 9
